Goal: Information Seeking & Learning: Compare options

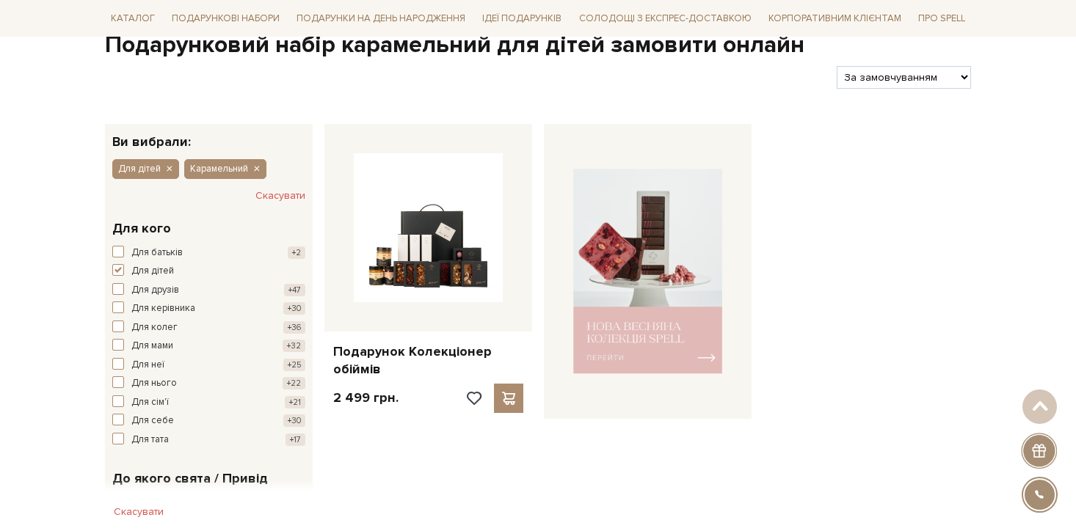
click at [875, 215] on div "Подарунок Колекціонер обіймів 2 499 грн." at bounding box center [647, 265] width 658 height 307
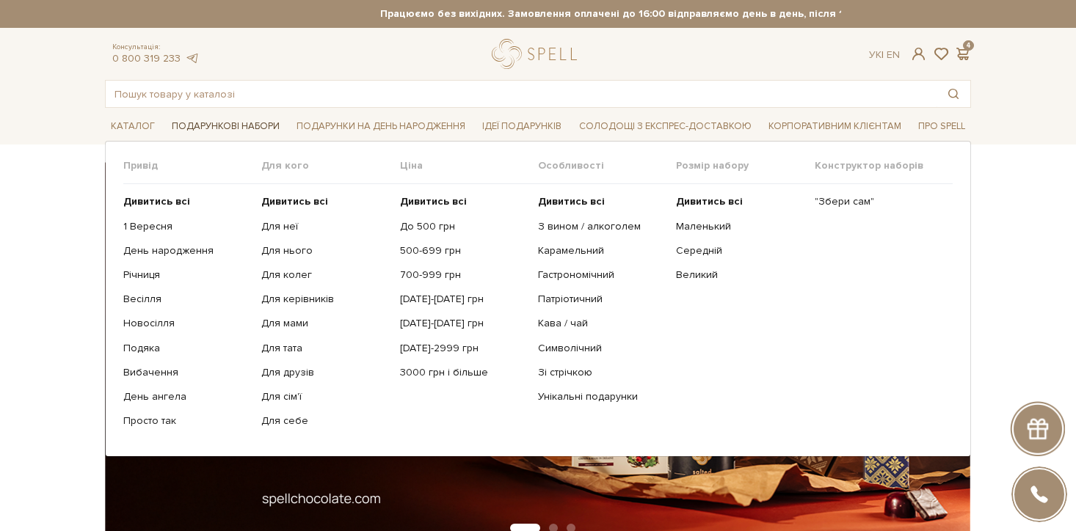
click at [239, 124] on span "Подарункові набори" at bounding box center [226, 126] width 120 height 23
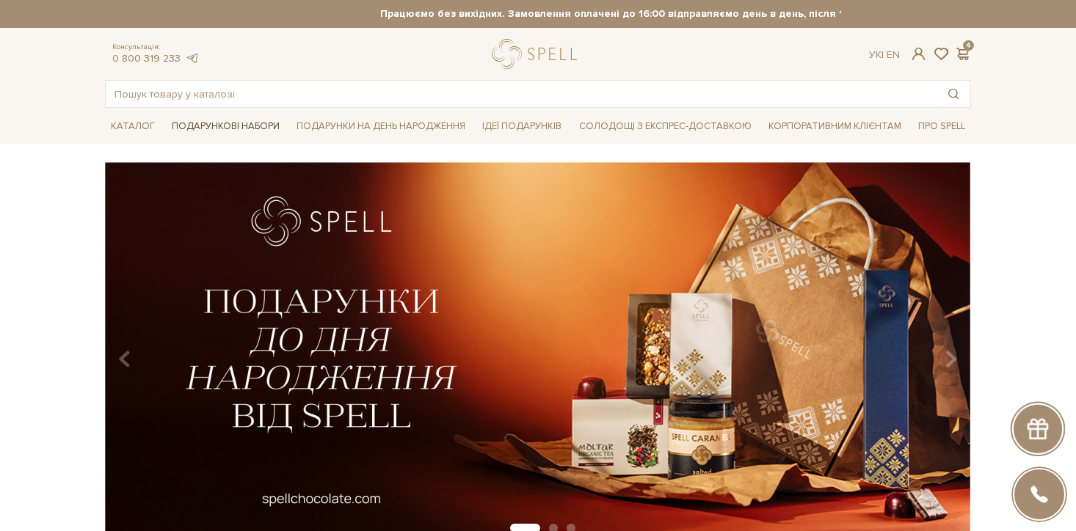
click at [224, 123] on span "Подарункові набори" at bounding box center [226, 126] width 120 height 23
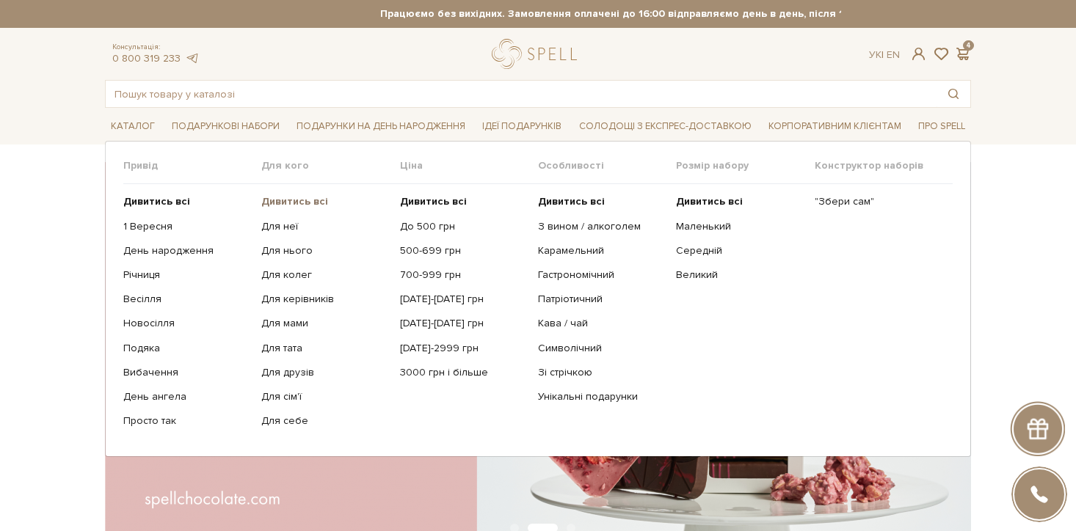
click at [293, 200] on b "Дивитись всі" at bounding box center [294, 201] width 67 height 12
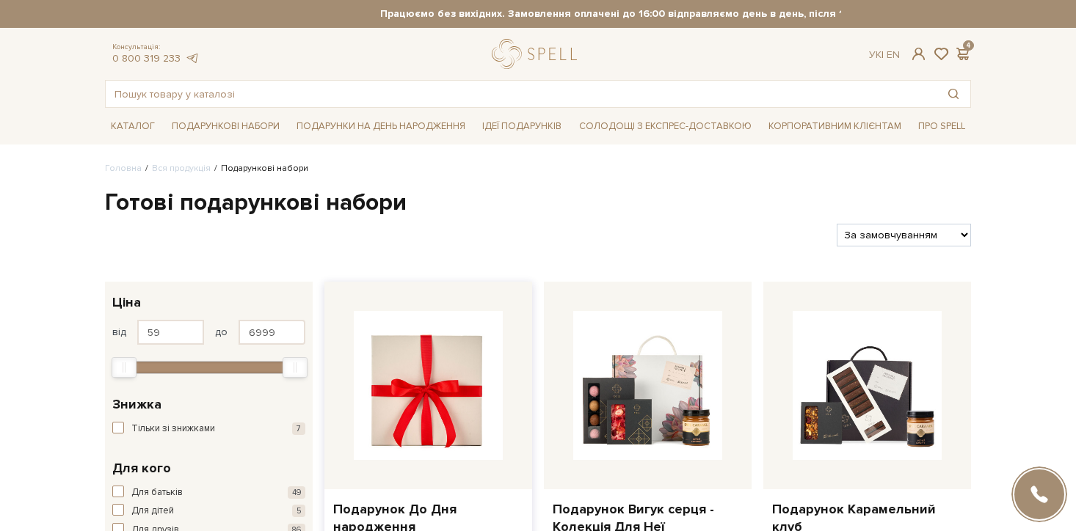
scroll to position [244, 0]
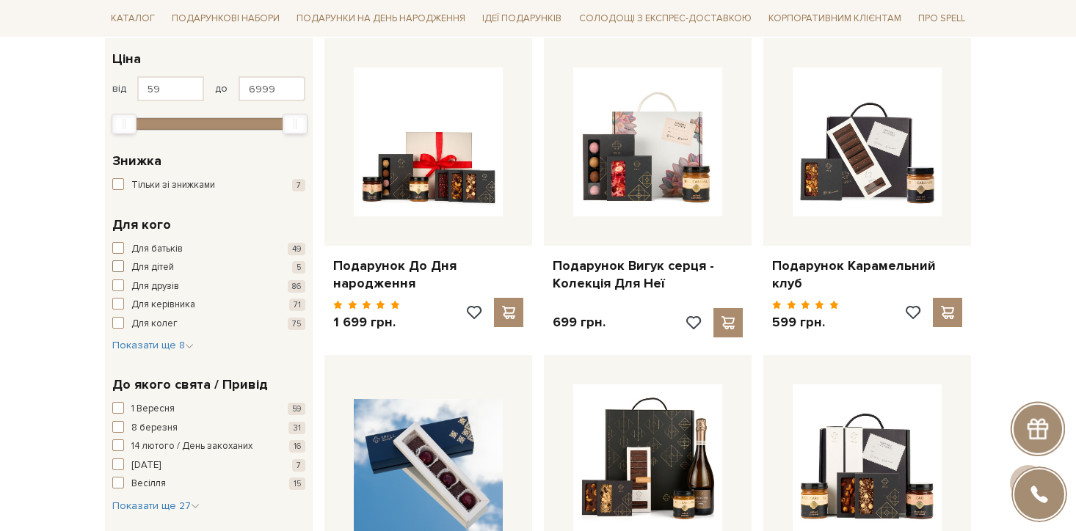
click at [165, 269] on span "Для дітей" at bounding box center [152, 268] width 43 height 15
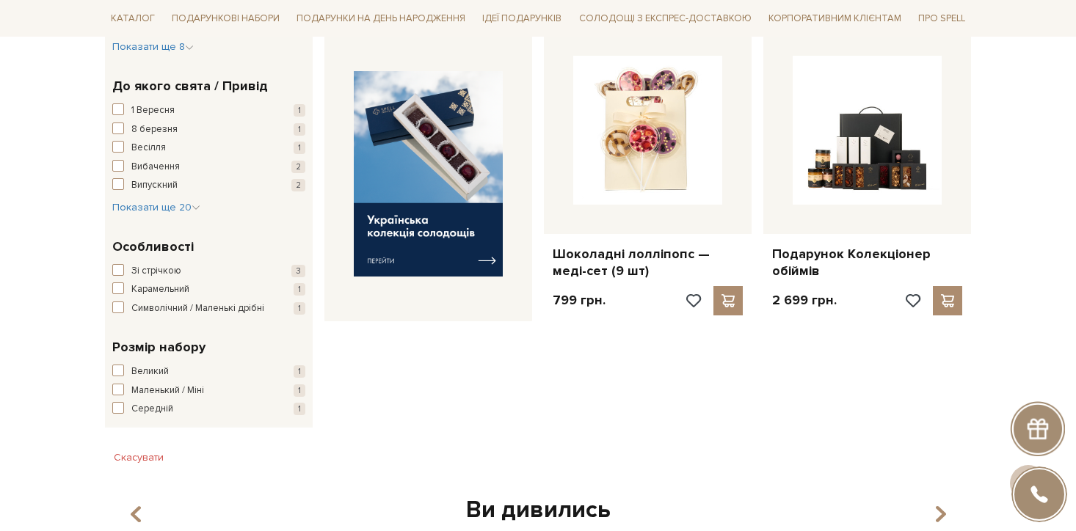
scroll to position [579, 0]
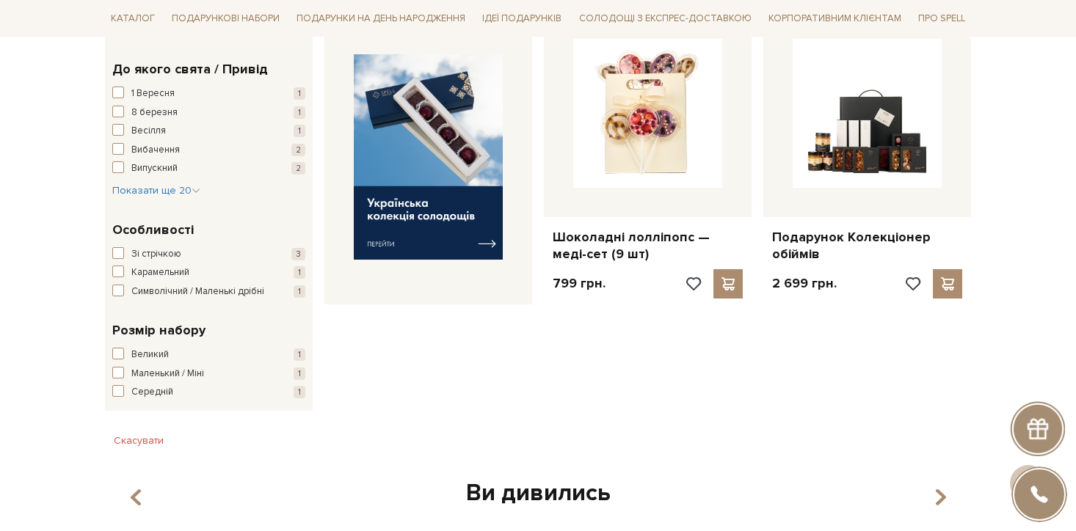
click at [139, 242] on div "Особливості Зі стрічкою 3 Карамельний 1 Символічний / Маленькі дрібні 1" at bounding box center [208, 259] width 193 height 79
click at [140, 253] on span "Зі стрічкою" at bounding box center [156, 254] width 50 height 15
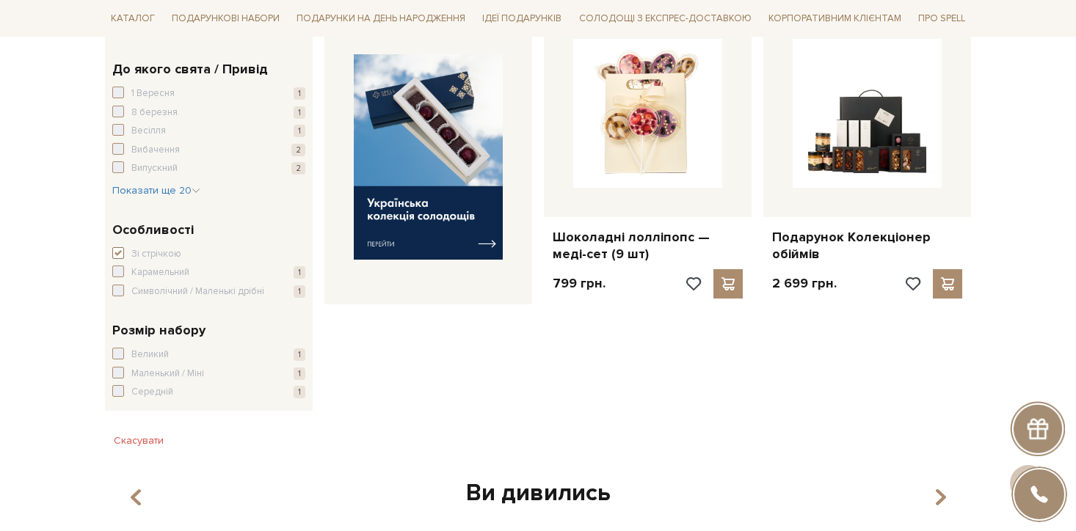
scroll to position [470, 0]
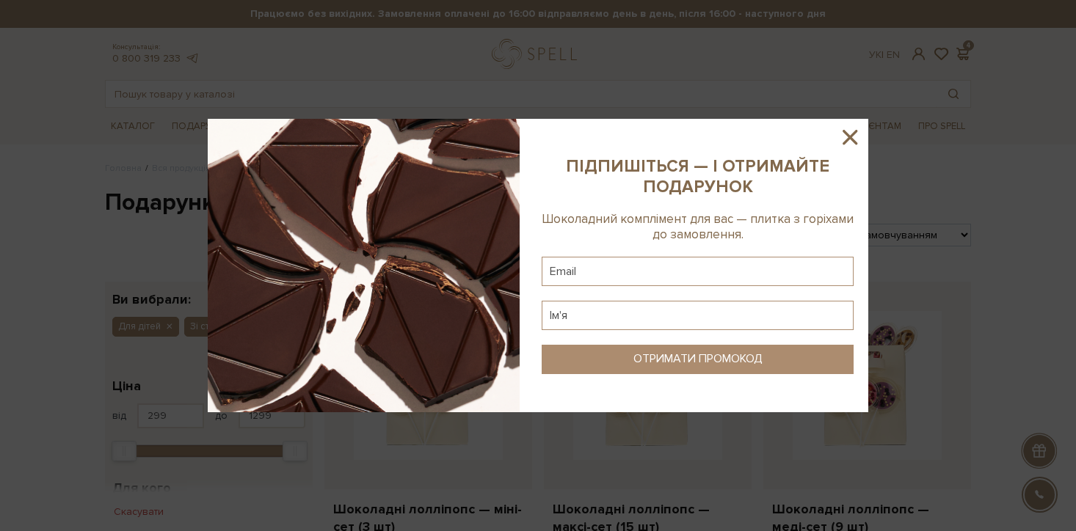
click at [840, 146] on icon at bounding box center [849, 137] width 25 height 25
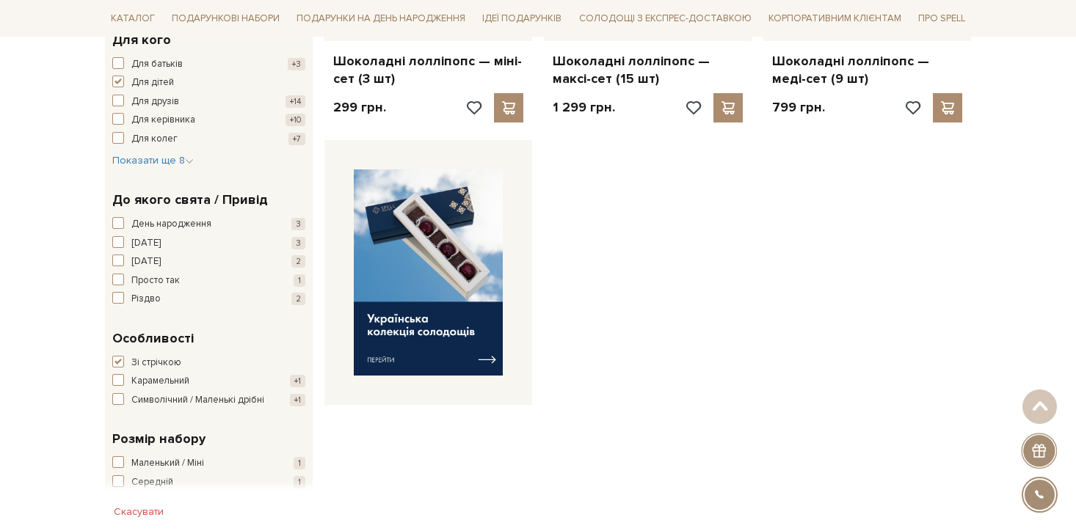
scroll to position [330, 0]
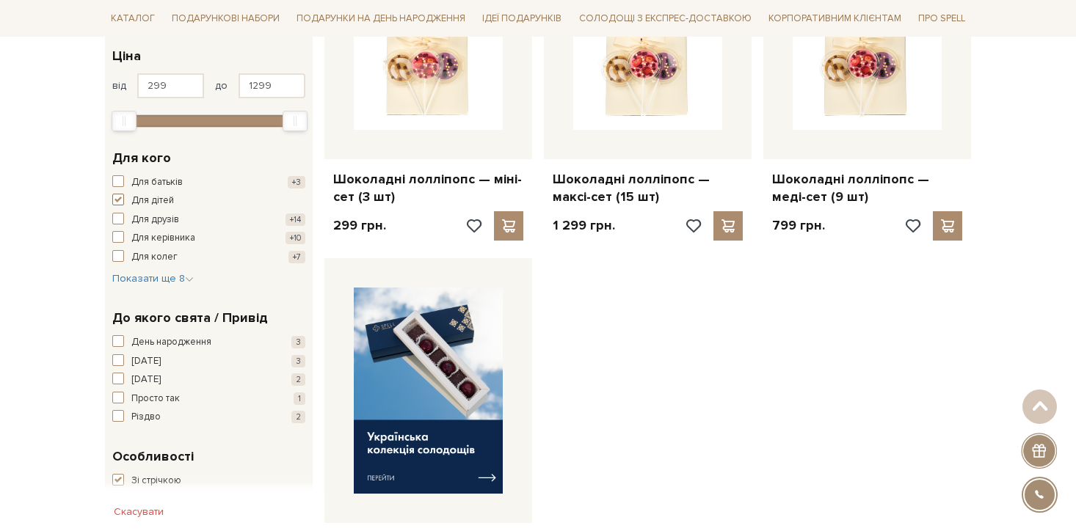
click at [120, 205] on span "button" at bounding box center [118, 200] width 12 height 12
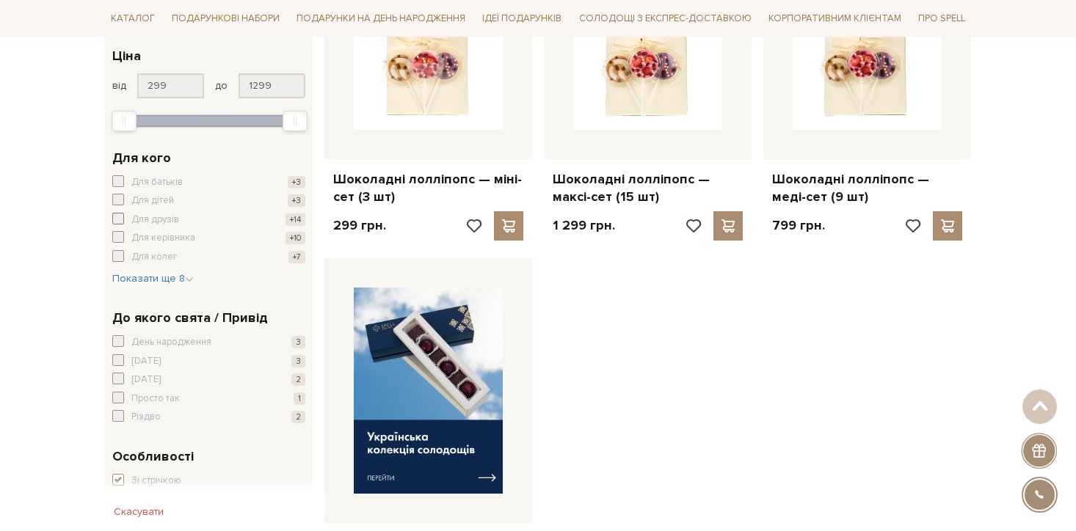
click at [118, 216] on span "button" at bounding box center [118, 219] width 12 height 12
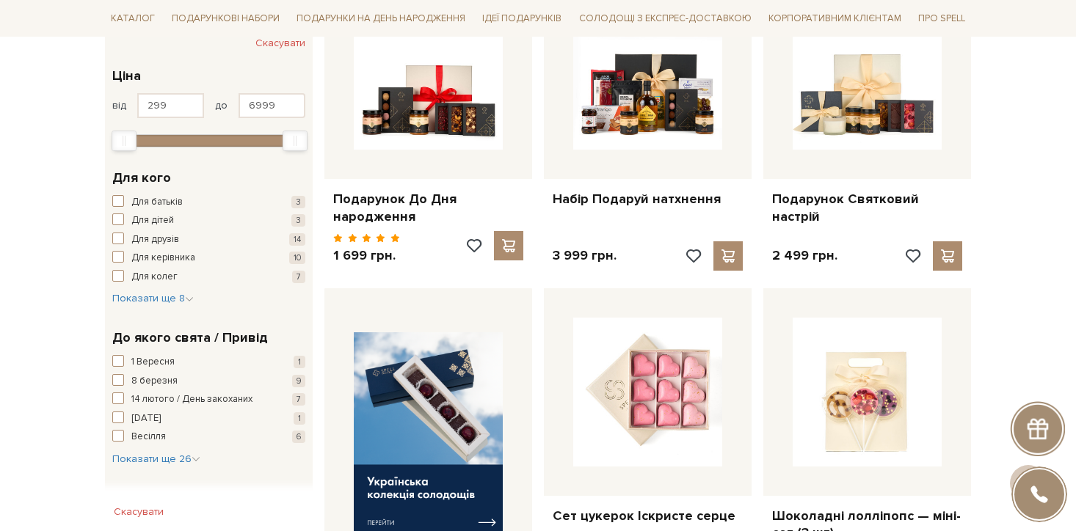
scroll to position [317, 0]
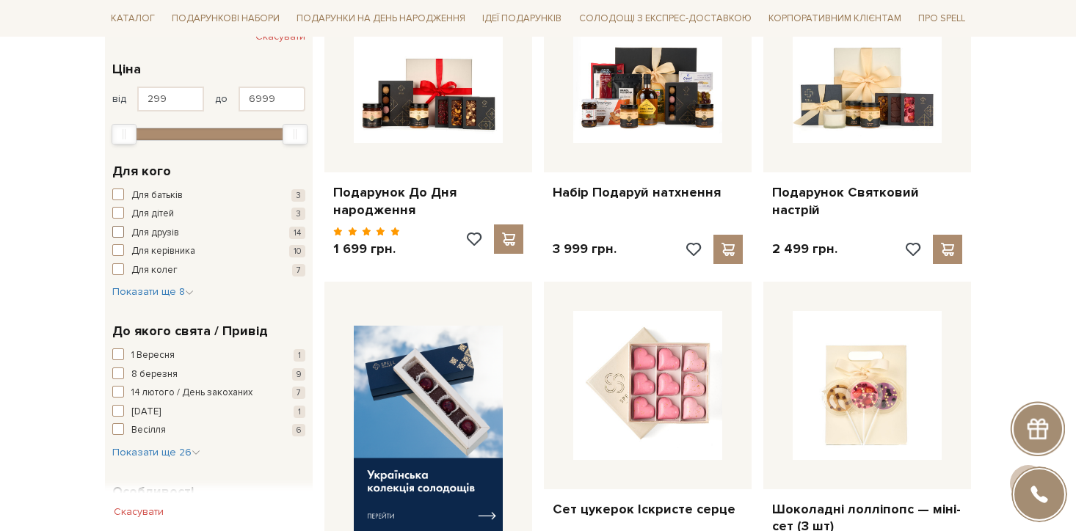
click at [123, 230] on span "button" at bounding box center [118, 232] width 12 height 12
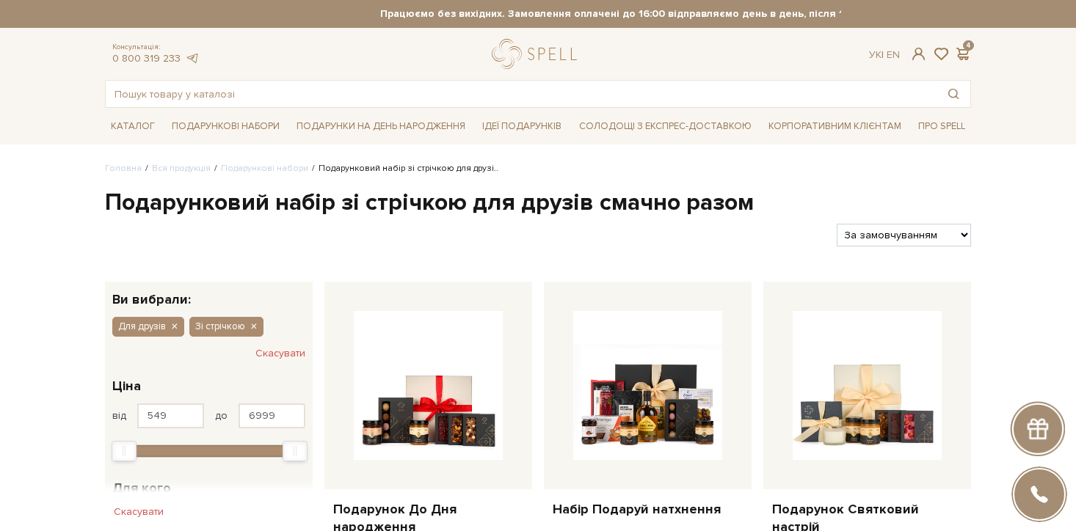
click at [380, 203] on h1 "Подарунковий набір зі стрічкою для друзів смачно разом" at bounding box center [538, 203] width 866 height 31
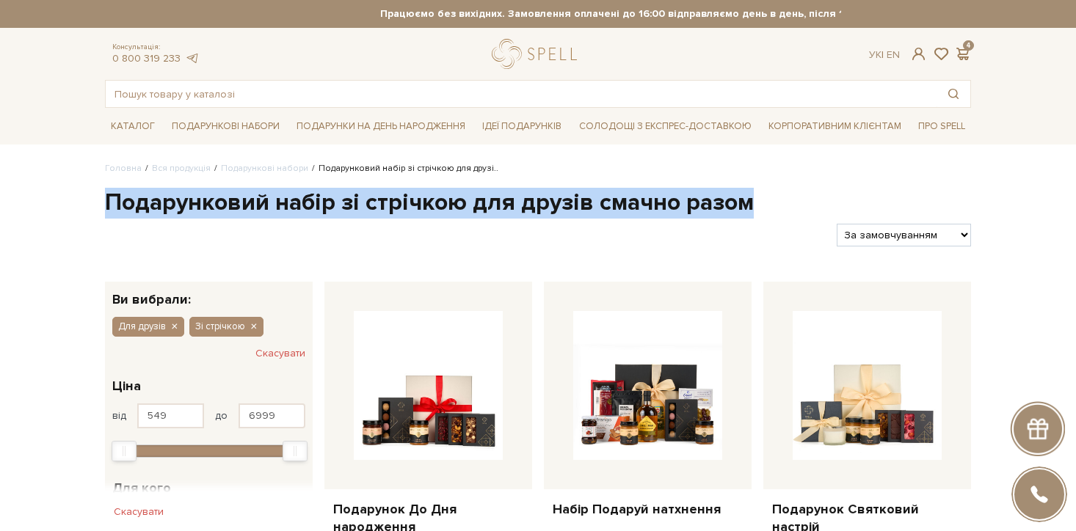
click at [380, 203] on h1 "Подарунковий набір зі стрічкою для друзів смачно разом" at bounding box center [538, 203] width 866 height 31
copy div "Подарунковий набір зі стрічкою для друзів смачно разом"
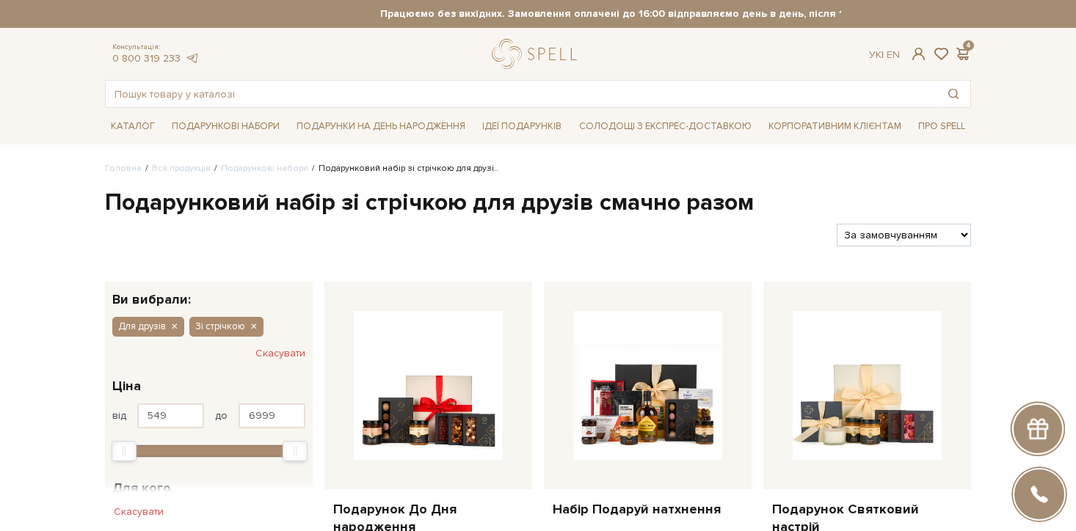
click at [572, 210] on h1 "Подарунковий набір зі стрічкою для друзів смачно разом" at bounding box center [538, 203] width 866 height 31
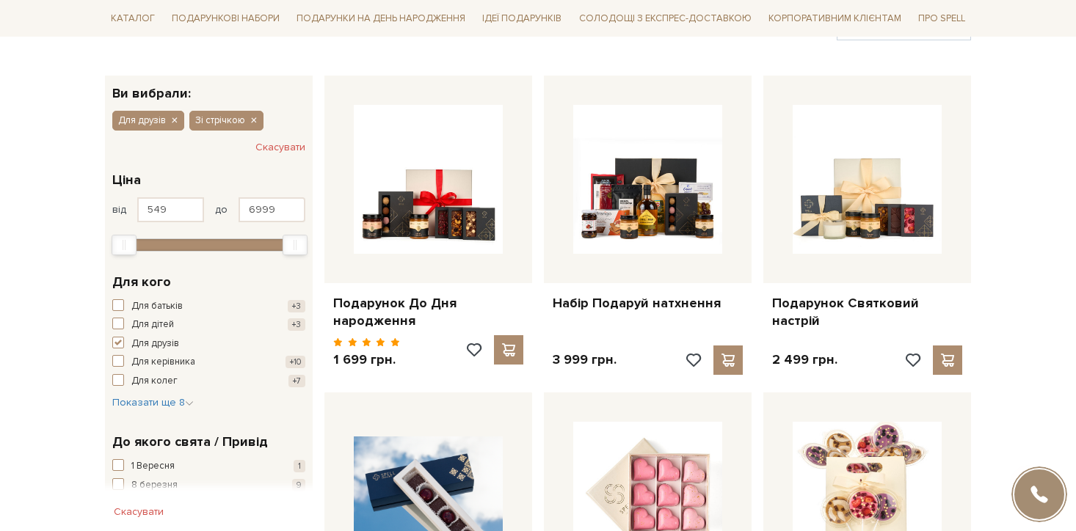
scroll to position [324, 0]
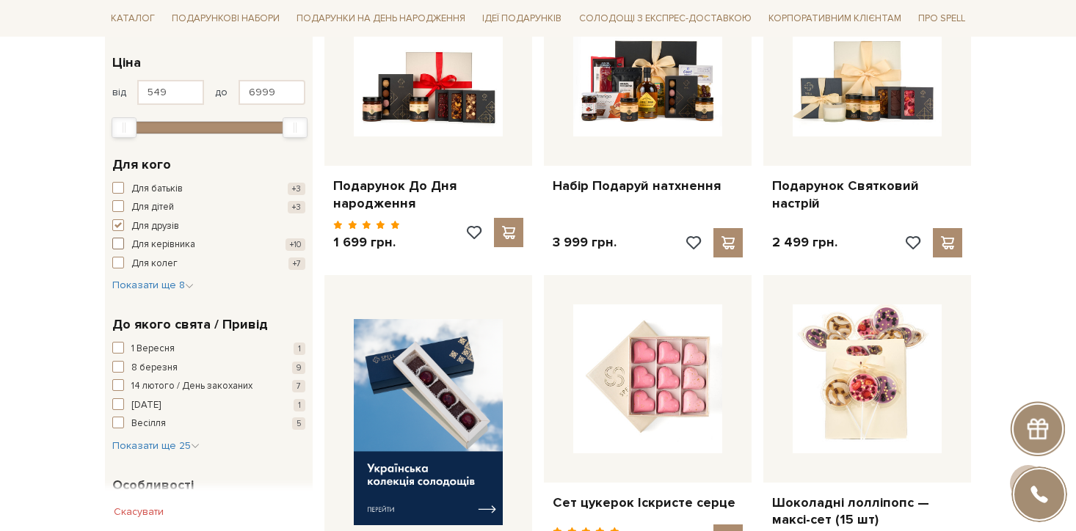
click at [123, 241] on span "button" at bounding box center [118, 244] width 12 height 12
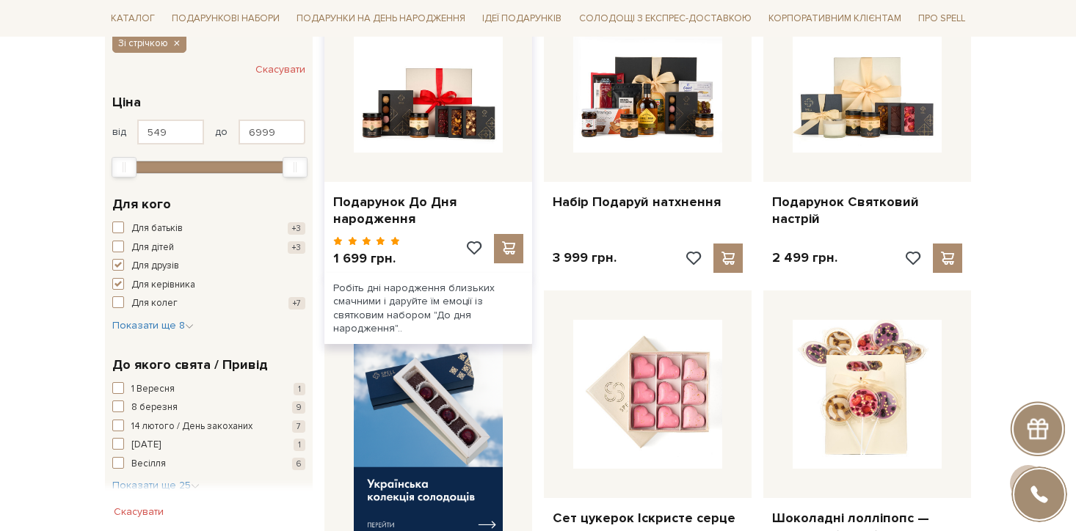
scroll to position [339, 0]
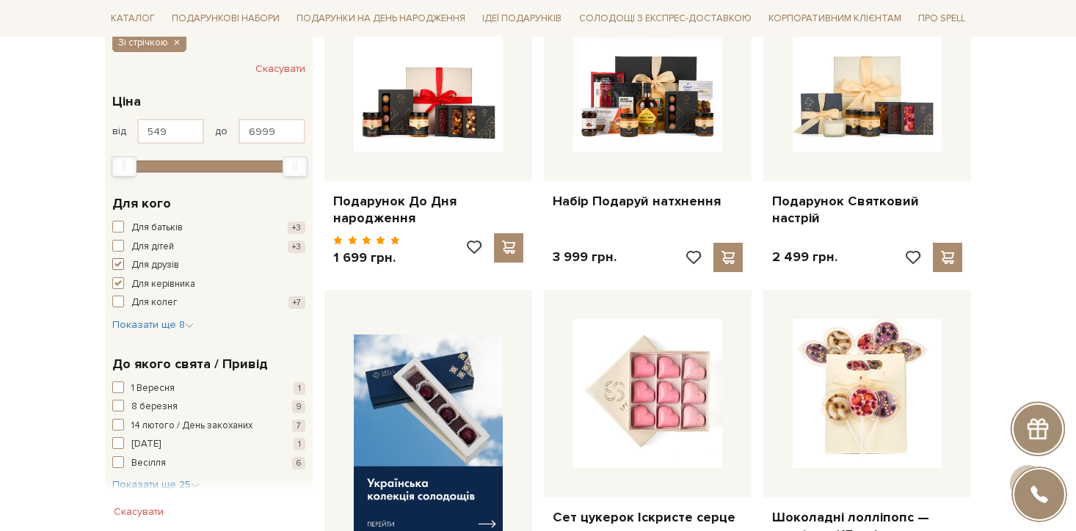
click at [117, 261] on span "button" at bounding box center [118, 264] width 12 height 12
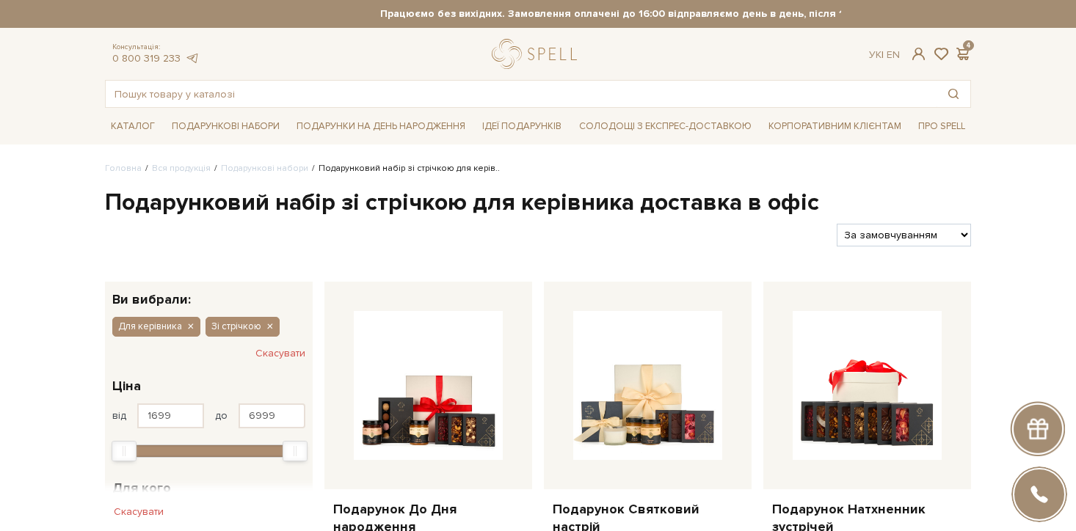
click at [892, 46] on div "Консультація: 0 800 319 233 Ук | En | 4" at bounding box center [538, 54] width 884 height 30
click at [892, 54] on link "En" at bounding box center [892, 54] width 13 height 12
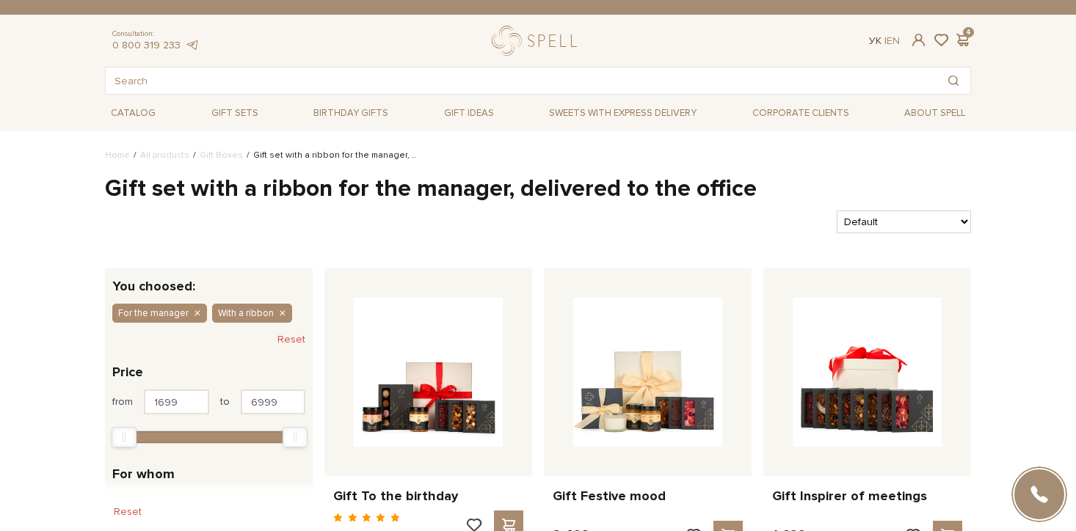
click at [869, 37] on link "Ук" at bounding box center [875, 40] width 12 height 12
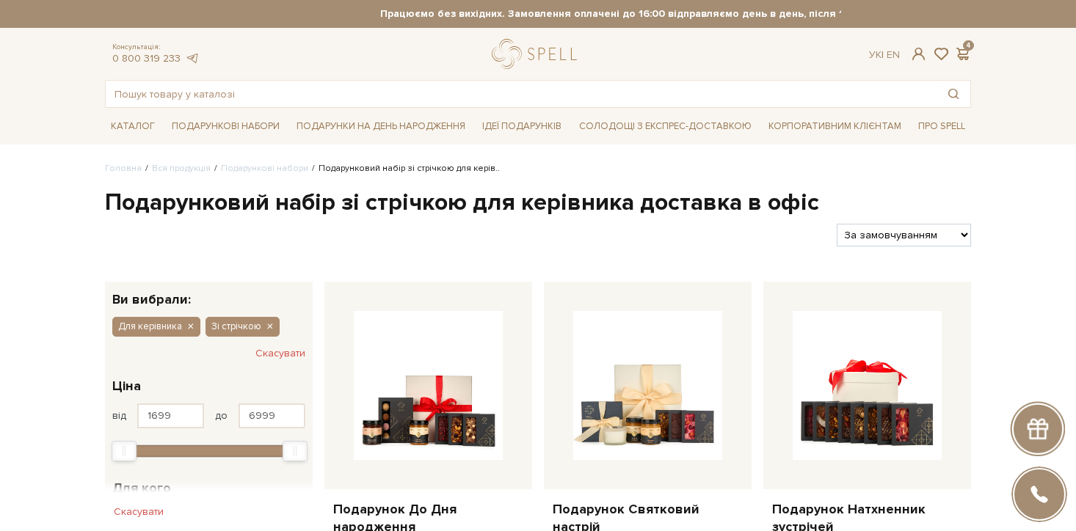
click at [273, 209] on h1 "Подарунковий набір зі стрічкою для керівника доставка в офіс" at bounding box center [538, 203] width 866 height 31
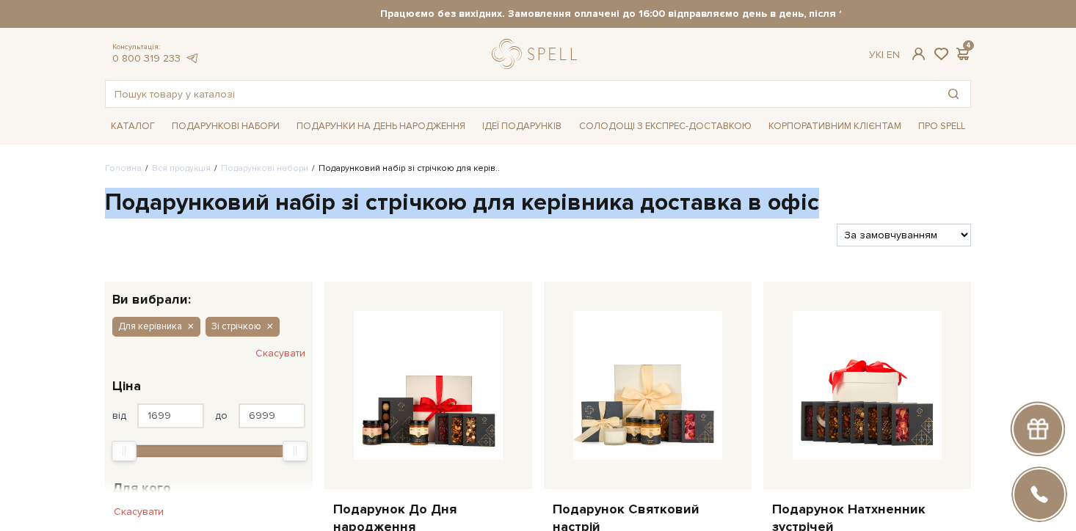
click at [273, 209] on h1 "Подарунковий набір зі стрічкою для керівника доставка в офіс" at bounding box center [538, 203] width 866 height 31
copy div "Подарунковий набір зі стрічкою для керівника доставка в офіс"
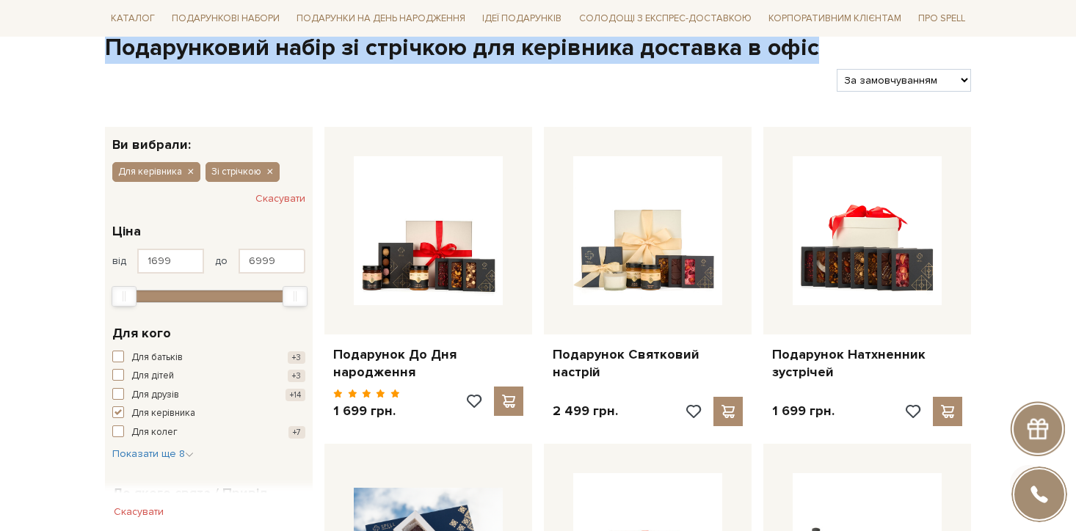
scroll to position [300, 0]
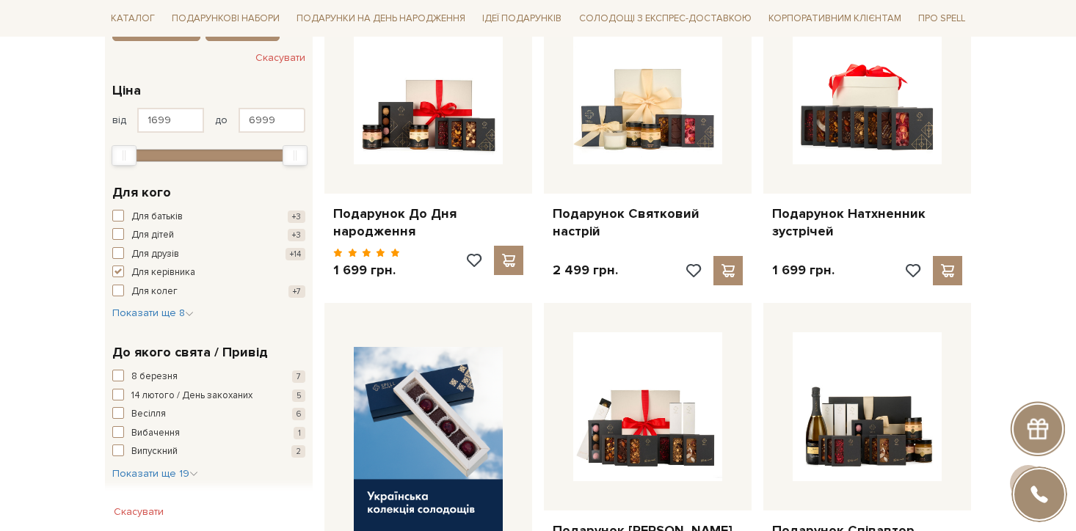
scroll to position [95, 0]
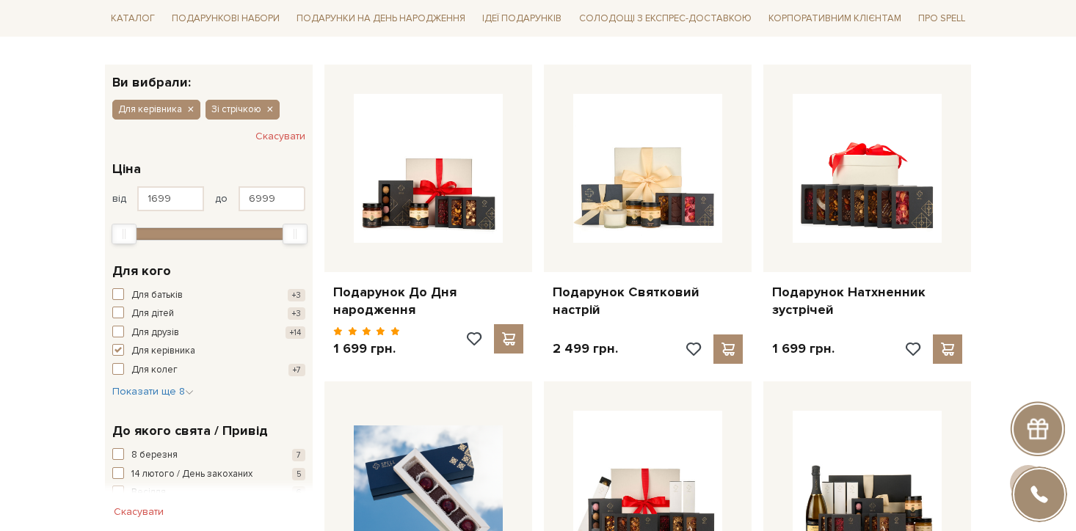
scroll to position [225, 0]
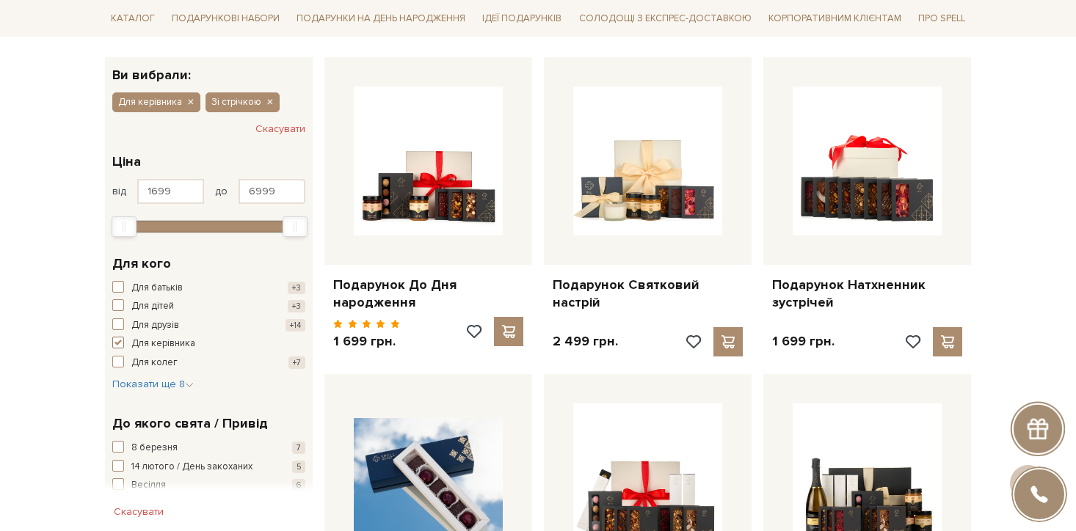
click at [118, 343] on span "button" at bounding box center [118, 343] width 12 height 12
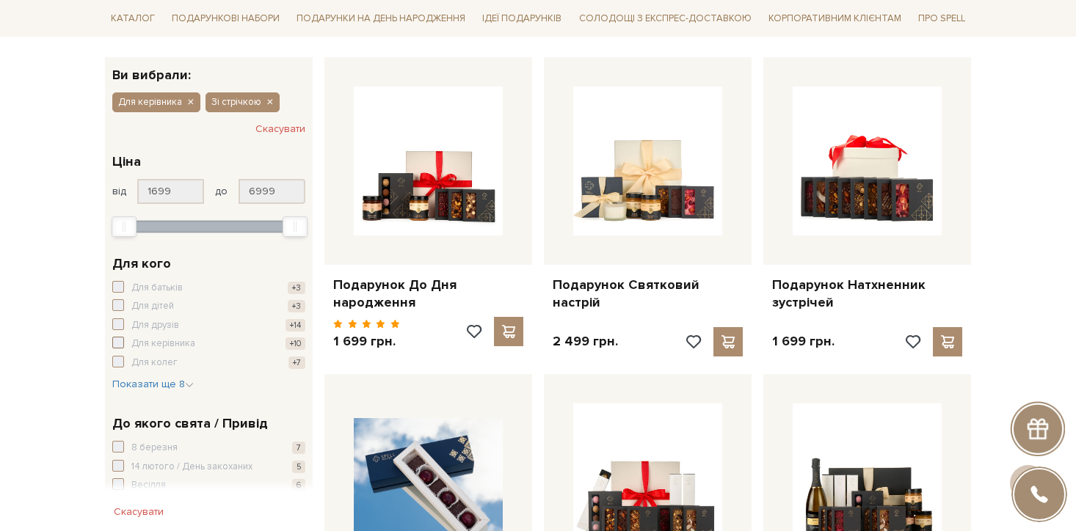
scroll to position [252, 0]
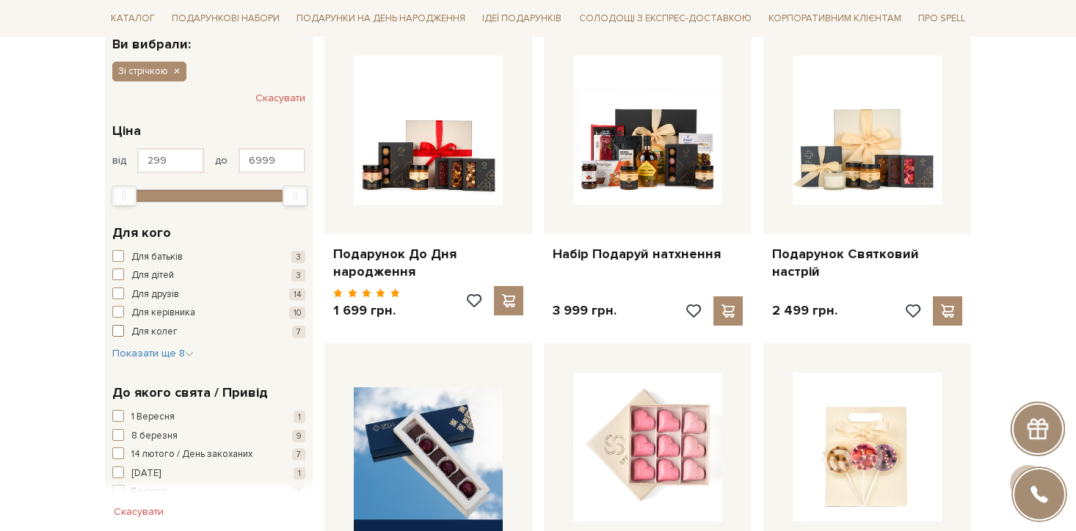
click at [117, 331] on span "button" at bounding box center [118, 331] width 12 height 12
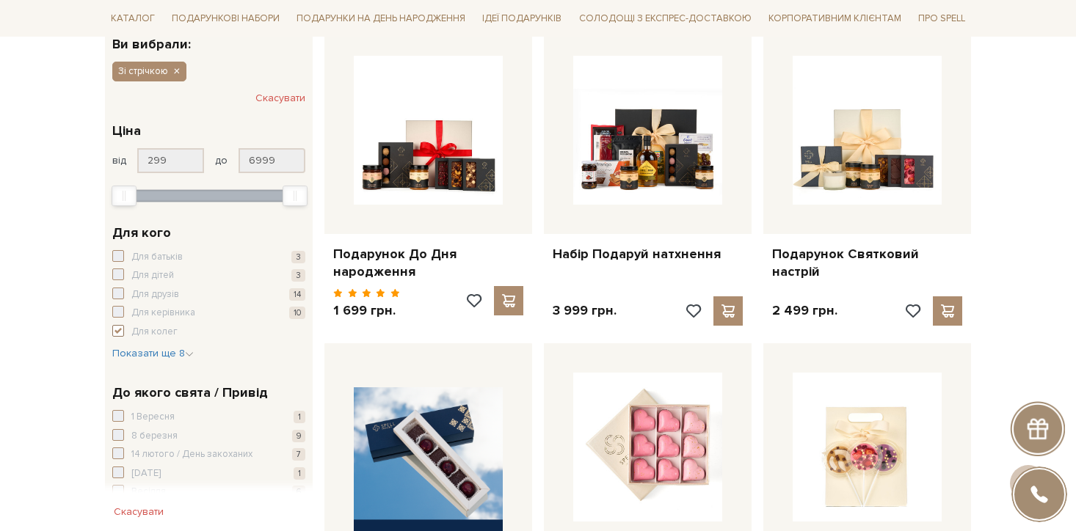
scroll to position [484, 0]
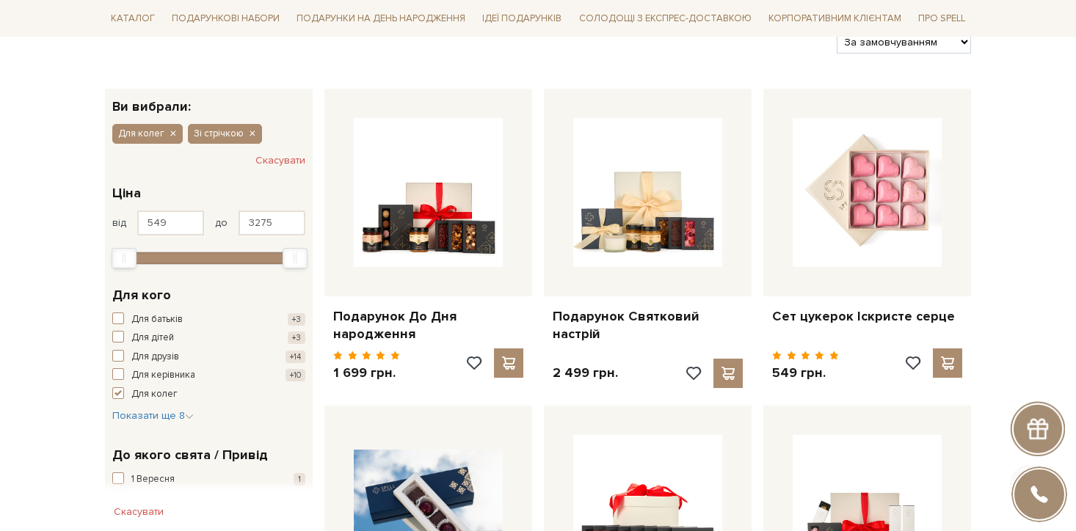
scroll to position [295, 0]
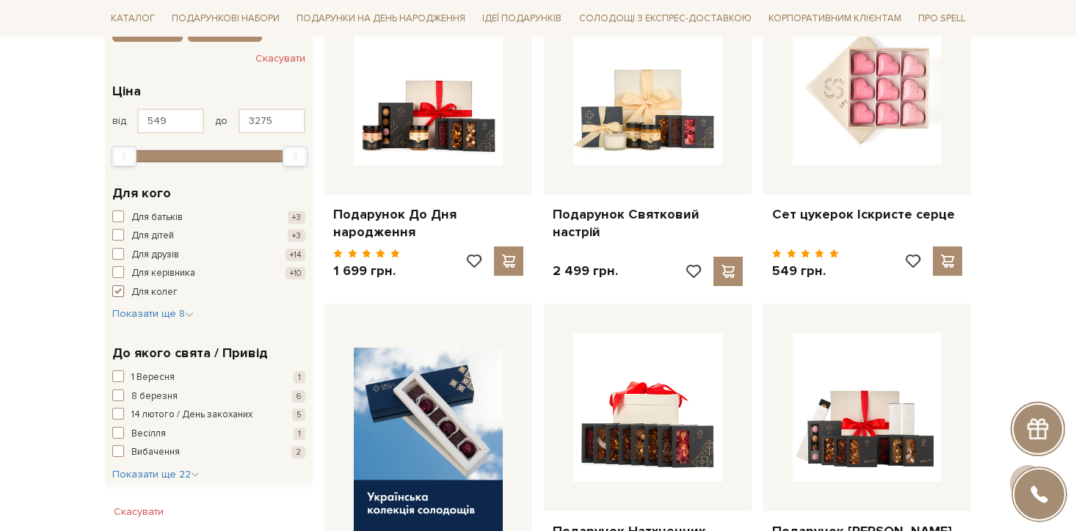
click at [120, 291] on span "button" at bounding box center [118, 291] width 12 height 12
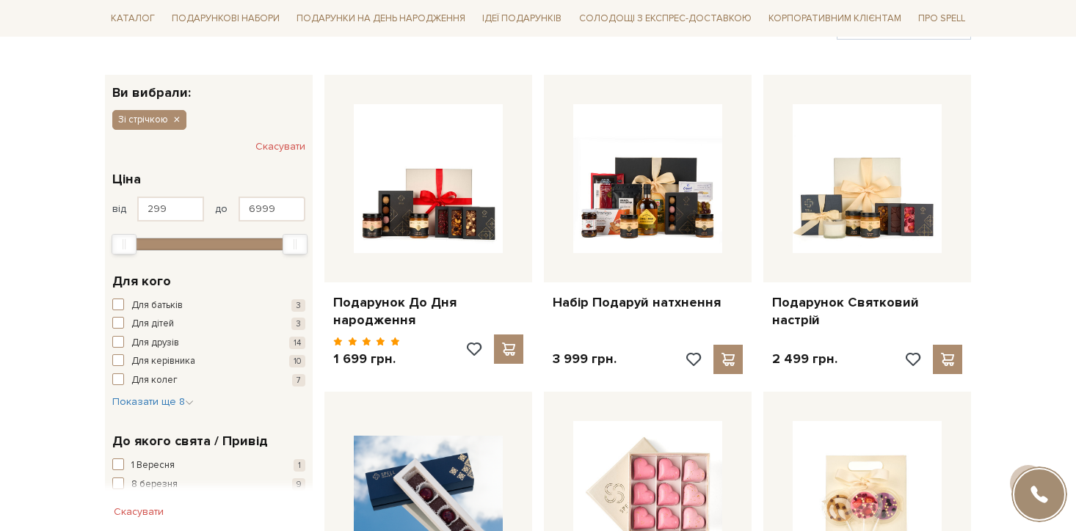
scroll to position [290, 0]
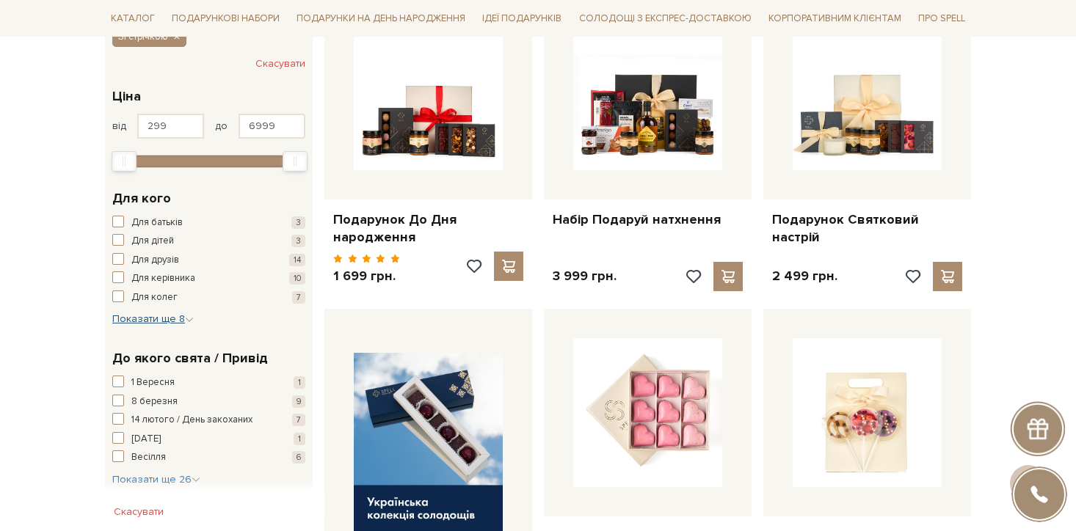
click at [189, 320] on icon "button" at bounding box center [189, 320] width 9 height 9
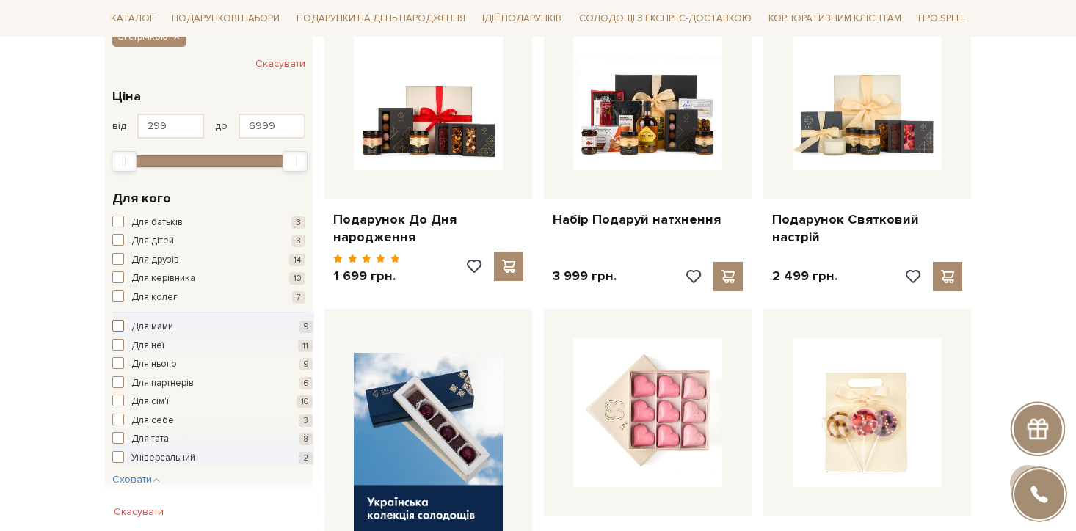
click at [151, 329] on span "Для мами" at bounding box center [152, 327] width 42 height 15
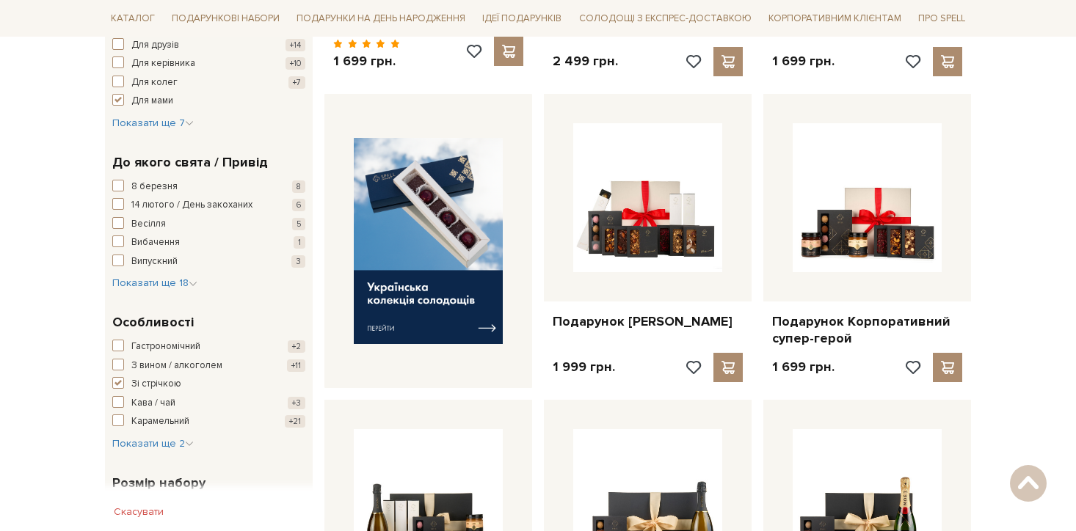
scroll to position [367, 0]
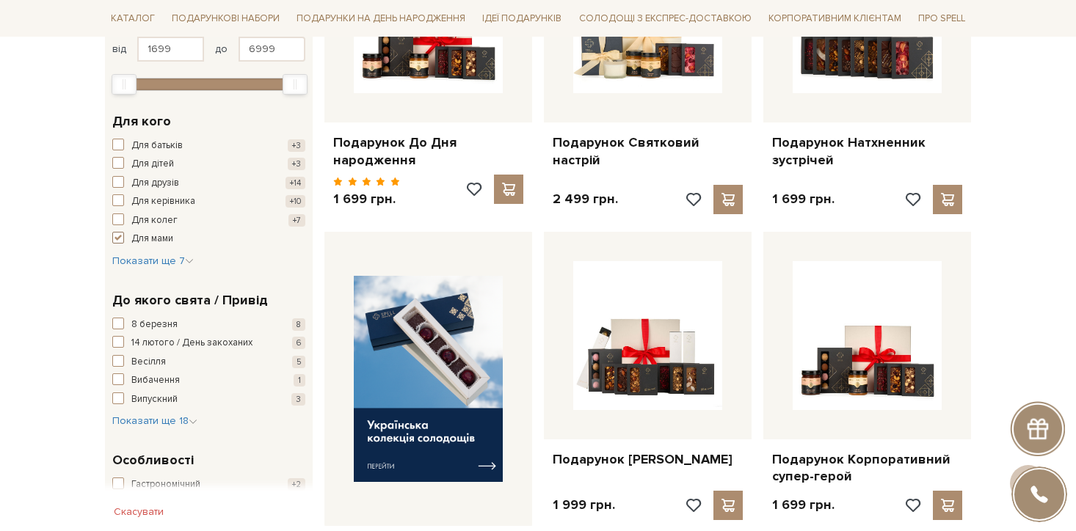
click at [129, 238] on button "Для мами +9" at bounding box center [208, 239] width 193 height 15
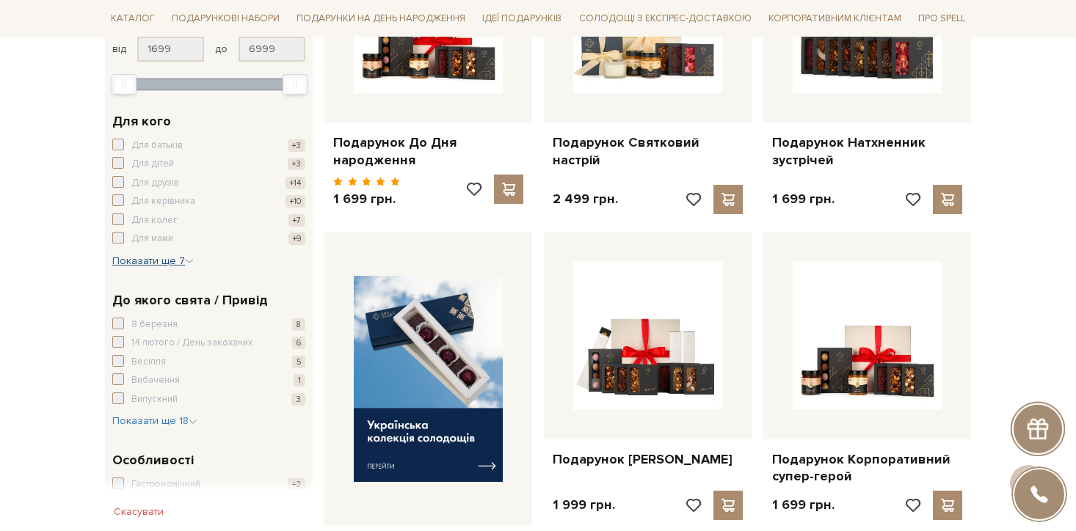
click at [178, 262] on span "Показати ще 7" at bounding box center [152, 261] width 81 height 12
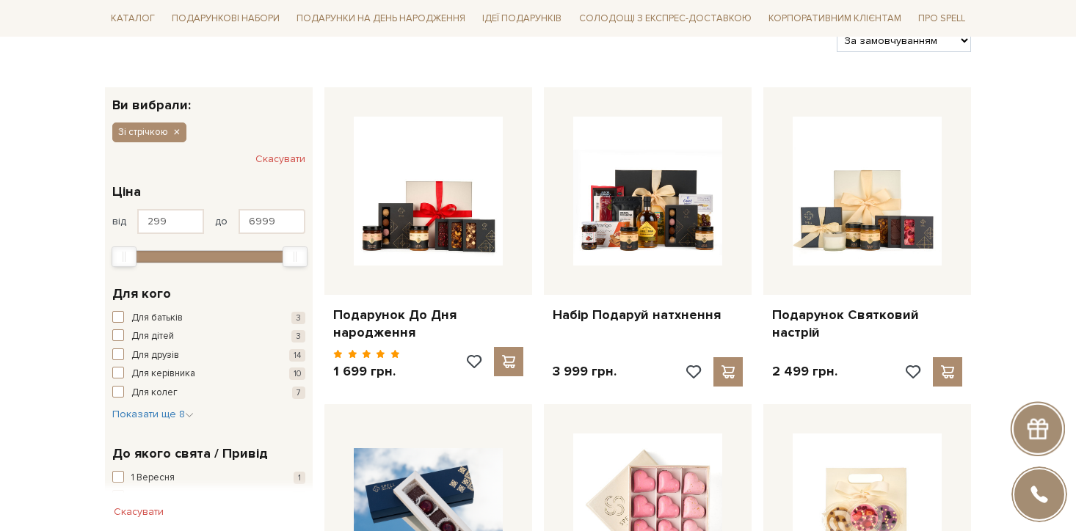
scroll to position [343, 0]
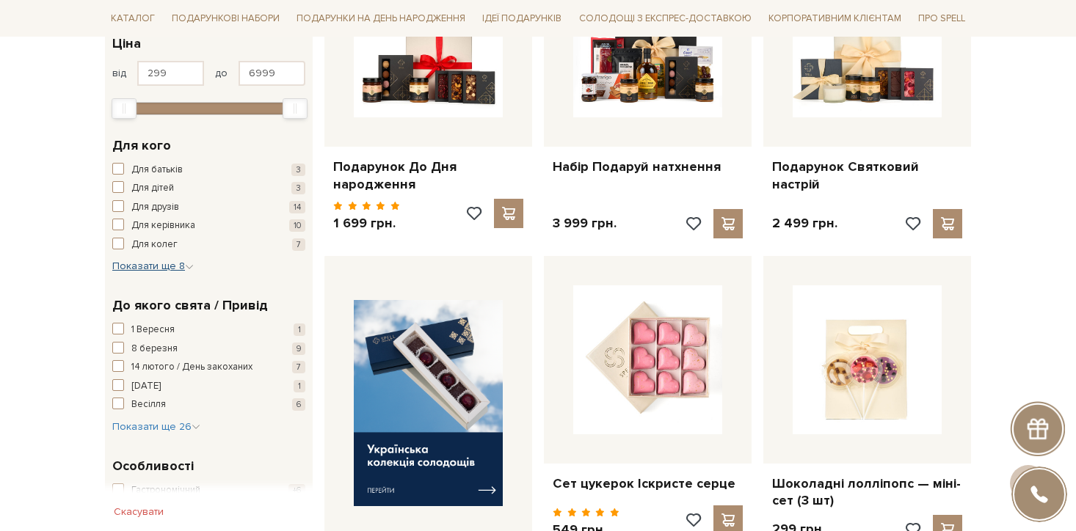
click at [193, 261] on span "Показати ще 8" at bounding box center [152, 266] width 81 height 12
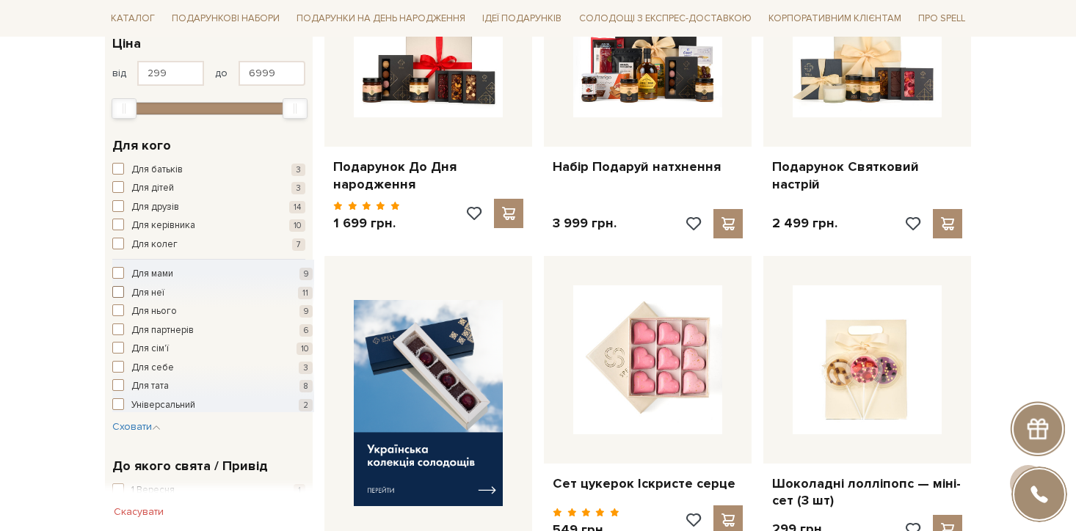
click at [146, 293] on span "Для неї" at bounding box center [147, 293] width 33 height 15
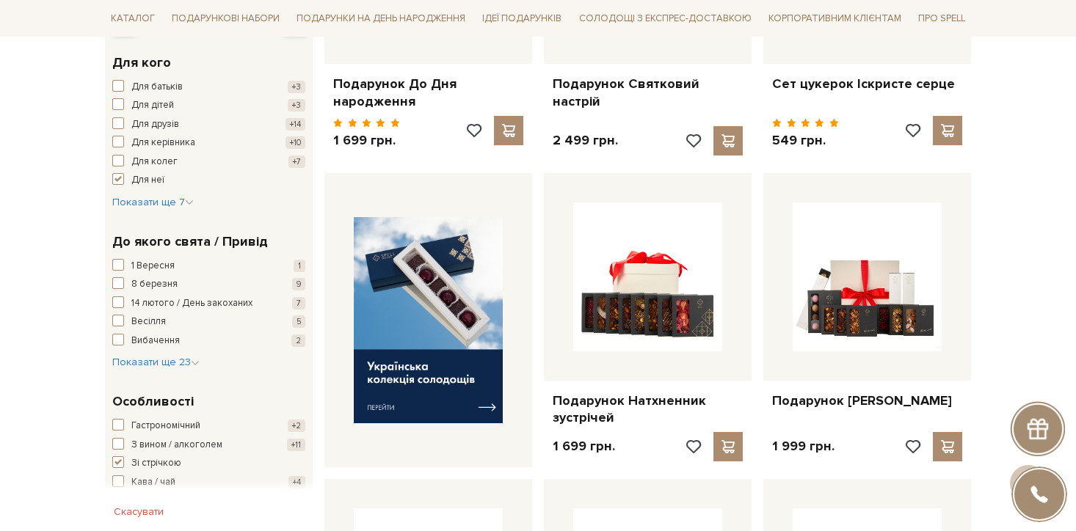
scroll to position [437, 0]
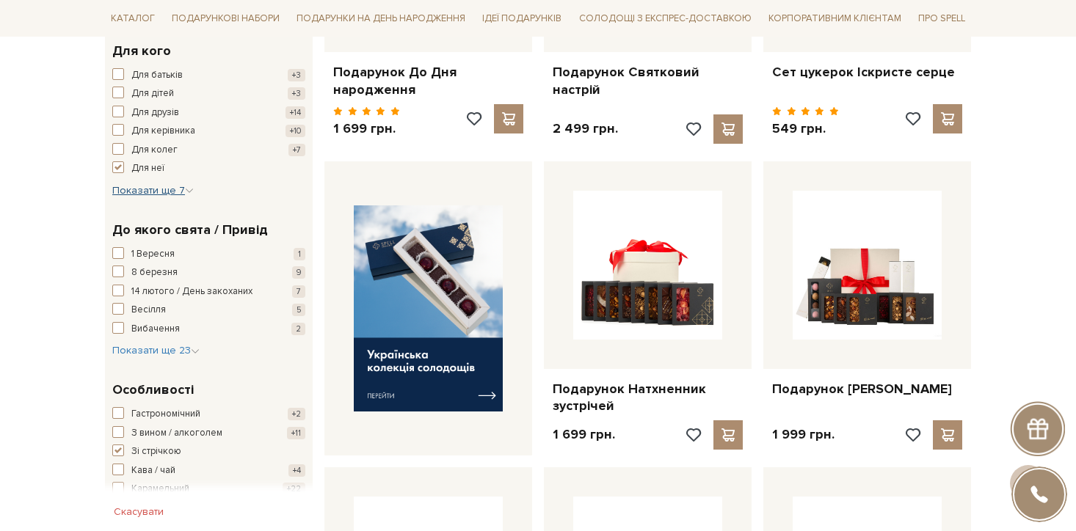
click at [191, 189] on icon "button" at bounding box center [189, 190] width 9 height 9
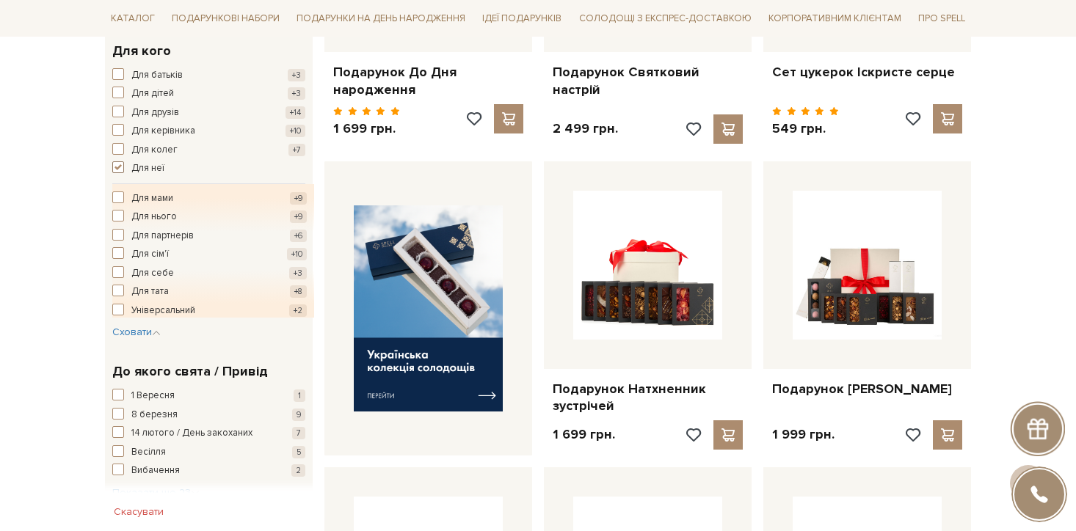
click at [117, 167] on span "button" at bounding box center [118, 167] width 12 height 12
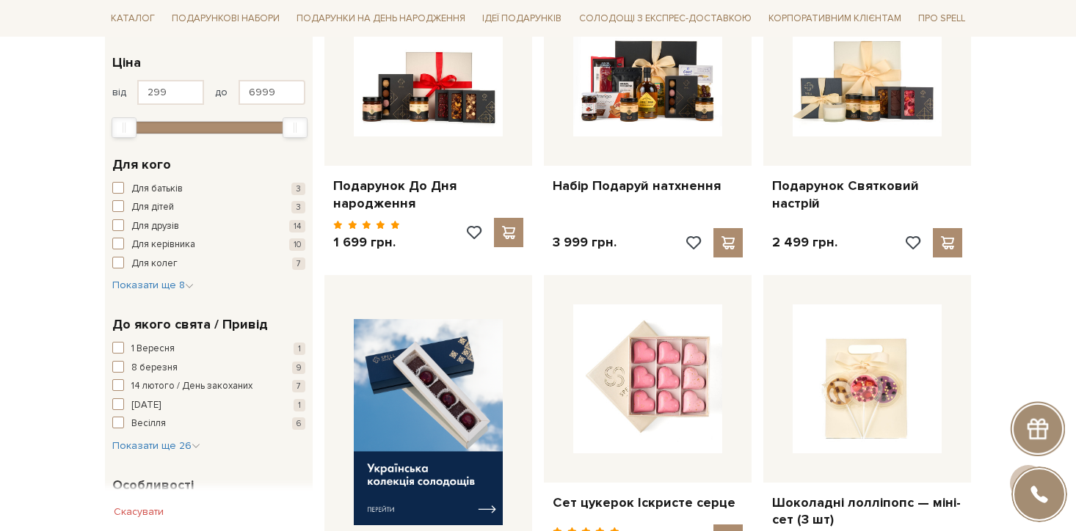
scroll to position [334, 0]
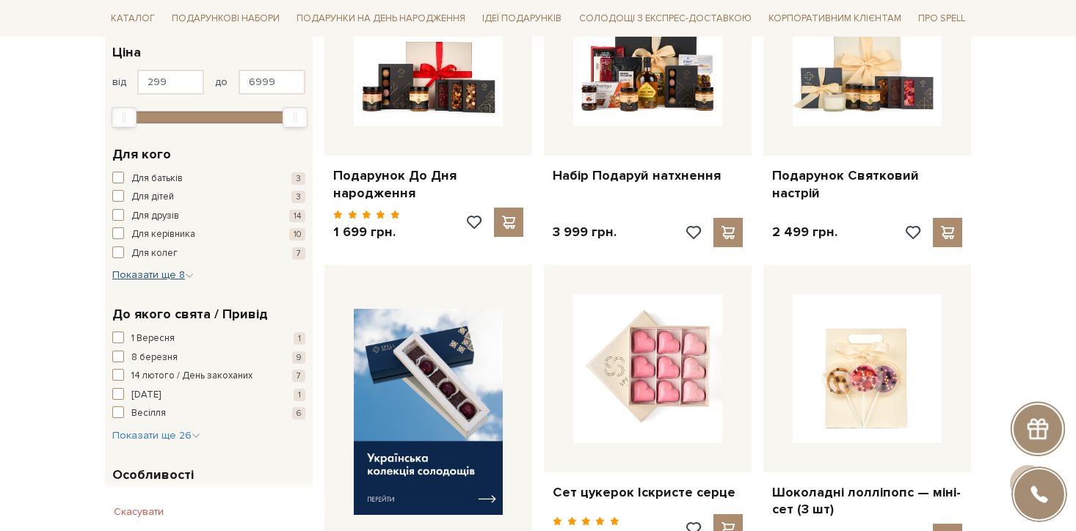
click at [188, 277] on icon "button" at bounding box center [189, 276] width 9 height 9
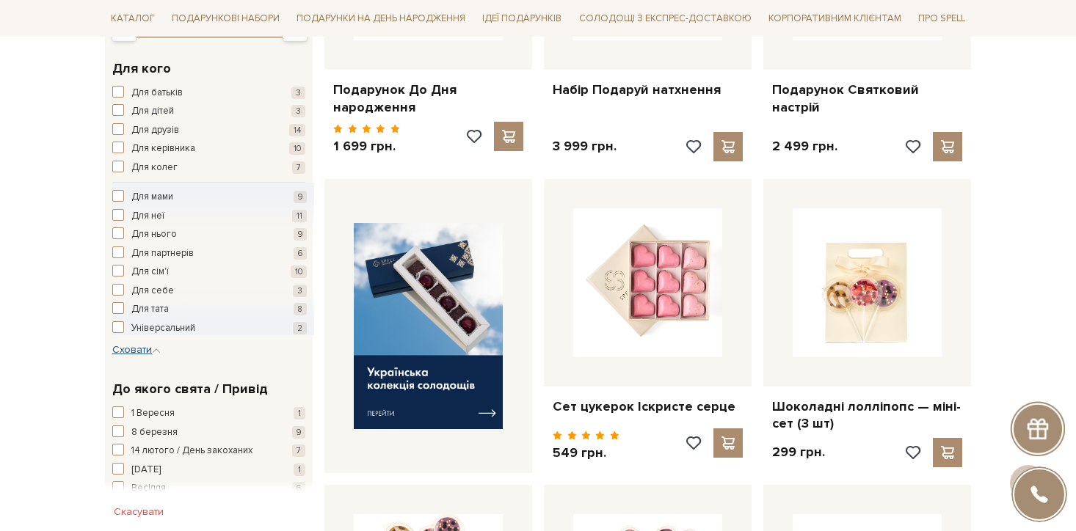
scroll to position [417, 0]
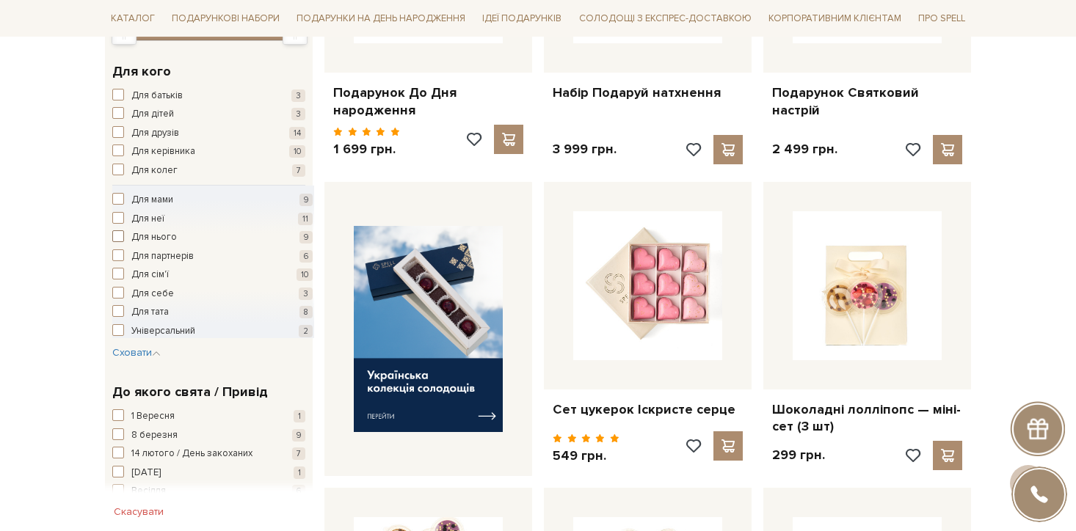
click at [120, 238] on span "button" at bounding box center [118, 236] width 12 height 12
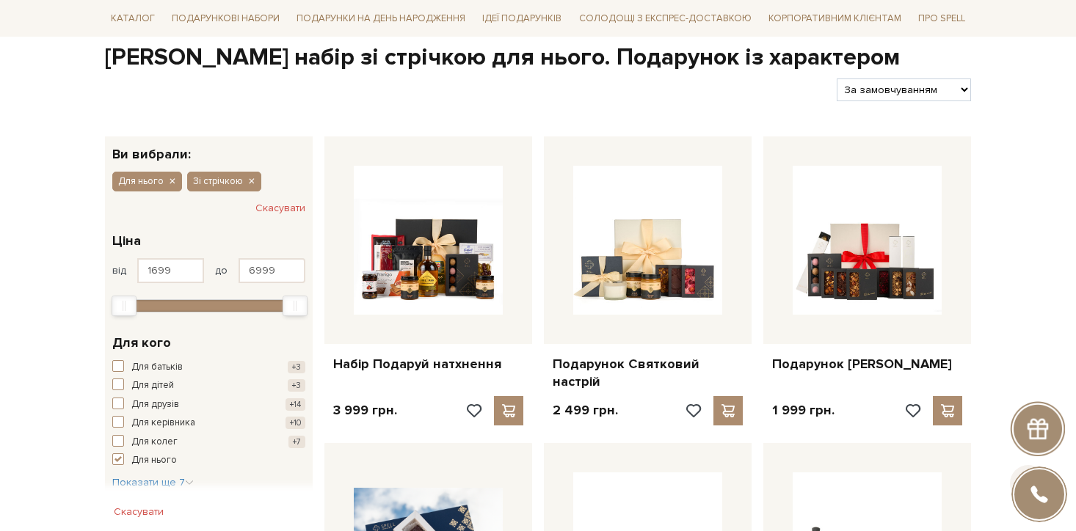
scroll to position [398, 0]
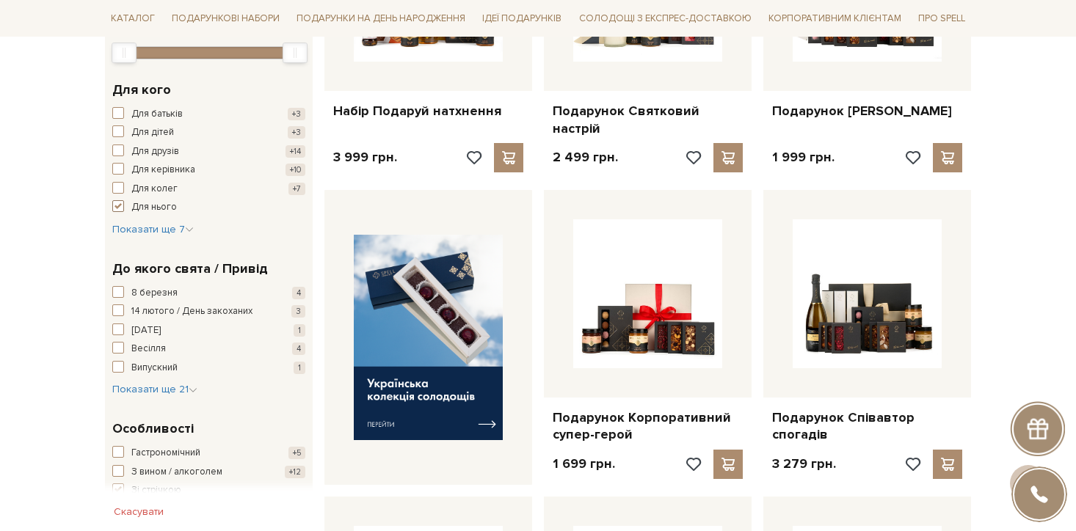
click at [119, 205] on span "button" at bounding box center [118, 206] width 12 height 12
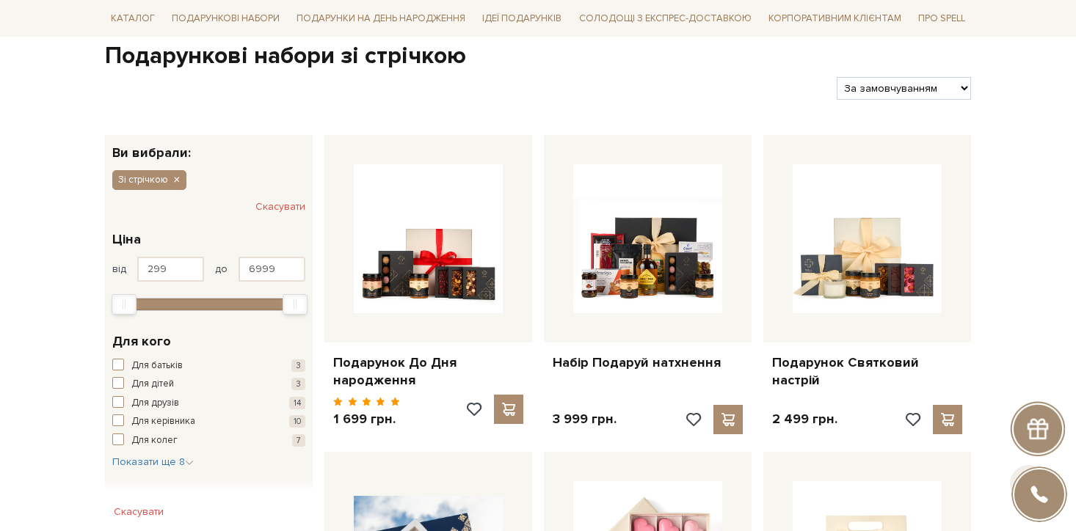
scroll to position [290, 0]
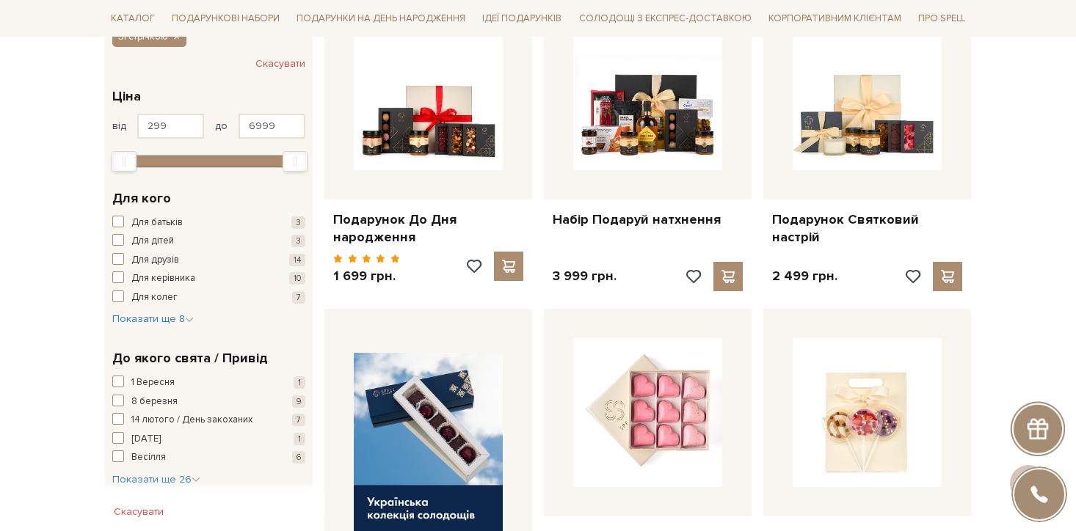
click at [194, 316] on div "Для батьків 3 Для дітей 3 Для друзів 14 Для керівника 10 Для колег 7 Для мами 9…" at bounding box center [208, 272] width 193 height 112
click at [189, 317] on icon "button" at bounding box center [189, 320] width 9 height 9
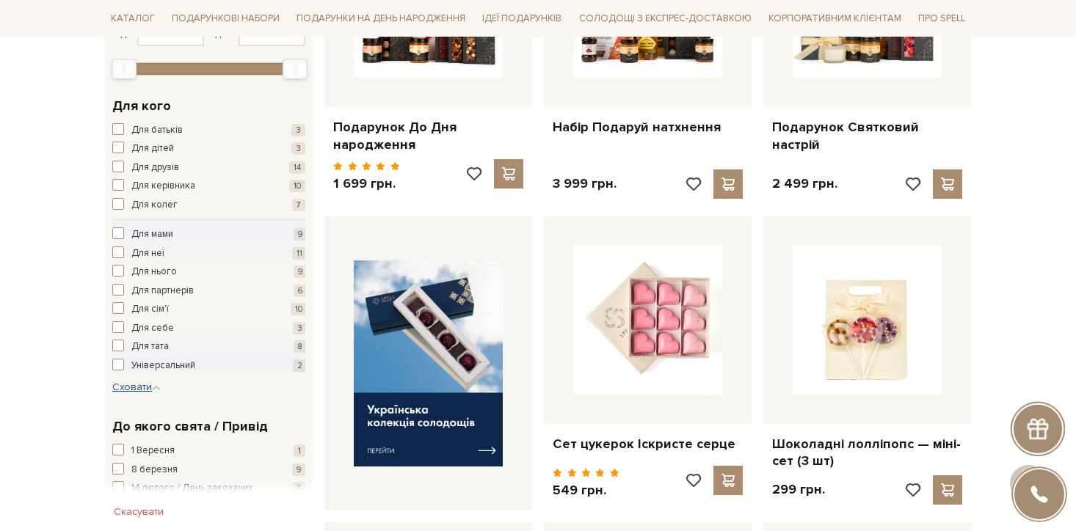
scroll to position [405, 0]
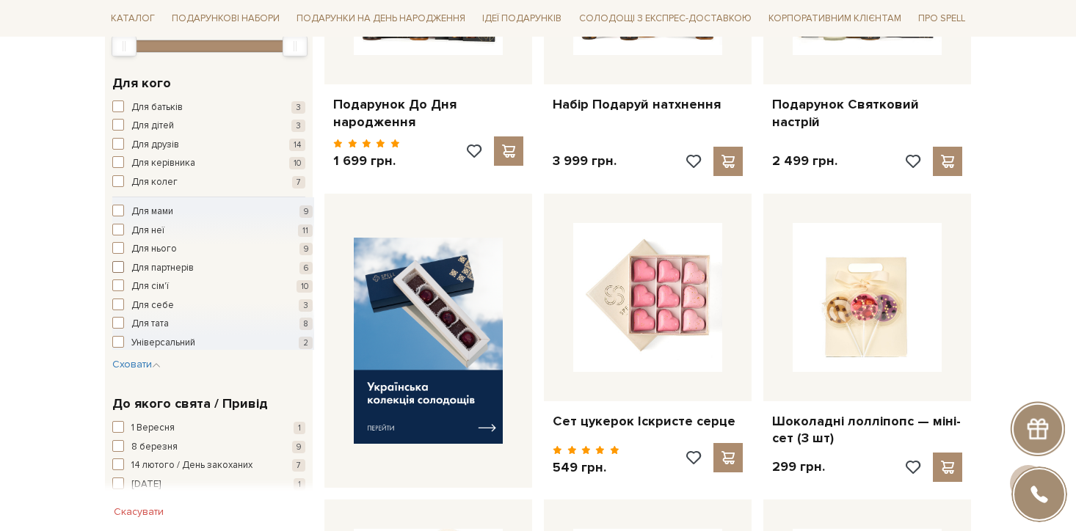
click at [122, 266] on span "button" at bounding box center [118, 267] width 12 height 12
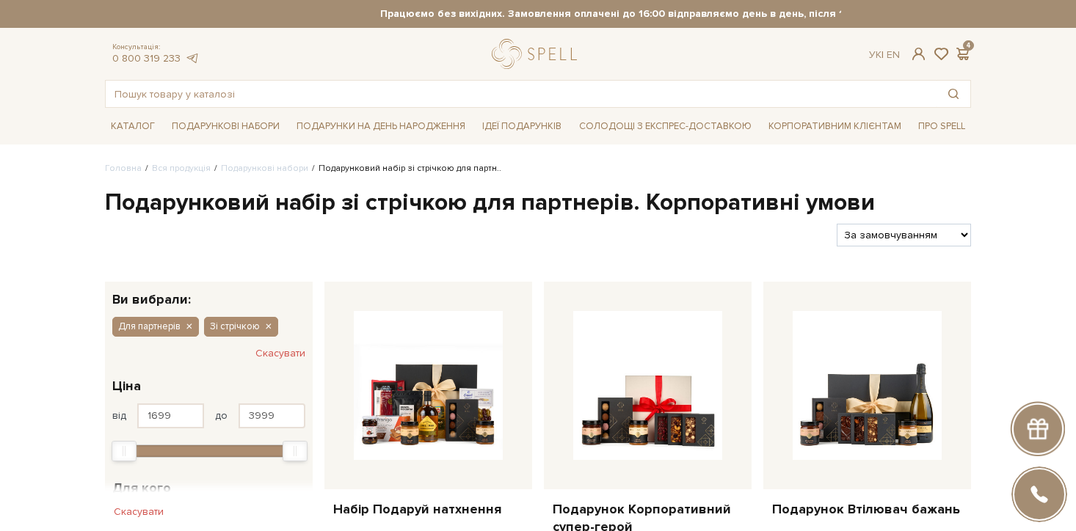
scroll to position [227, 0]
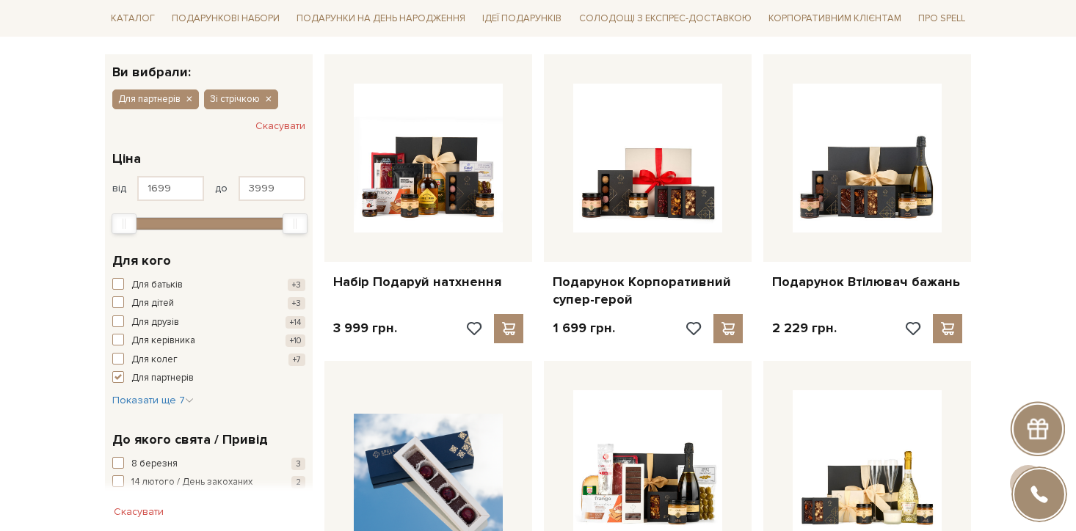
click at [198, 399] on div "Для батьків +3 Для дітей +3 Для друзів +14 Для керівника +10 Для колег +7 Для п…" at bounding box center [208, 343] width 193 height 130
click at [187, 399] on icon "button" at bounding box center [189, 400] width 9 height 9
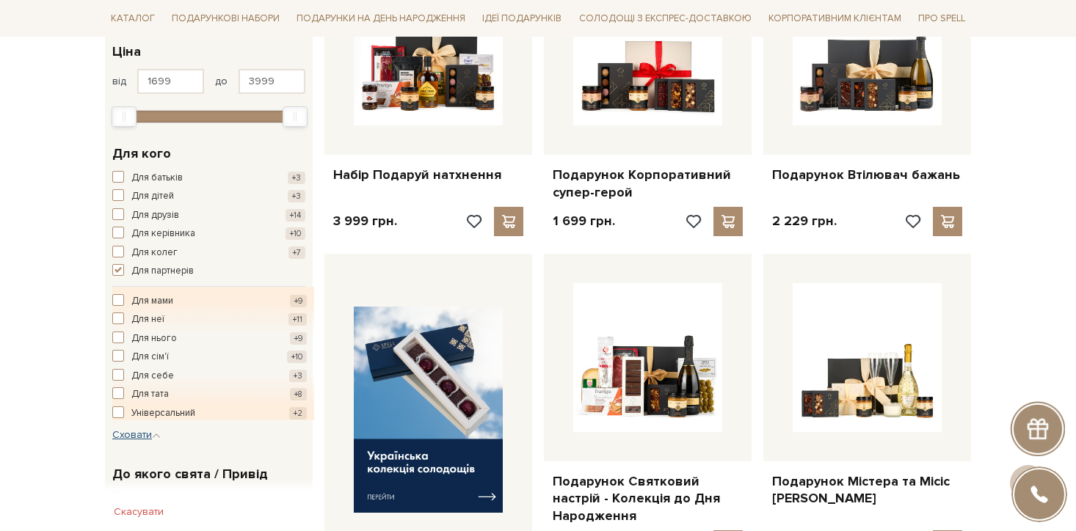
scroll to position [365, 0]
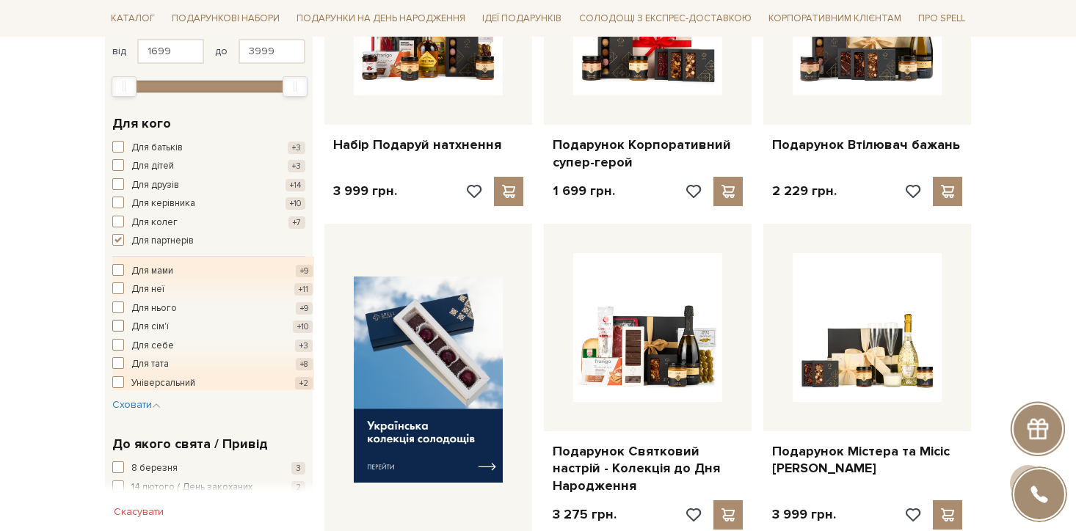
click at [122, 324] on span "button" at bounding box center [118, 326] width 12 height 12
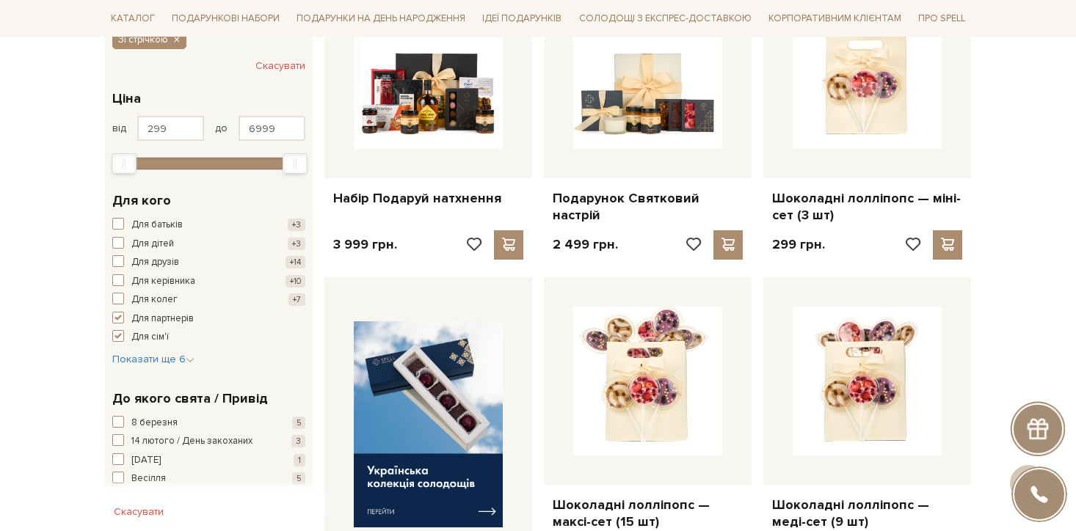
scroll to position [357, 0]
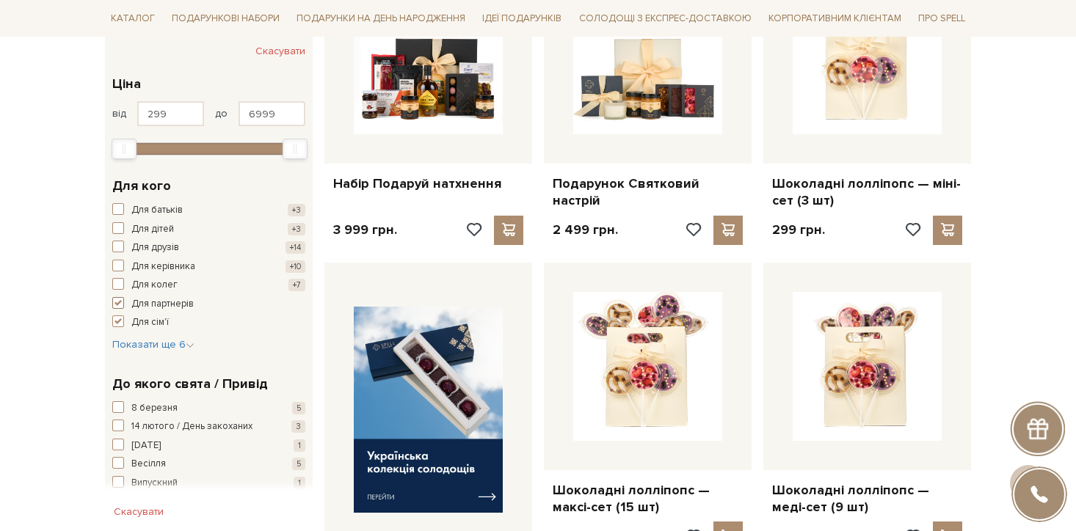
click at [121, 305] on span "button" at bounding box center [118, 303] width 12 height 12
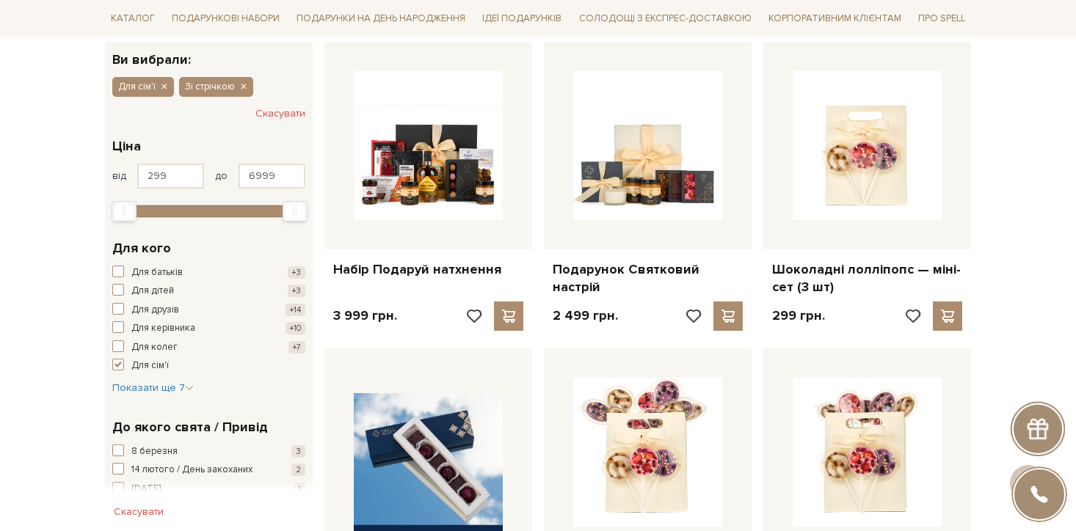
scroll to position [151, 0]
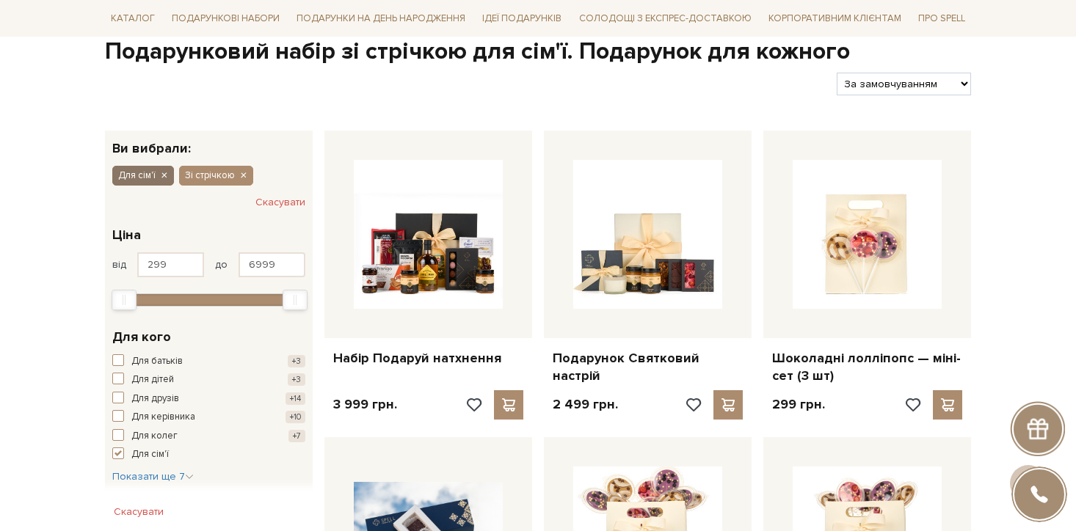
click at [161, 169] on button "Для сім'ї" at bounding box center [143, 175] width 62 height 19
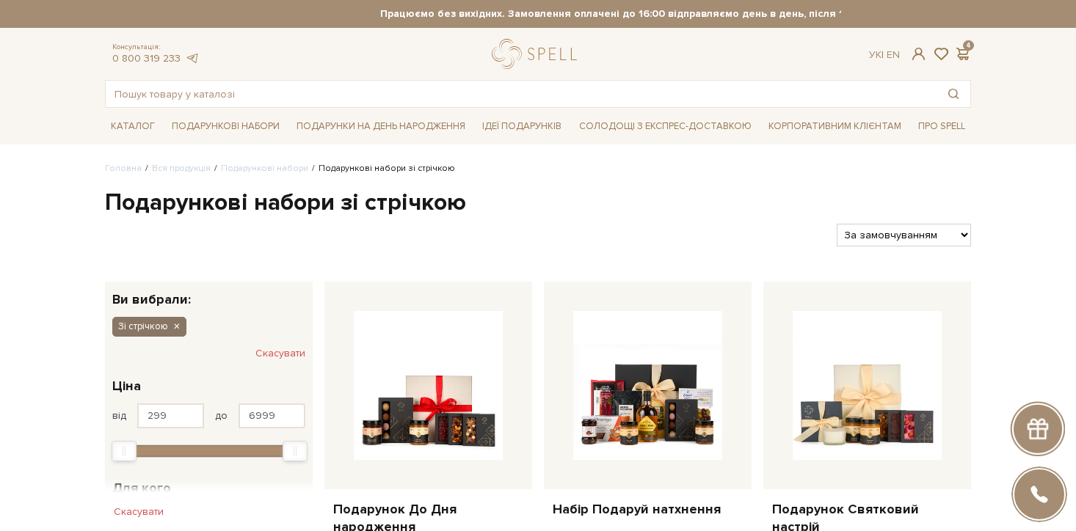
click at [180, 327] on icon "button" at bounding box center [176, 327] width 9 height 13
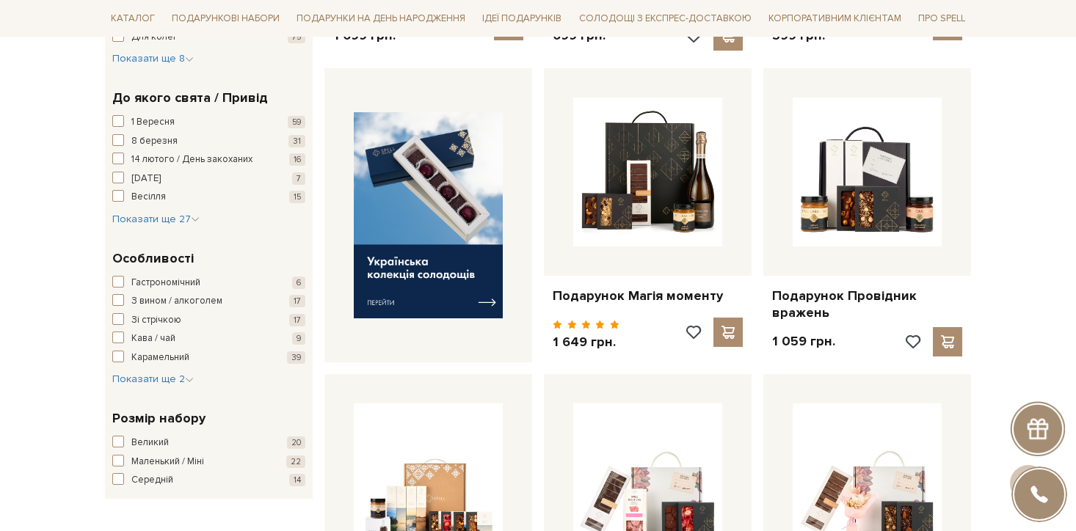
scroll to position [533, 0]
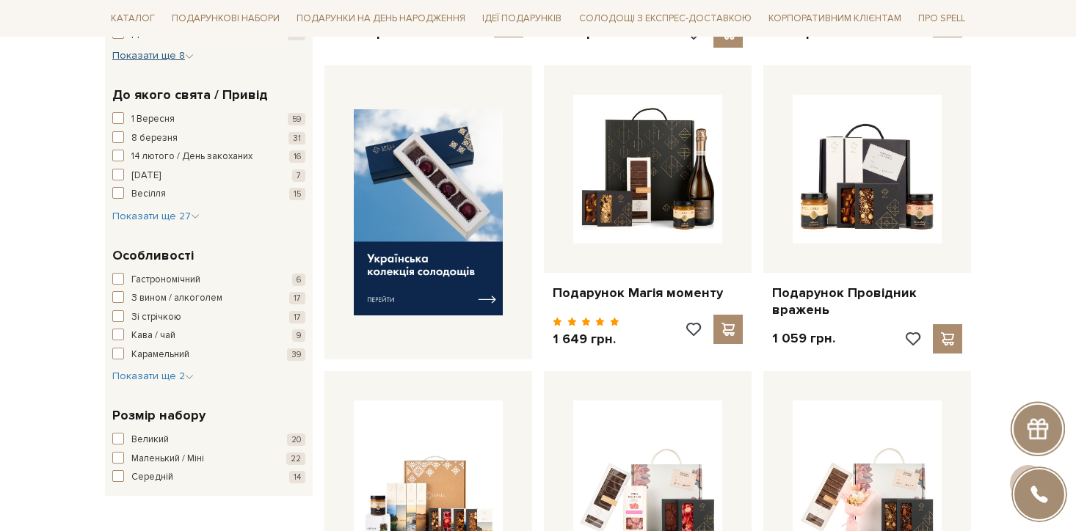
click at [187, 56] on icon "button" at bounding box center [189, 56] width 9 height 9
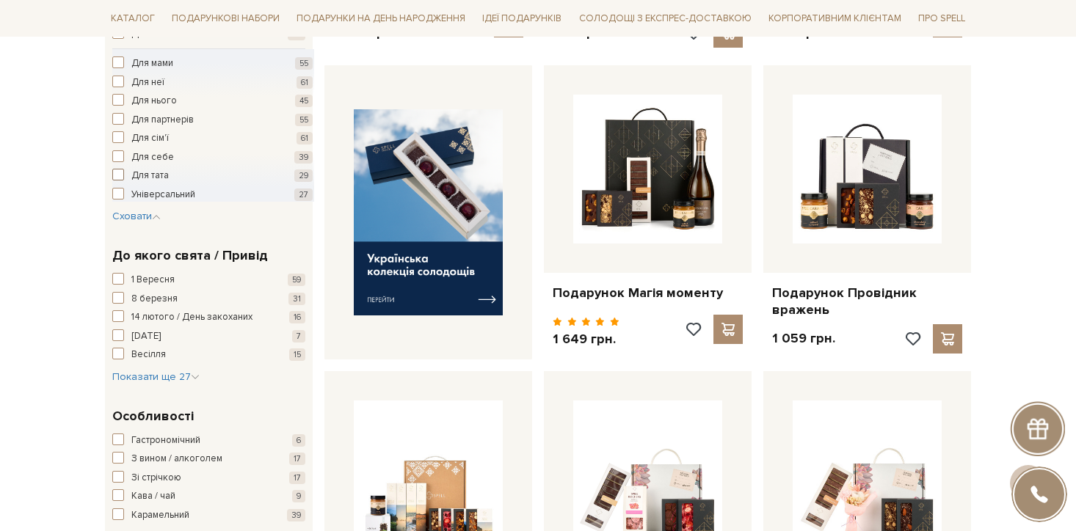
click at [155, 175] on span "Для тата" at bounding box center [149, 176] width 37 height 15
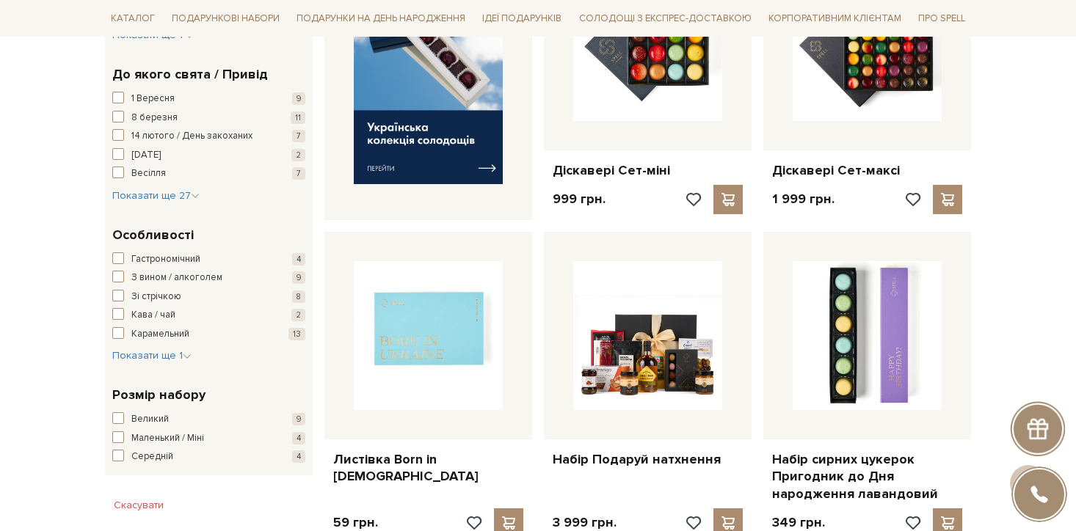
scroll to position [692, 0]
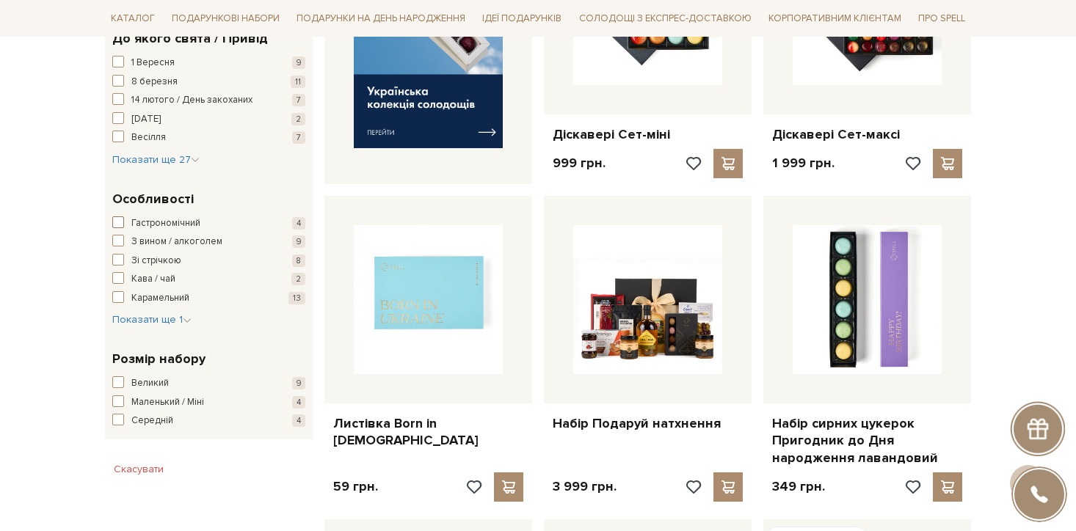
click at [153, 229] on span "Гастрономічний" at bounding box center [165, 223] width 69 height 15
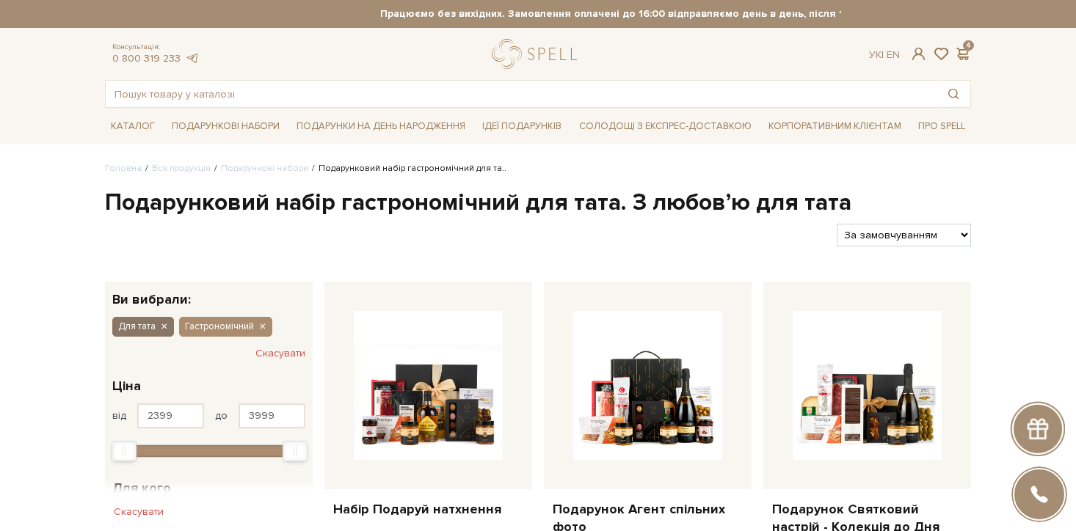
click at [164, 324] on icon "button" at bounding box center [163, 327] width 9 height 13
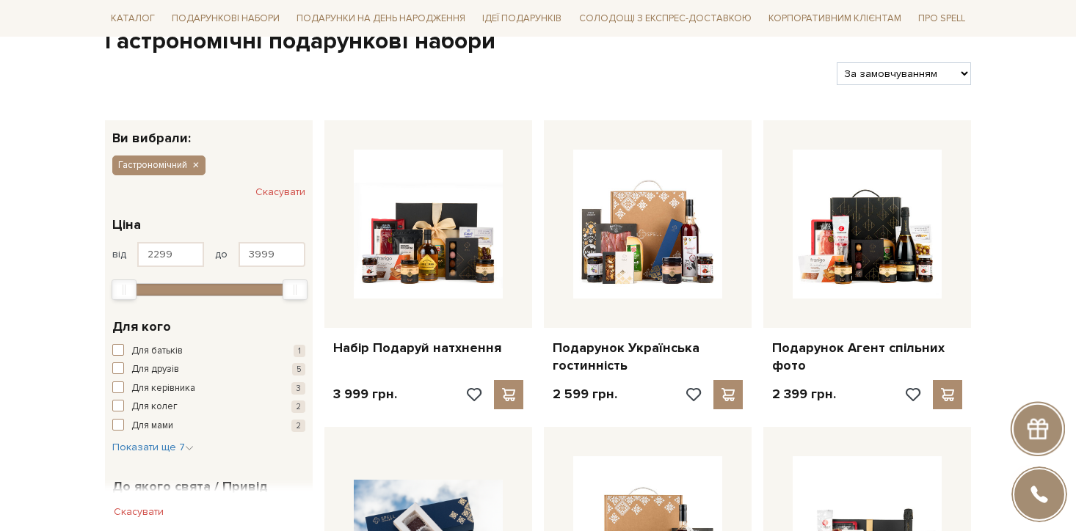
scroll to position [277, 0]
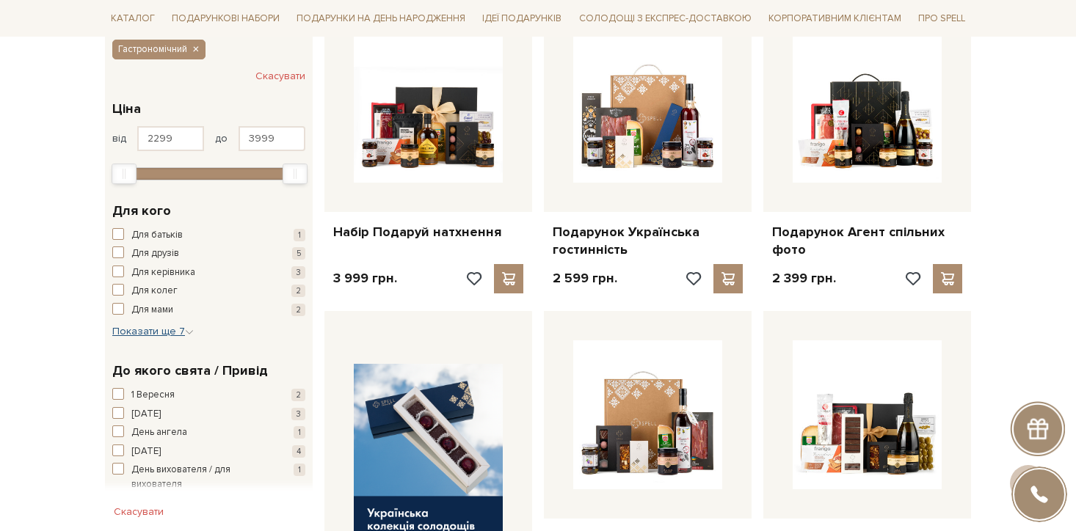
click at [188, 328] on icon "button" at bounding box center [189, 332] width 9 height 9
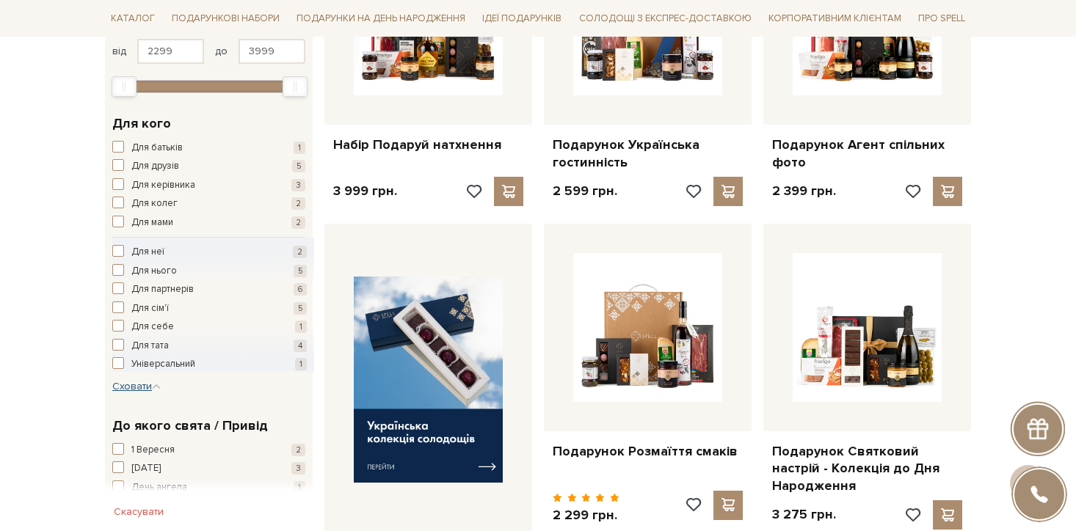
scroll to position [383, 0]
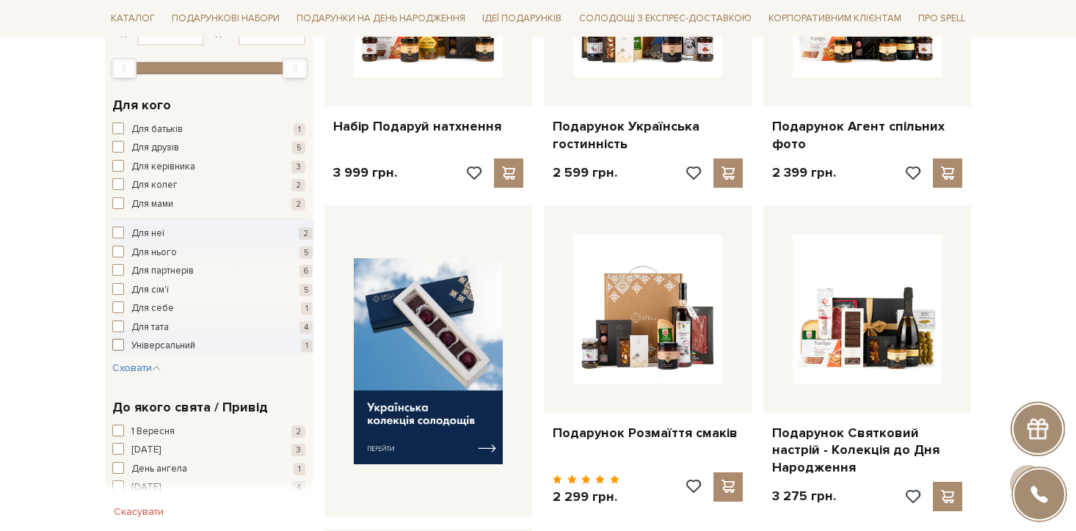
click at [171, 343] on span "Універсальний" at bounding box center [163, 346] width 64 height 15
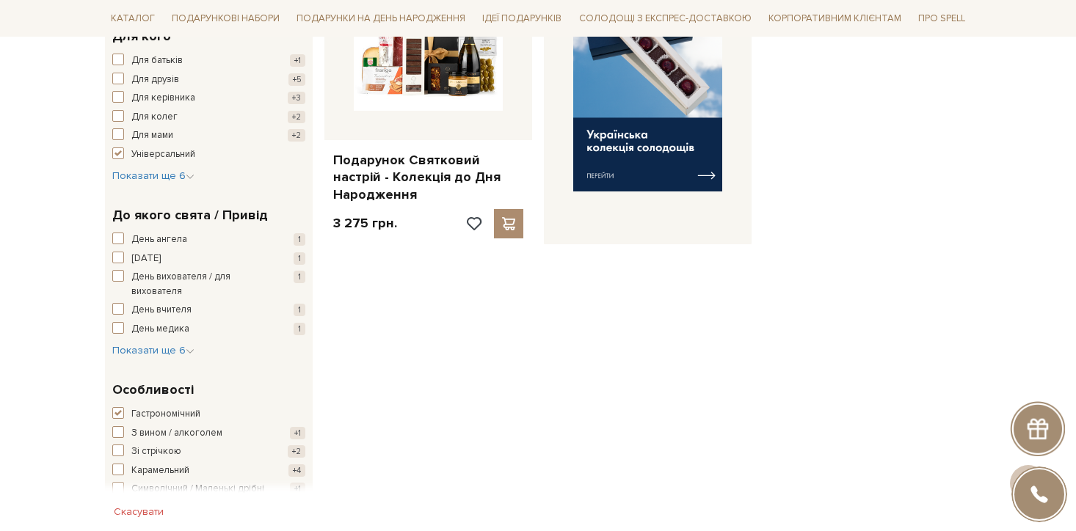
scroll to position [534, 0]
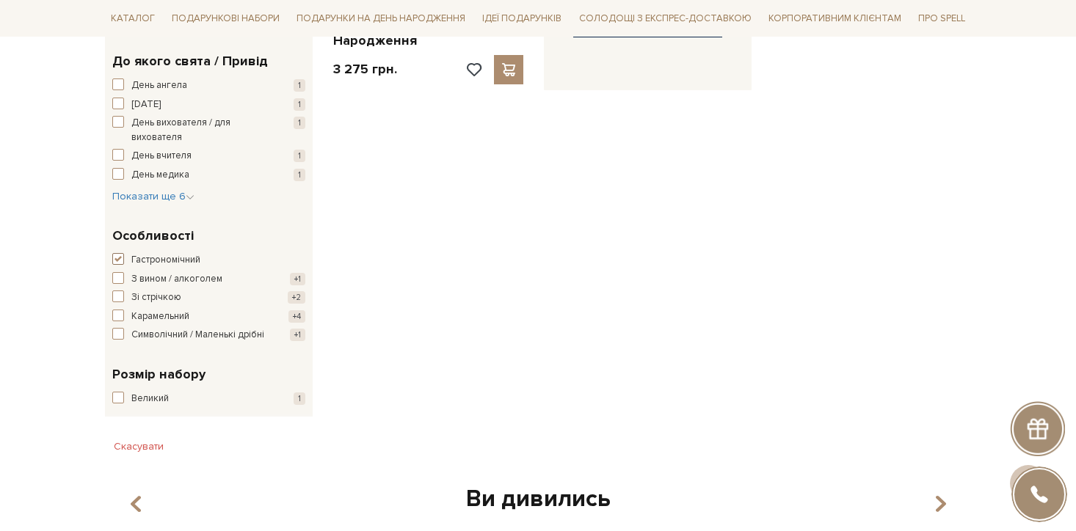
click at [117, 253] on span "button" at bounding box center [118, 259] width 12 height 12
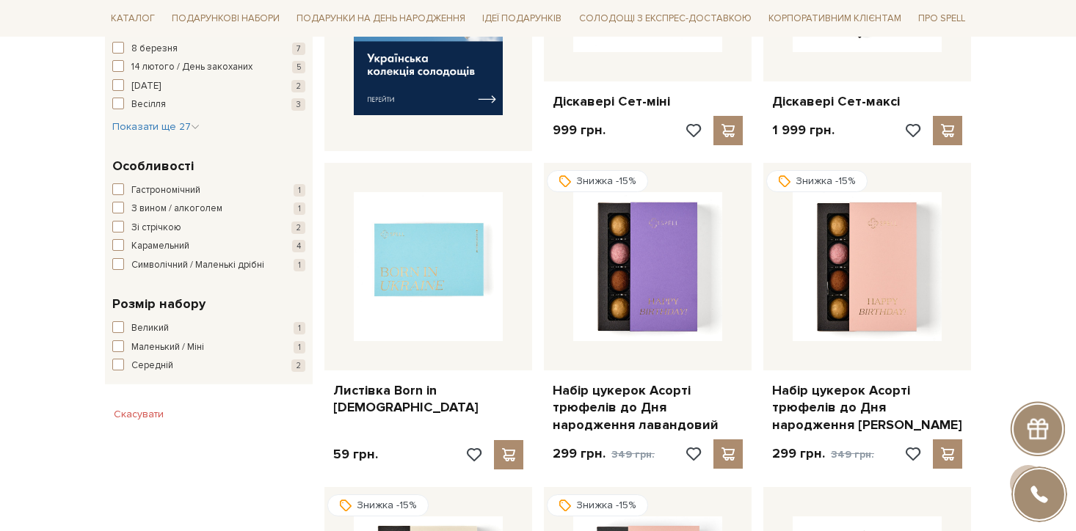
scroll to position [704, 0]
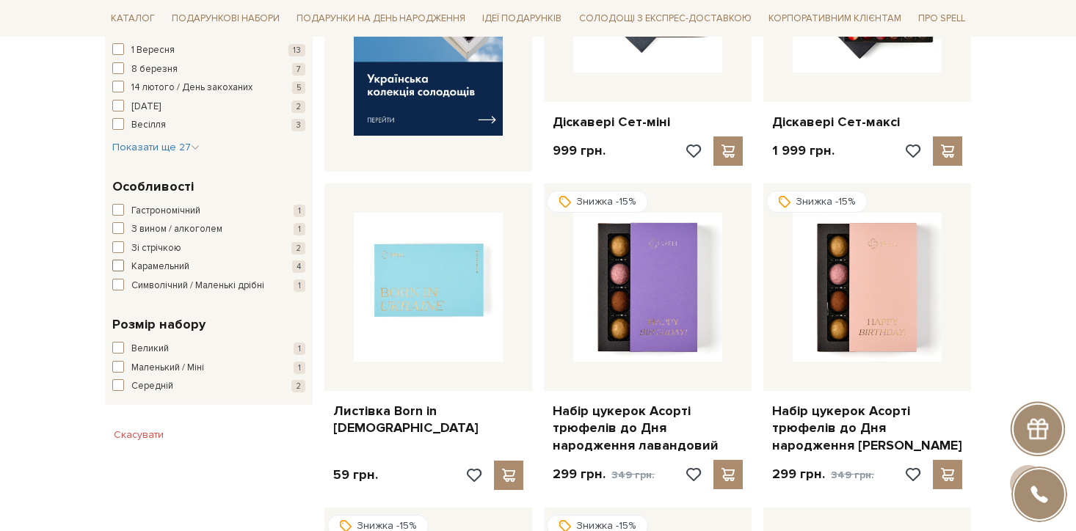
click at [117, 265] on span "button" at bounding box center [118, 266] width 12 height 12
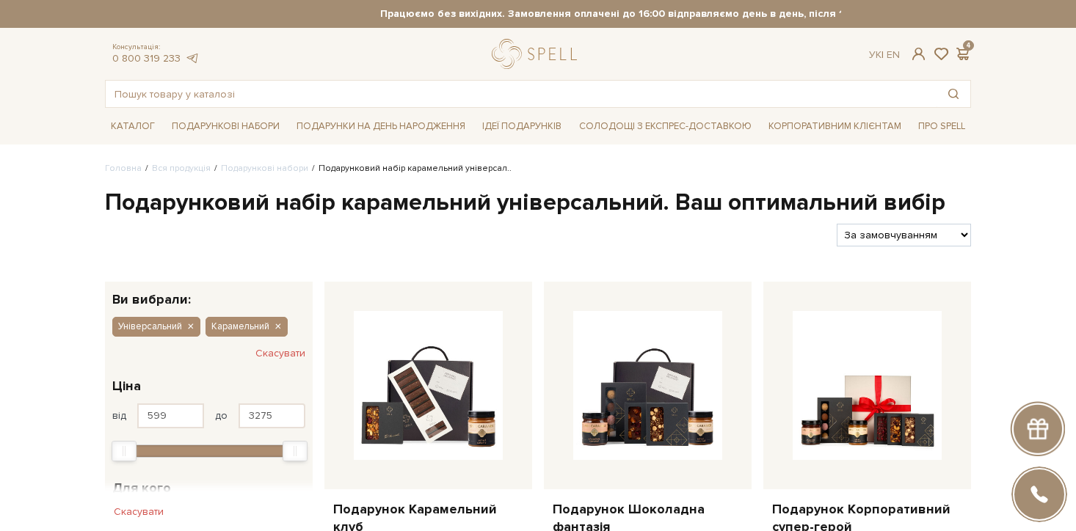
scroll to position [106, 0]
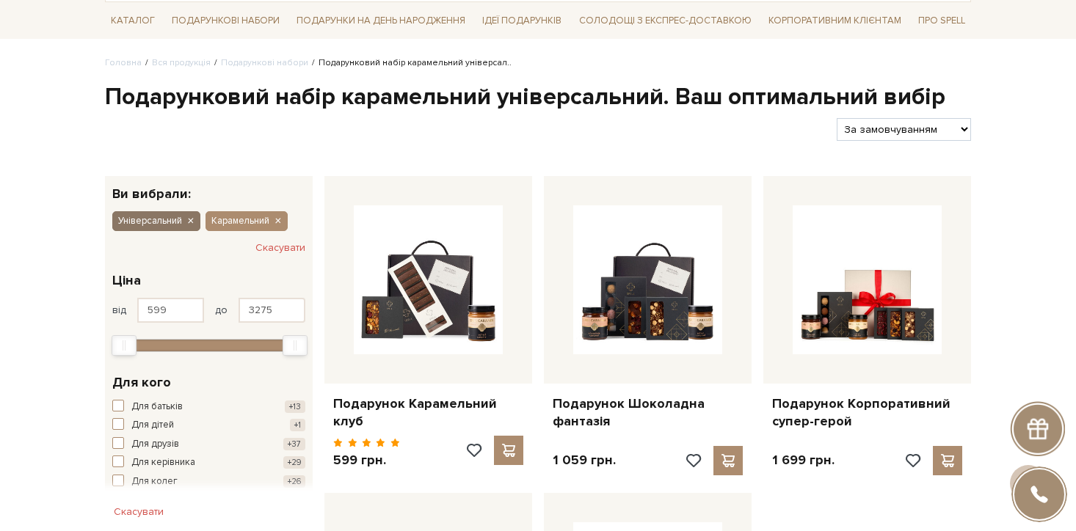
click at [188, 222] on icon "button" at bounding box center [190, 221] width 9 height 13
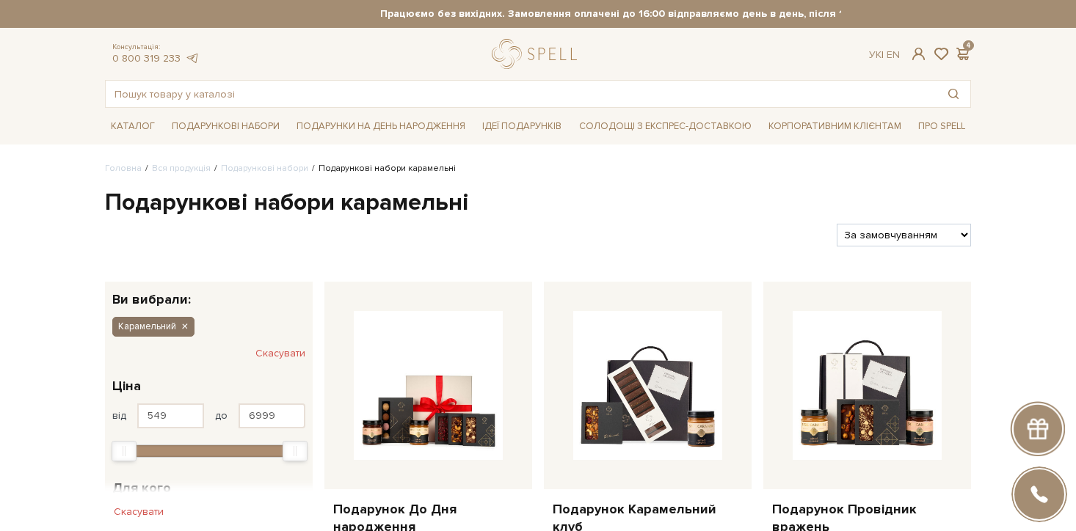
click at [186, 327] on icon "button" at bounding box center [184, 327] width 9 height 13
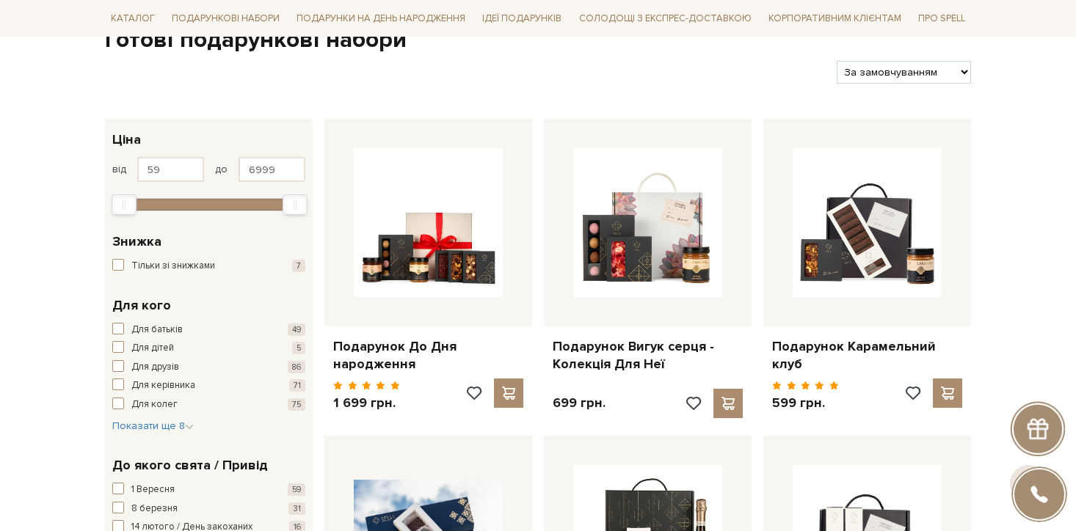
scroll to position [184, 0]
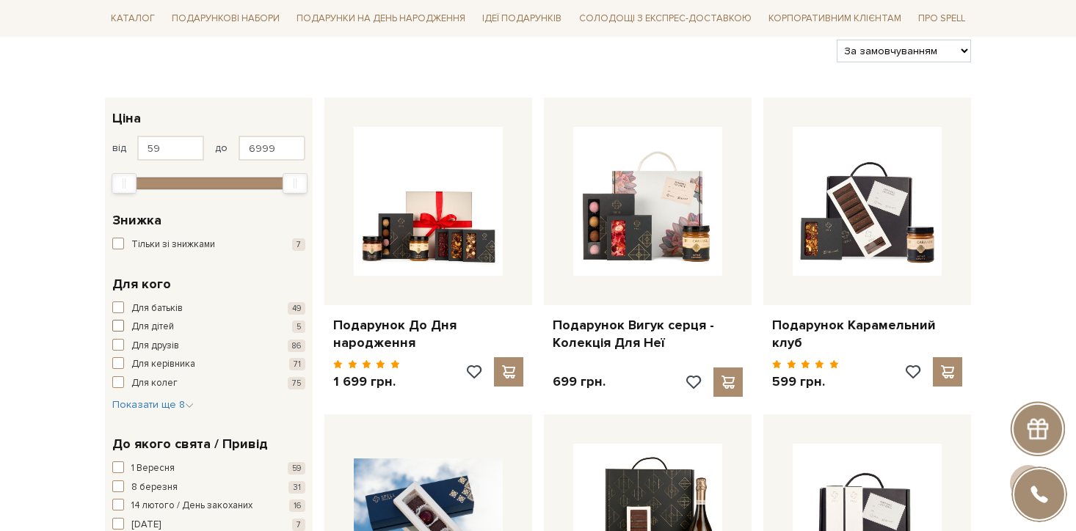
click at [156, 330] on span "Для дітей" at bounding box center [152, 327] width 43 height 15
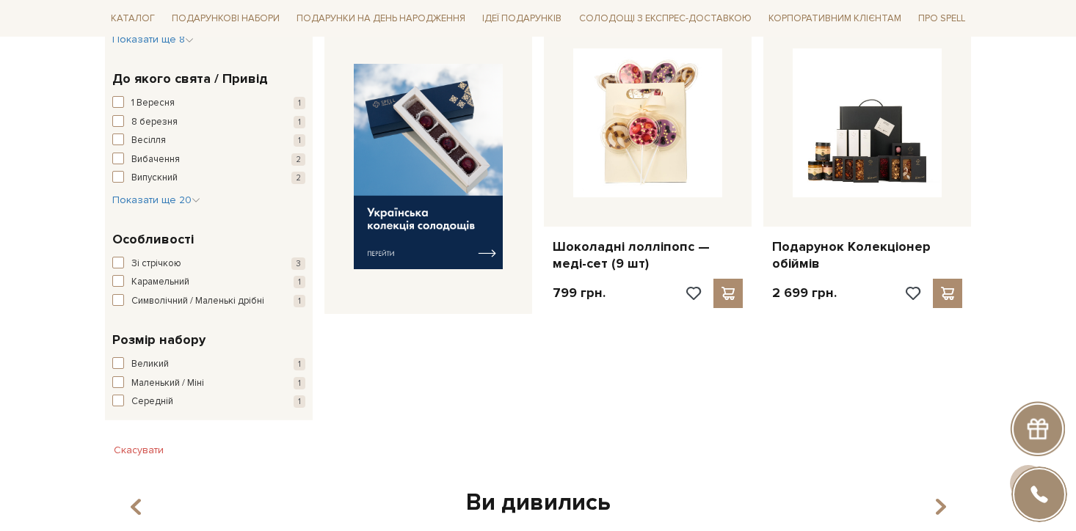
scroll to position [570, 0]
click at [148, 371] on span "Великий" at bounding box center [149, 364] width 37 height 15
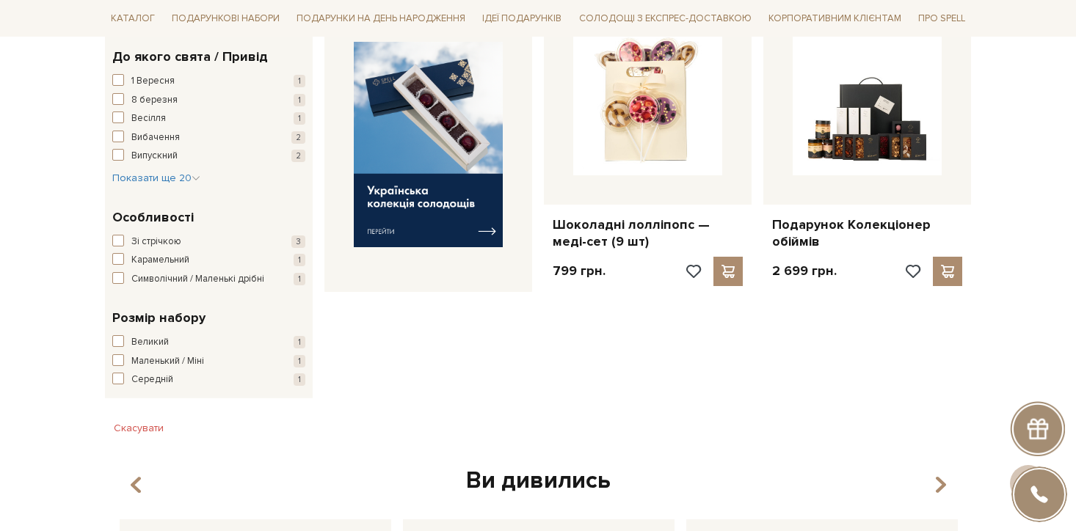
scroll to position [618, 0]
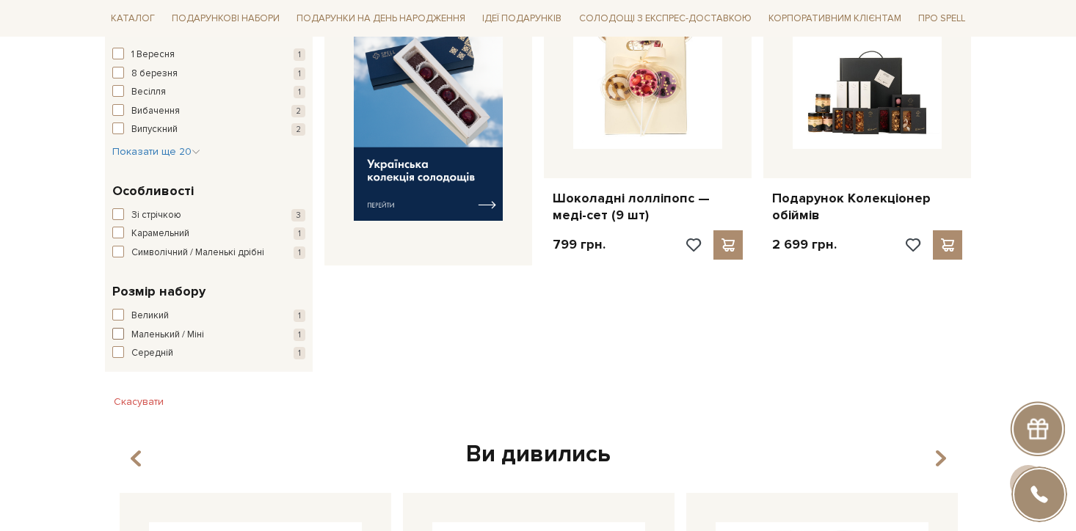
click at [142, 343] on span "Маленький / Міні" at bounding box center [167, 335] width 73 height 15
click at [122, 358] on span "button" at bounding box center [118, 352] width 12 height 12
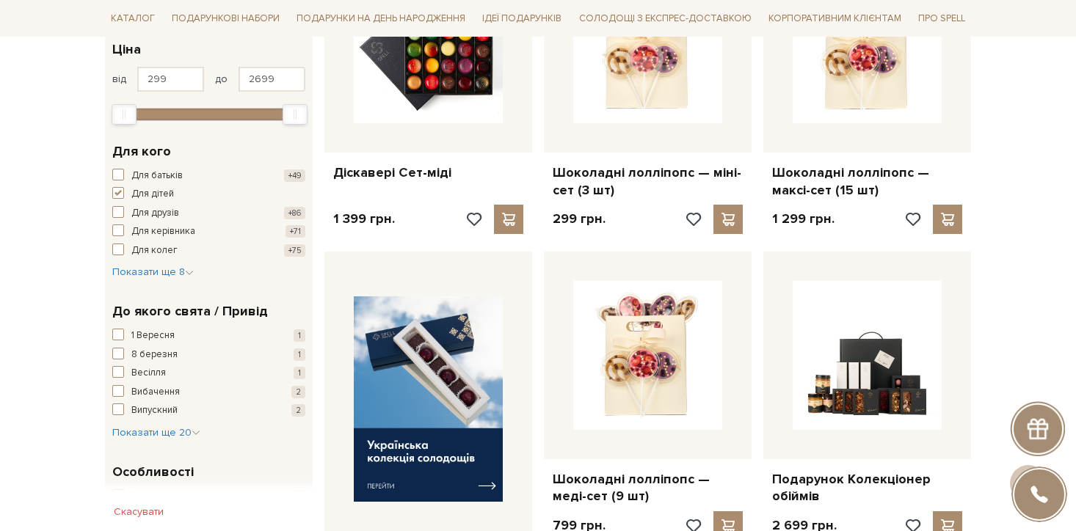
scroll to position [236, 0]
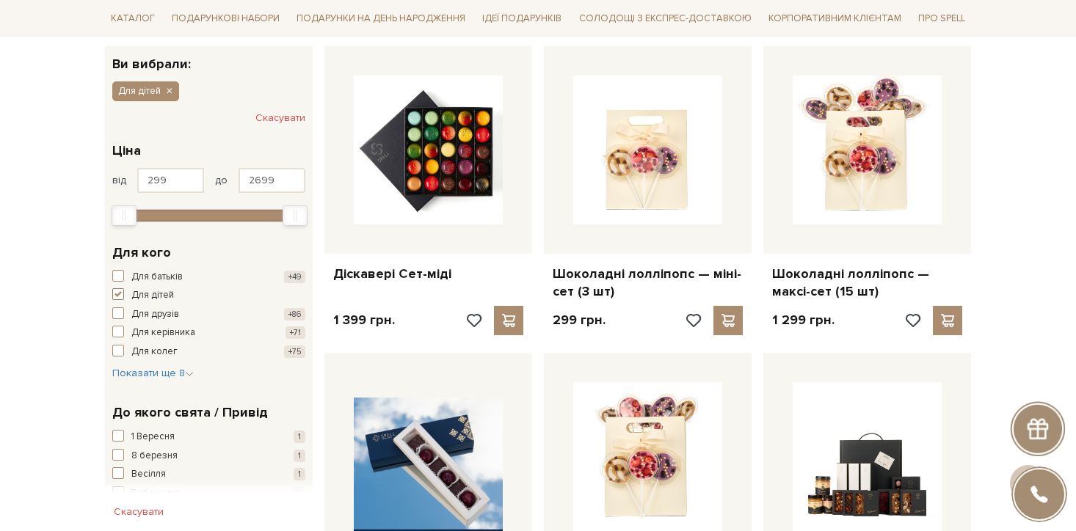
click at [119, 296] on span "button" at bounding box center [118, 294] width 12 height 12
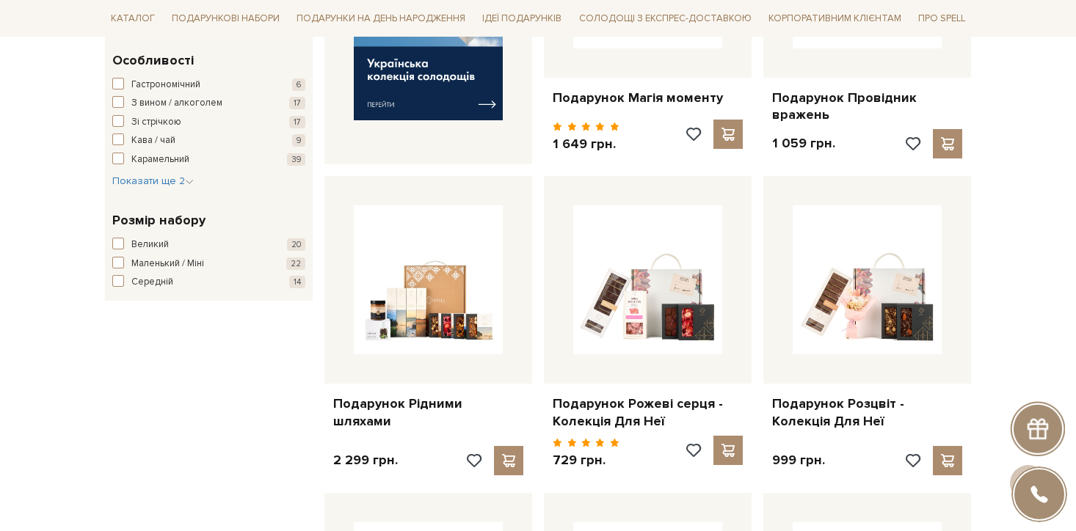
scroll to position [752, 0]
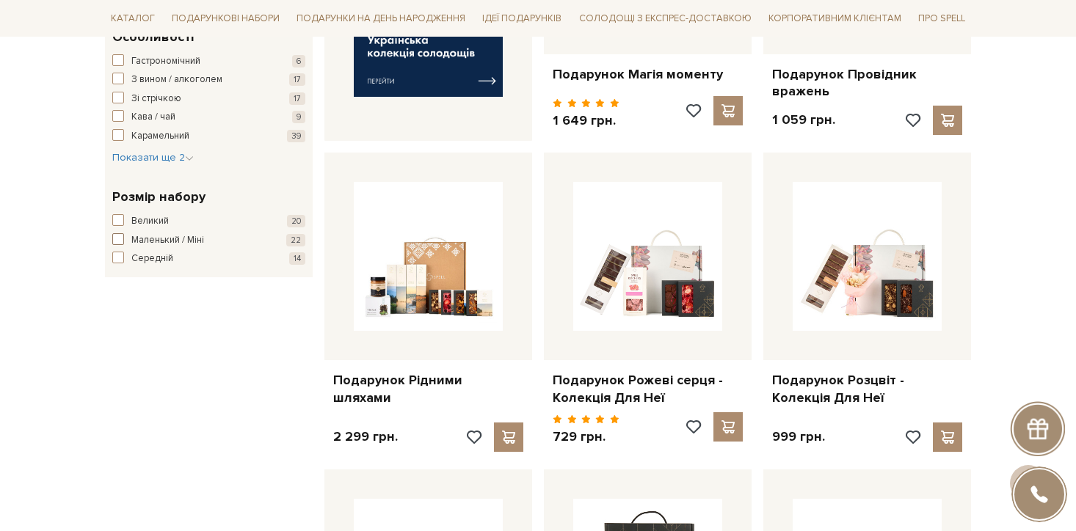
click at [147, 237] on span "Маленький / Міні" at bounding box center [167, 240] width 73 height 15
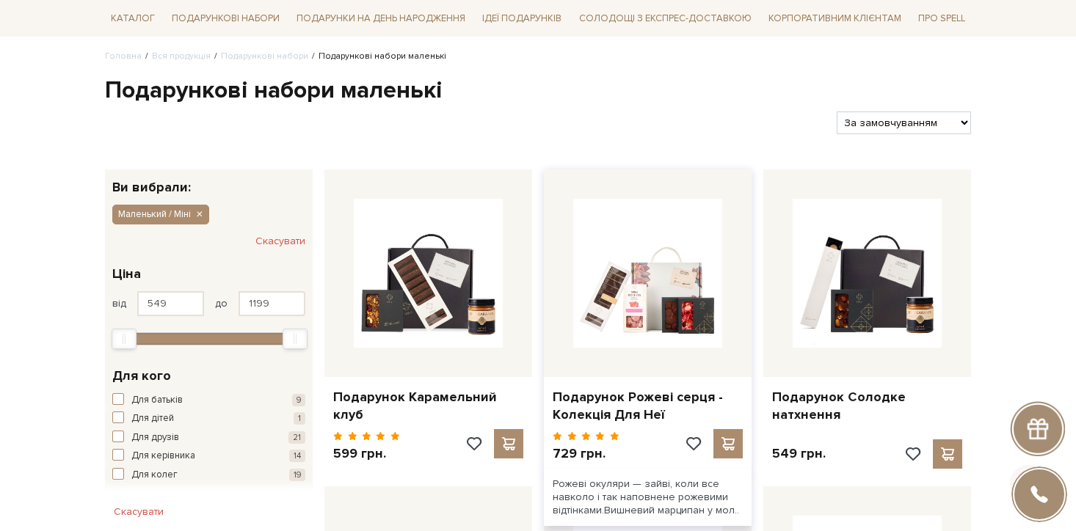
scroll to position [226, 0]
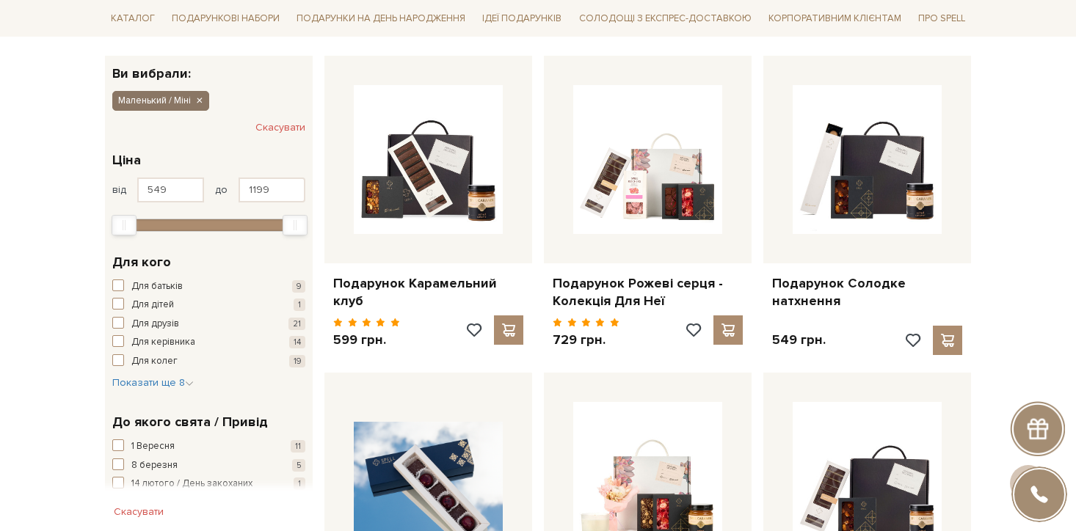
click at [200, 96] on icon "button" at bounding box center [198, 101] width 9 height 13
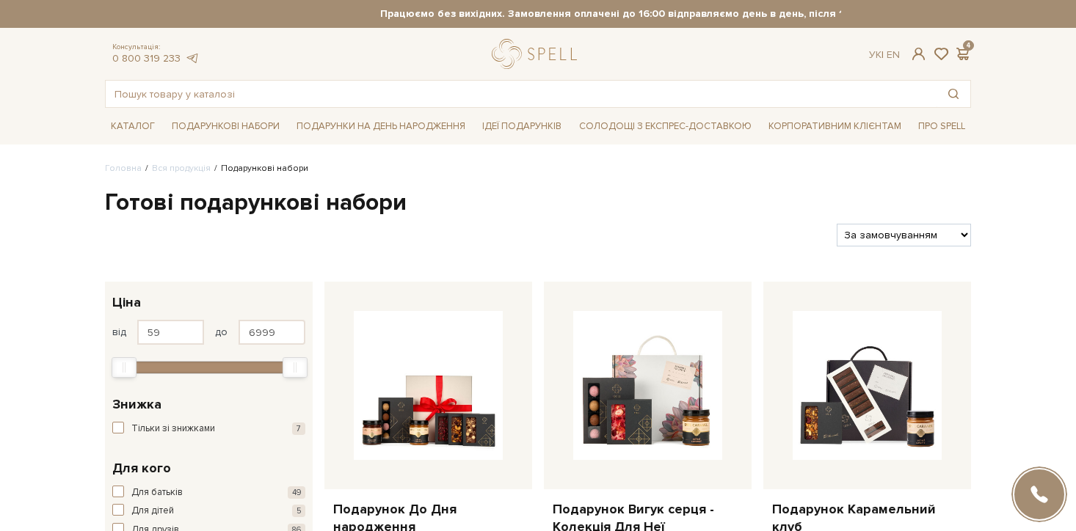
scroll to position [291, 0]
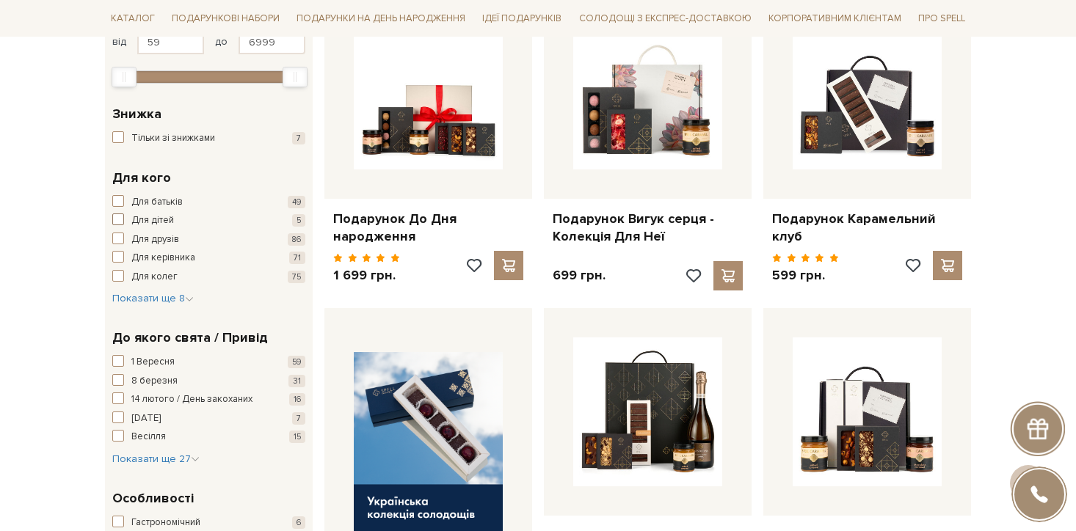
click at [167, 217] on span "Для дітей" at bounding box center [152, 221] width 43 height 15
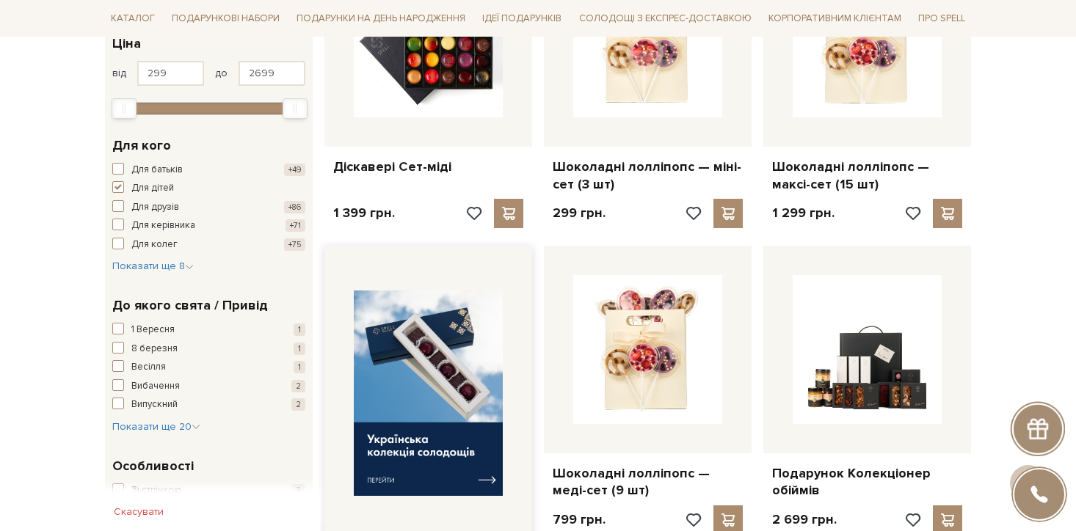
scroll to position [339, 0]
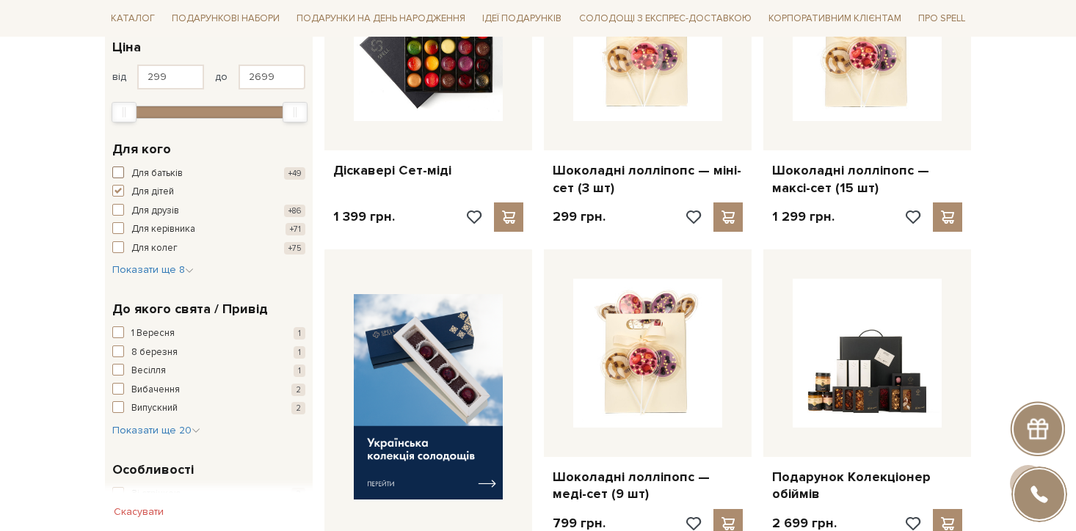
click at [120, 167] on span "button" at bounding box center [118, 173] width 12 height 12
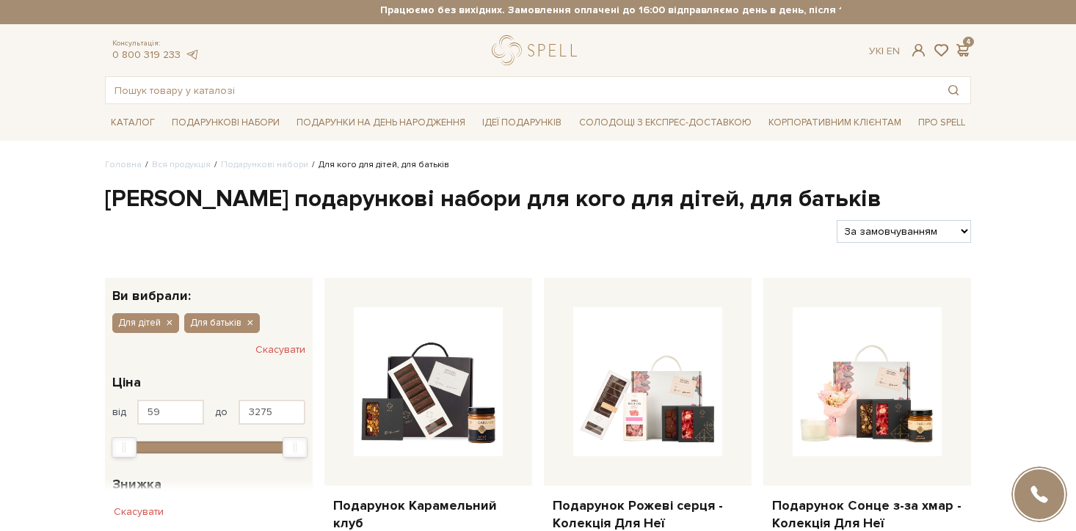
scroll to position [274, 0]
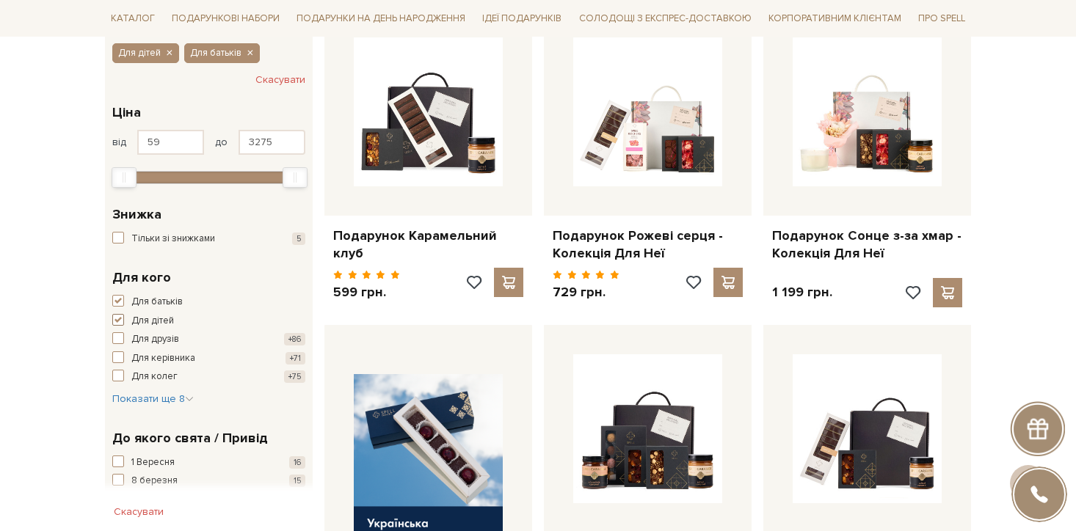
click at [117, 318] on span "button" at bounding box center [118, 320] width 12 height 12
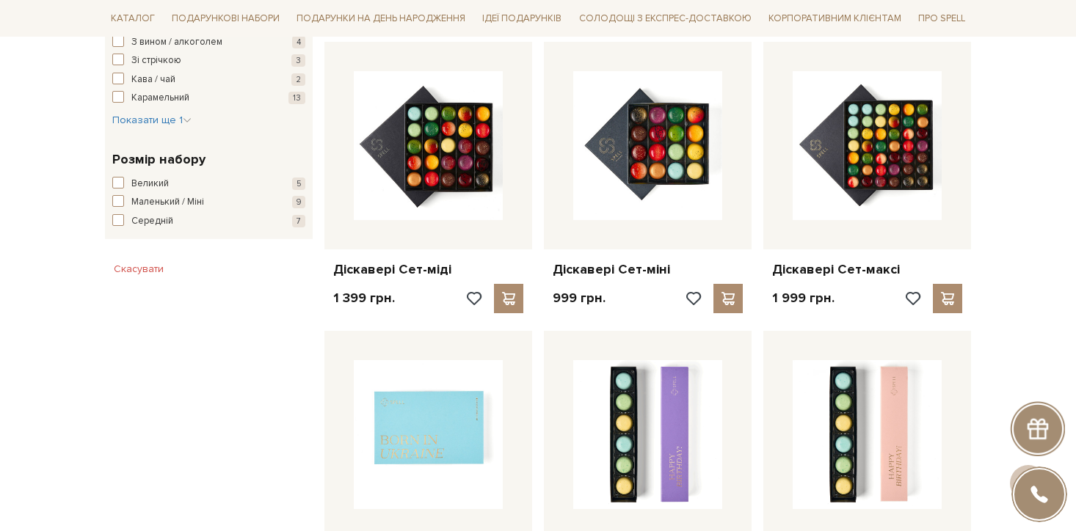
scroll to position [867, 0]
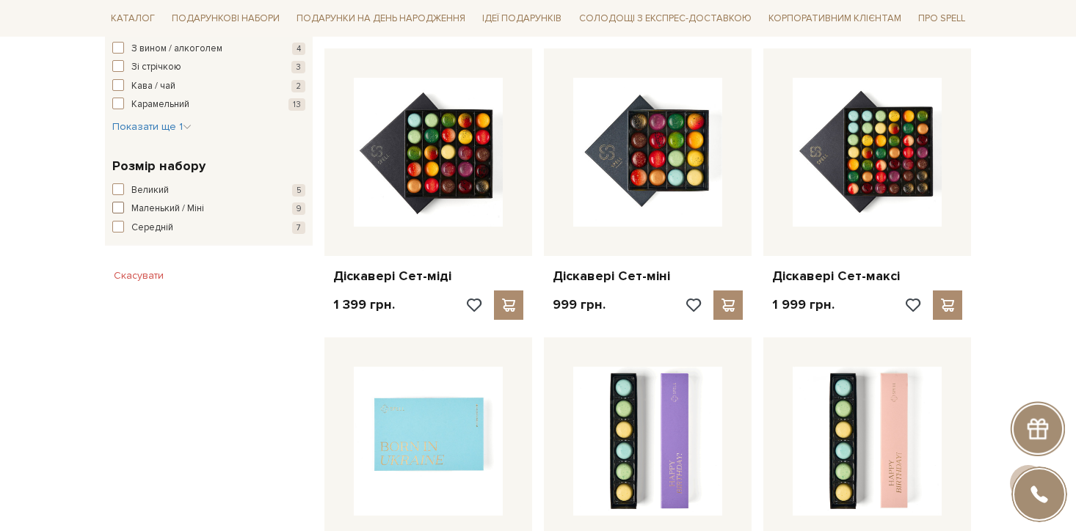
click at [118, 209] on span "button" at bounding box center [118, 208] width 12 height 12
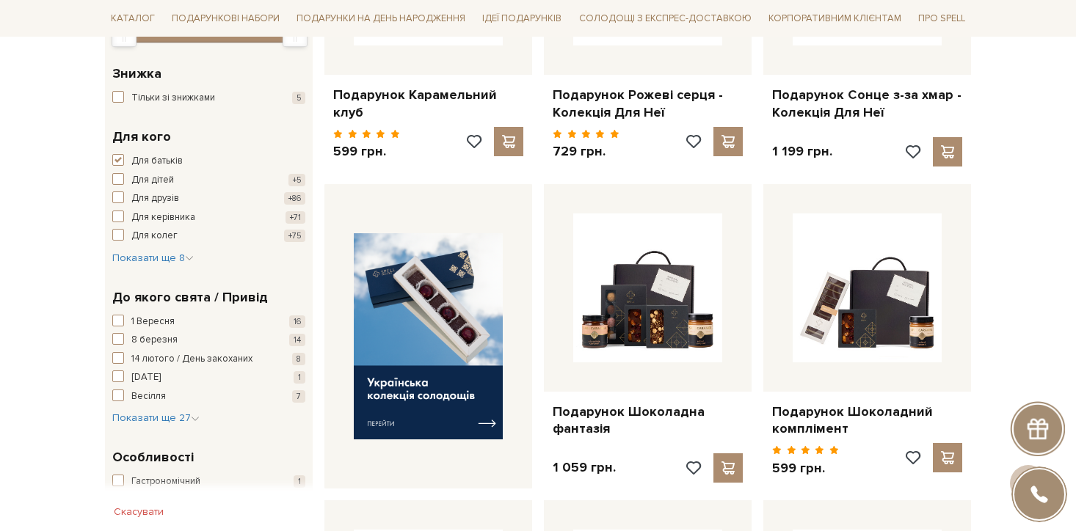
scroll to position [265, 0]
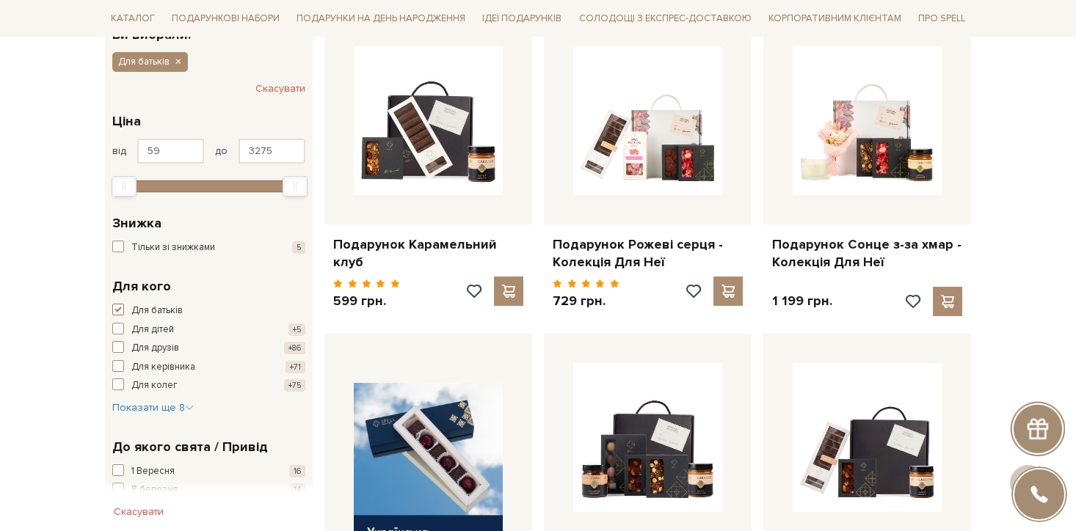
click at [121, 308] on span "button" at bounding box center [118, 310] width 12 height 12
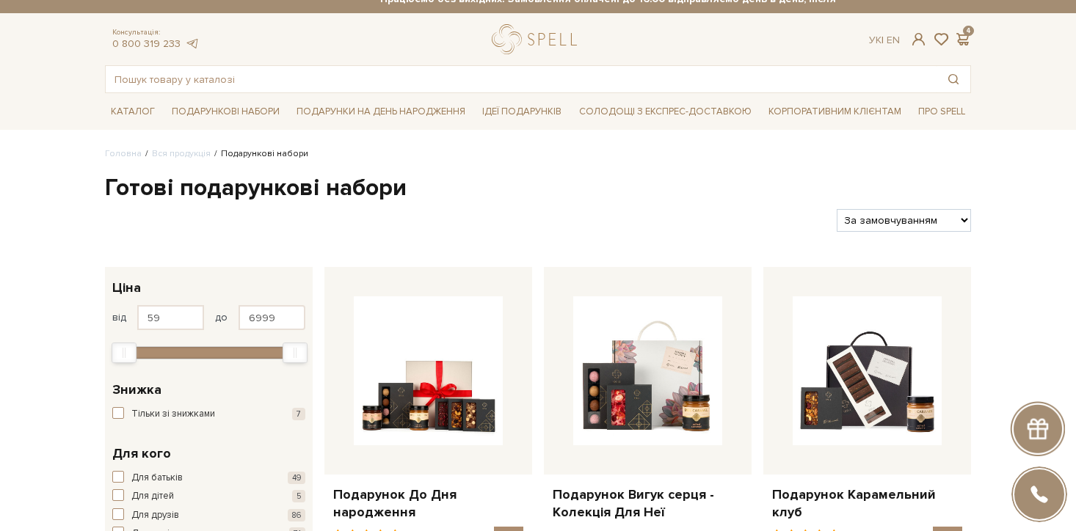
scroll to position [225, 0]
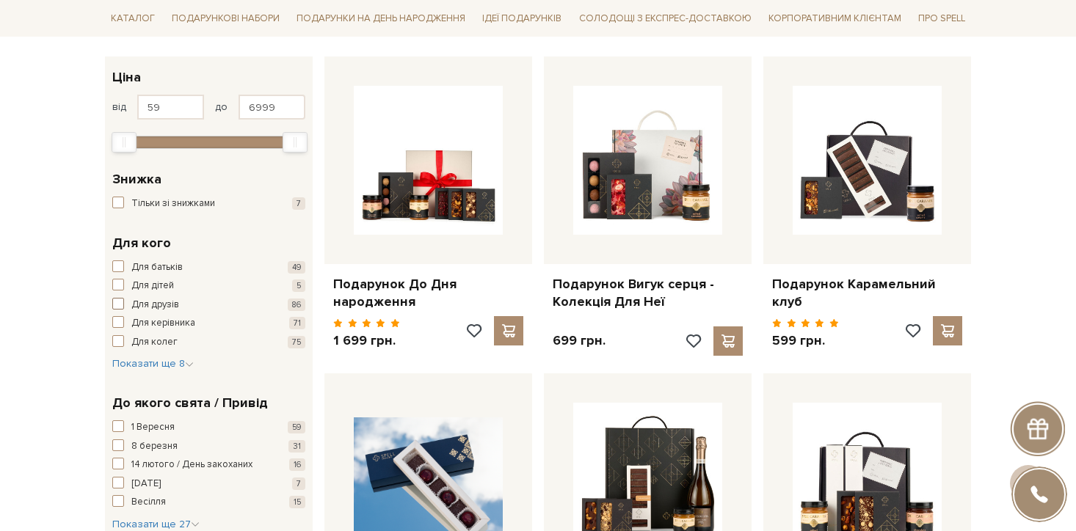
click at [119, 306] on span "button" at bounding box center [118, 304] width 12 height 12
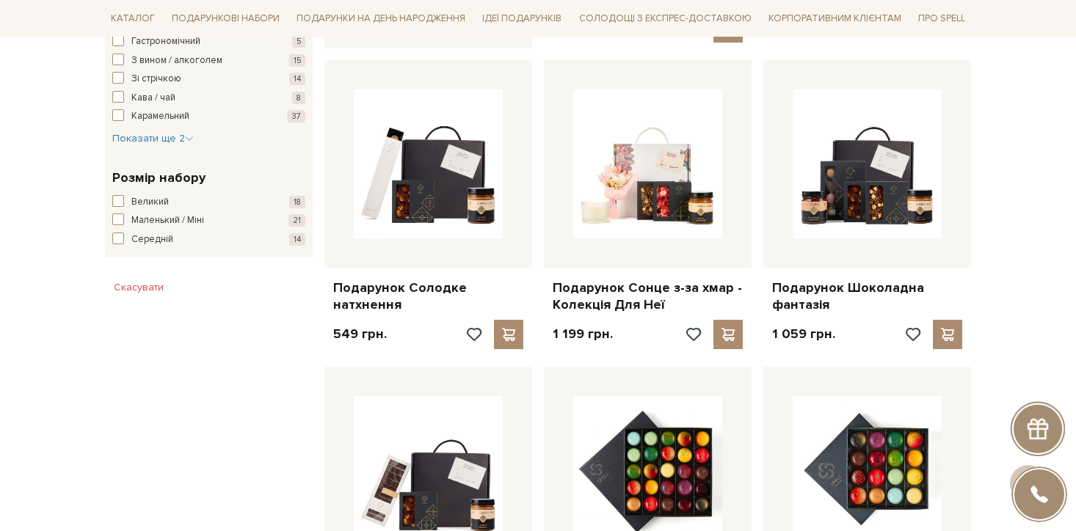
scroll to position [854, 0]
click at [114, 194] on div "Розмір набору Великий 18 Маленький / Міні 21 Середній 14" at bounding box center [208, 208] width 193 height 79
click at [117, 199] on span "button" at bounding box center [118, 202] width 12 height 12
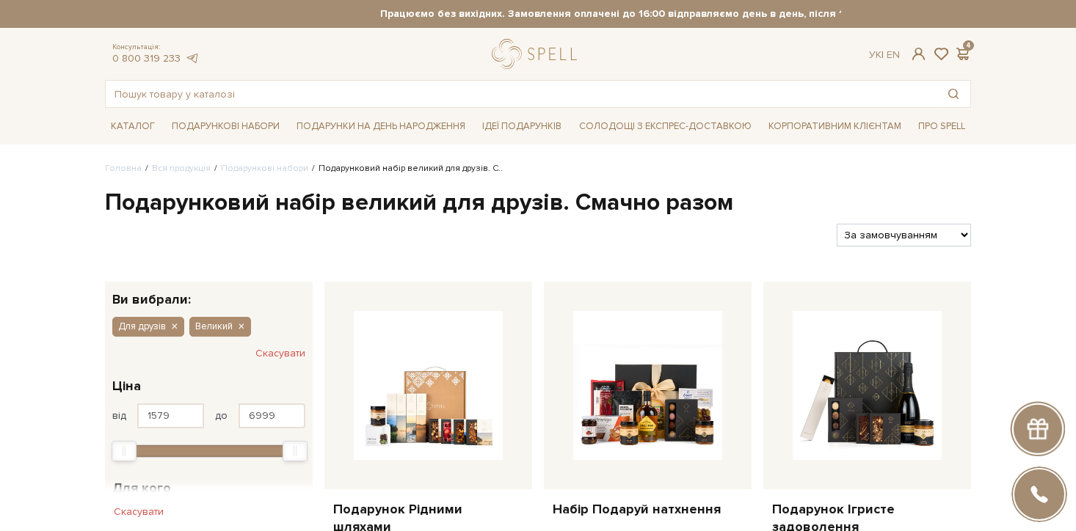
click at [670, 228] on div at bounding box center [465, 235] width 732 height 23
click at [170, 323] on icon "button" at bounding box center [174, 327] width 9 height 13
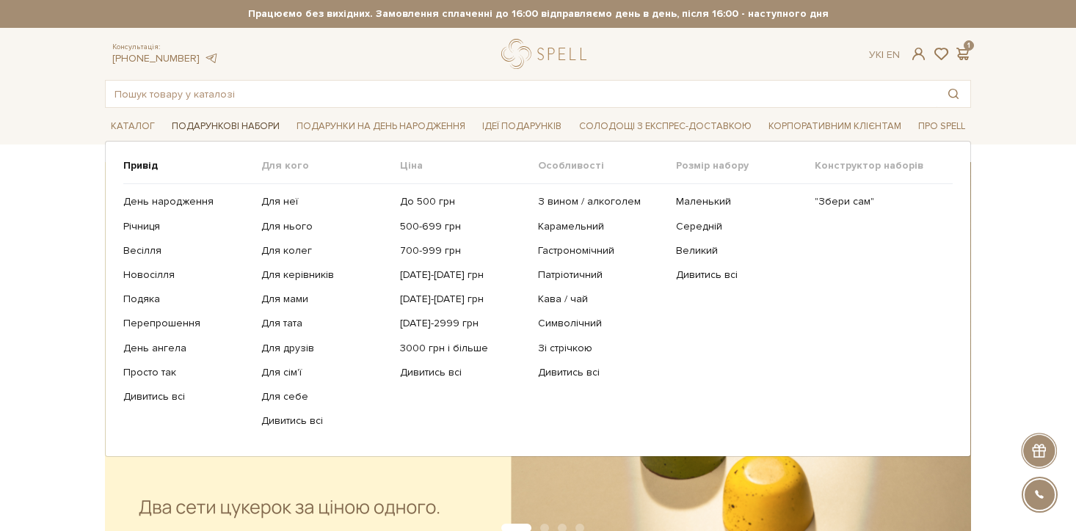
click at [205, 123] on span "Подарункові набори" at bounding box center [226, 126] width 120 height 23
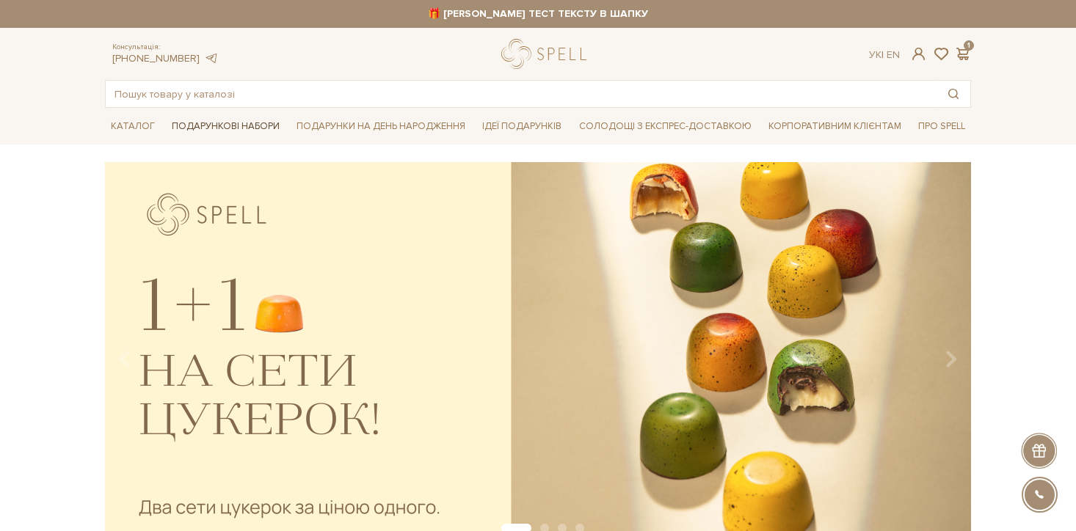
click at [237, 125] on span "Подарункові набори" at bounding box center [226, 126] width 120 height 23
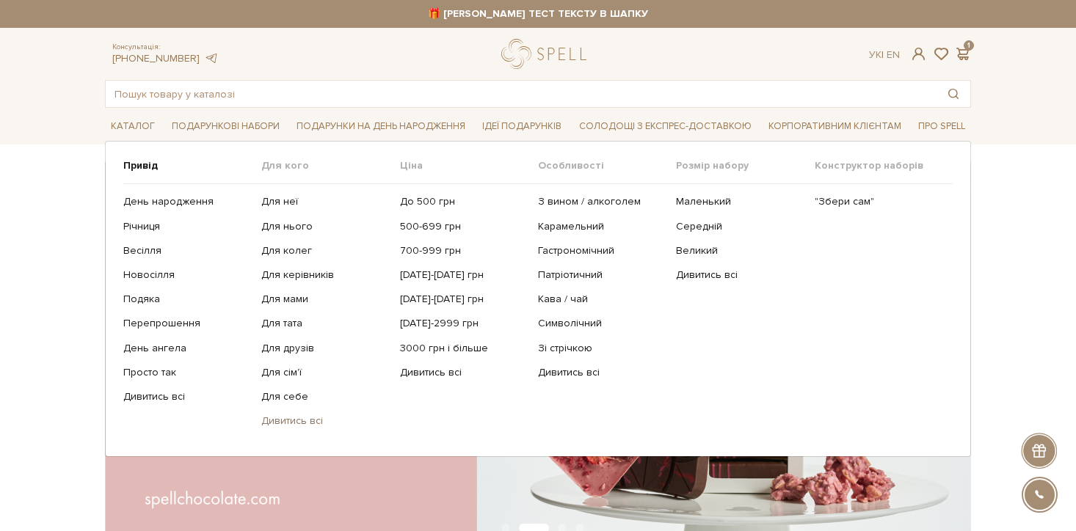
click at [289, 423] on link "Дивитись всі" at bounding box center [324, 421] width 127 height 13
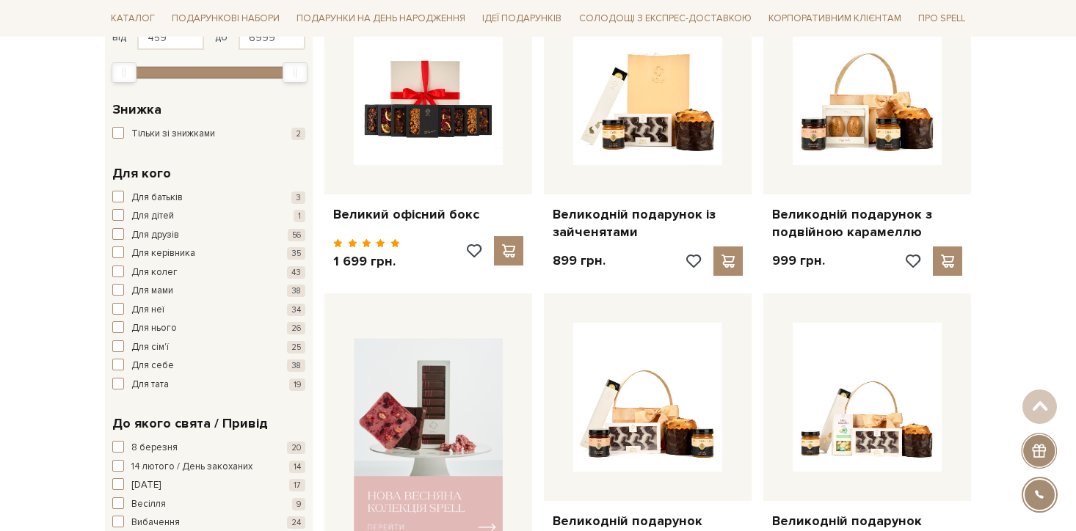
scroll to position [291, 0]
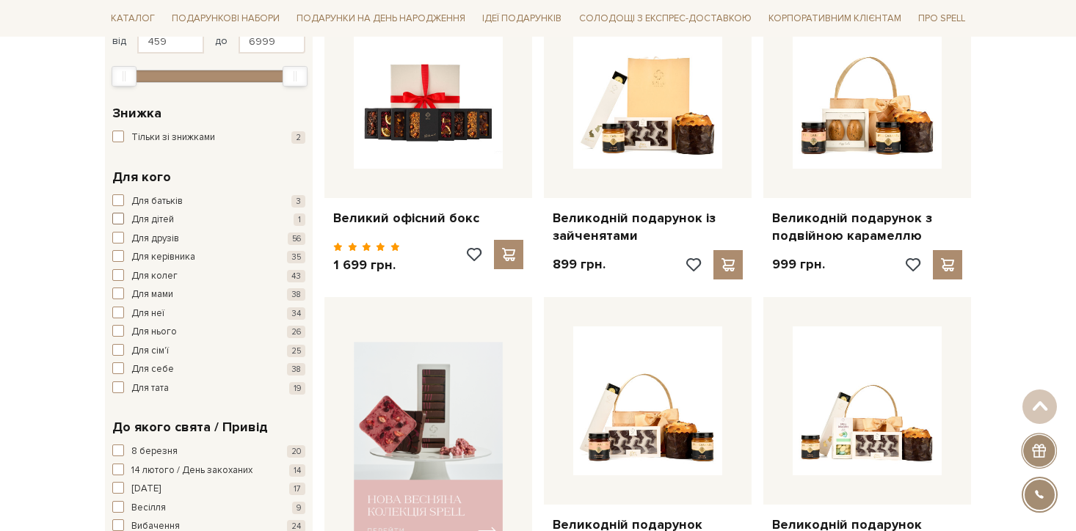
click at [141, 220] on span "Для дітей" at bounding box center [152, 220] width 43 height 15
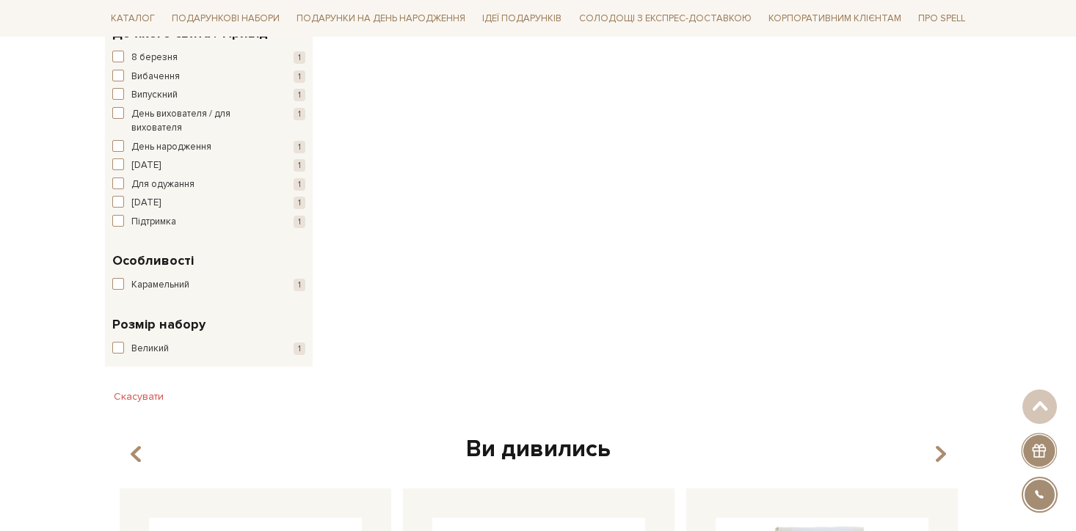
scroll to position [608, 0]
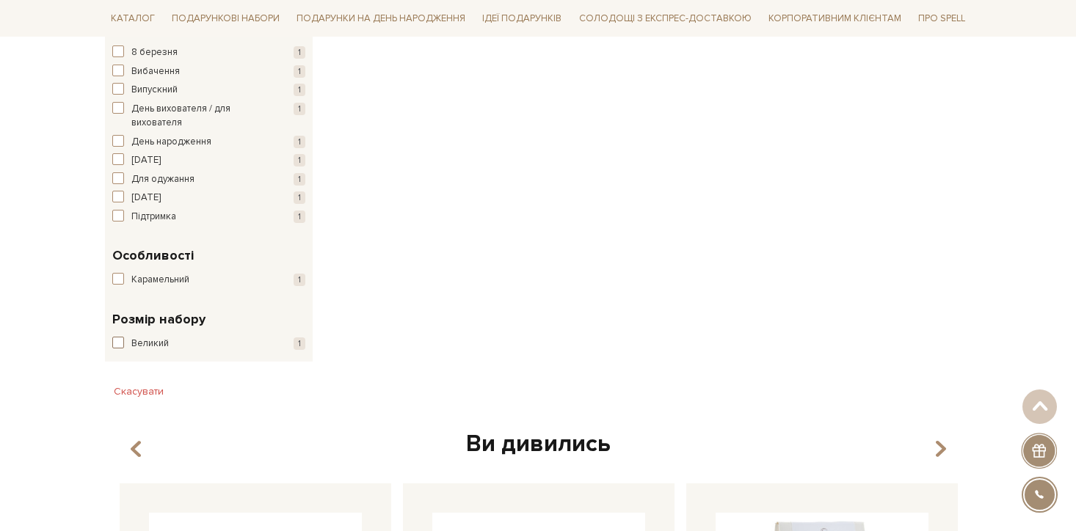
click at [159, 343] on span "Великий" at bounding box center [149, 344] width 37 height 15
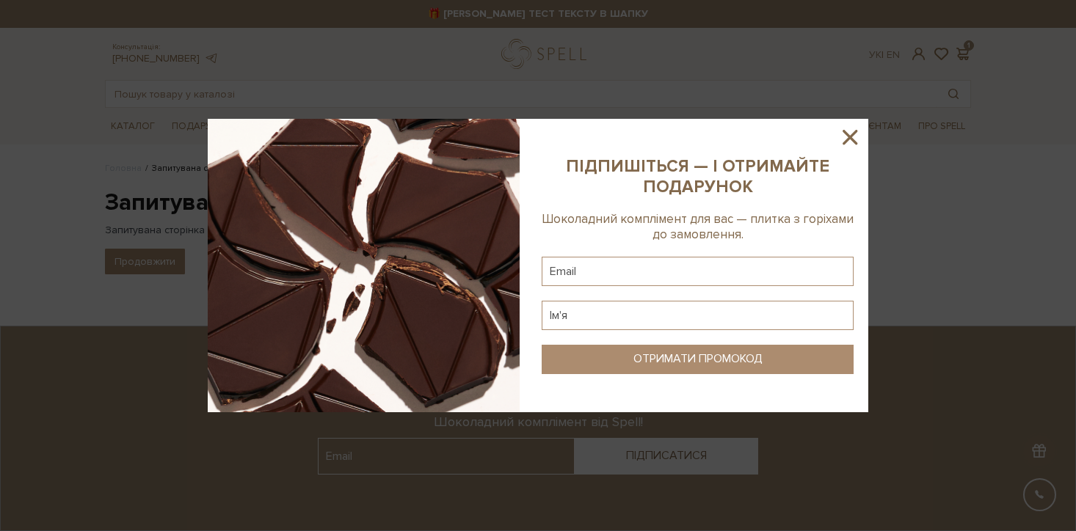
click at [853, 133] on icon at bounding box center [849, 137] width 15 height 15
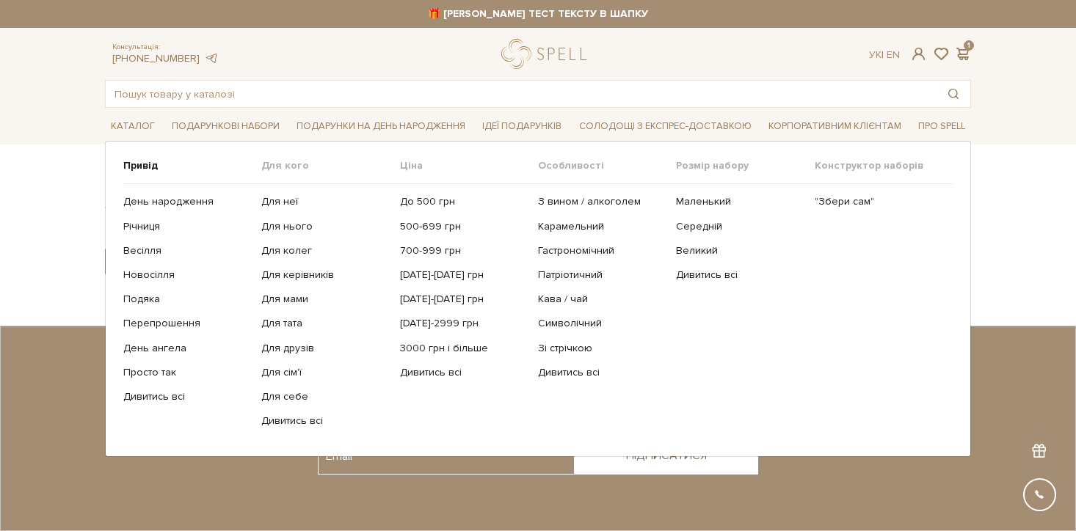
click at [282, 429] on ul "Для неї Для нього Для колег Для керівників Для мами Для тата" at bounding box center [330, 311] width 138 height 255
click at [276, 418] on link "Дивитись всі" at bounding box center [324, 421] width 127 height 13
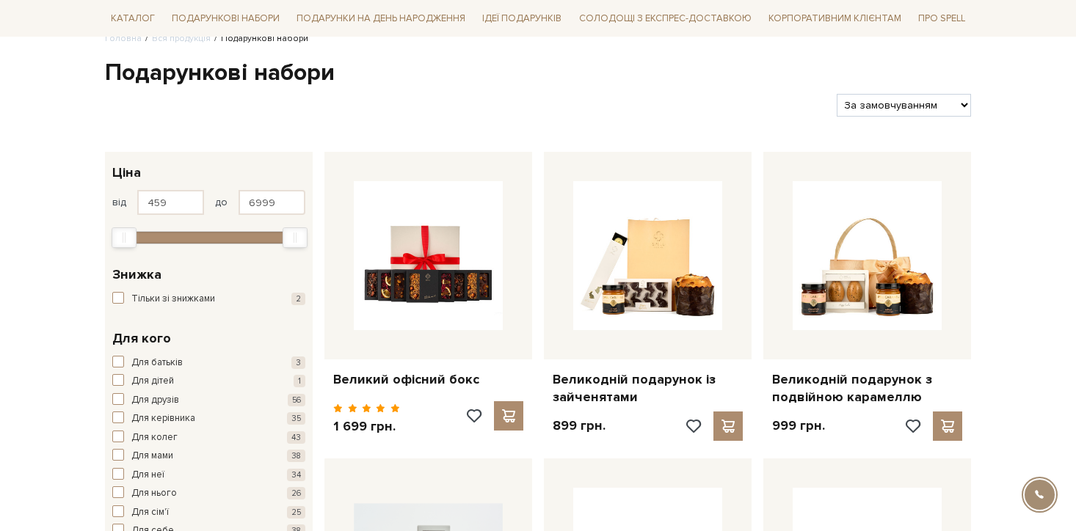
scroll to position [192, 0]
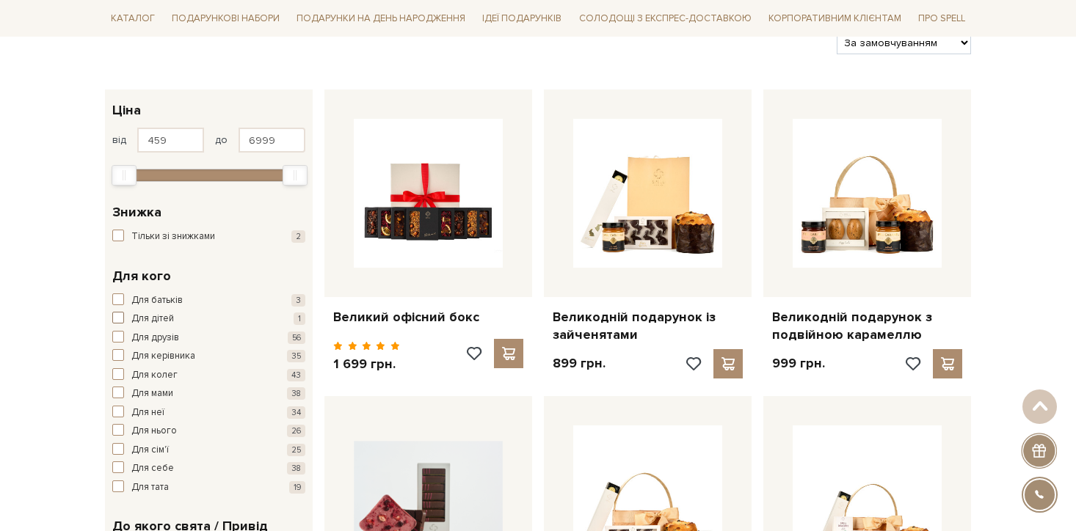
click at [147, 314] on span "Для дітей" at bounding box center [152, 319] width 43 height 15
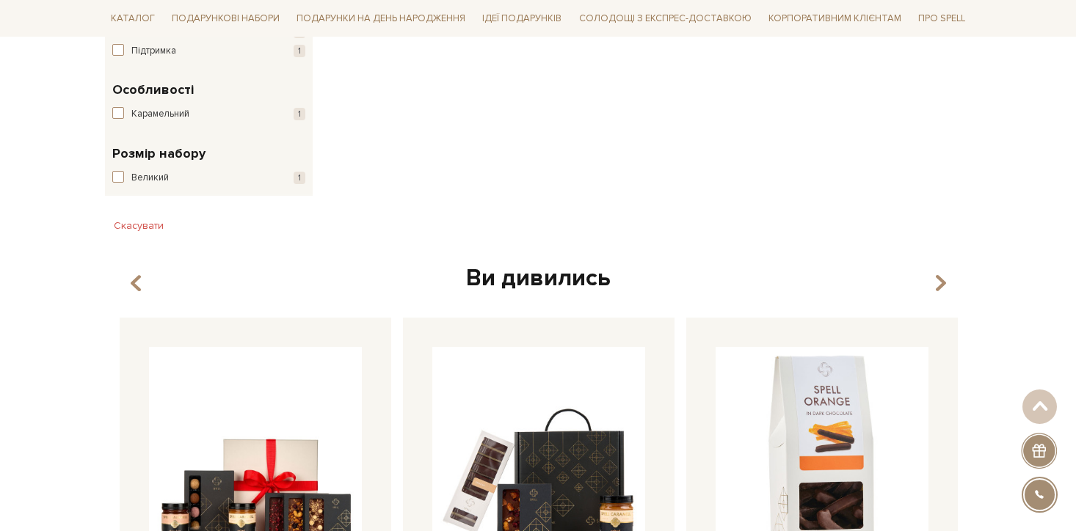
scroll to position [757, 0]
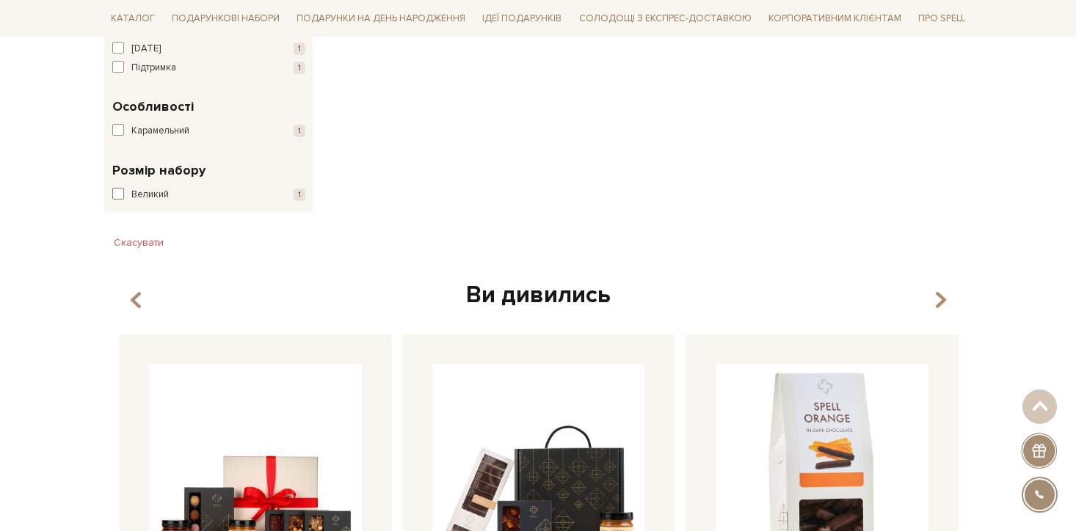
click at [152, 194] on span "Великий" at bounding box center [149, 195] width 37 height 15
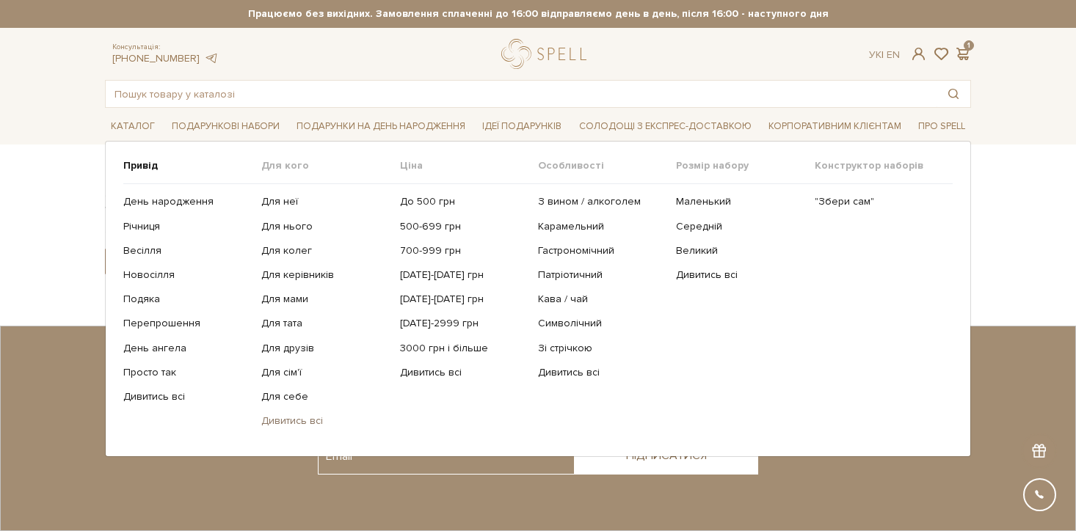
click at [302, 425] on link "Дивитись всі" at bounding box center [324, 421] width 127 height 13
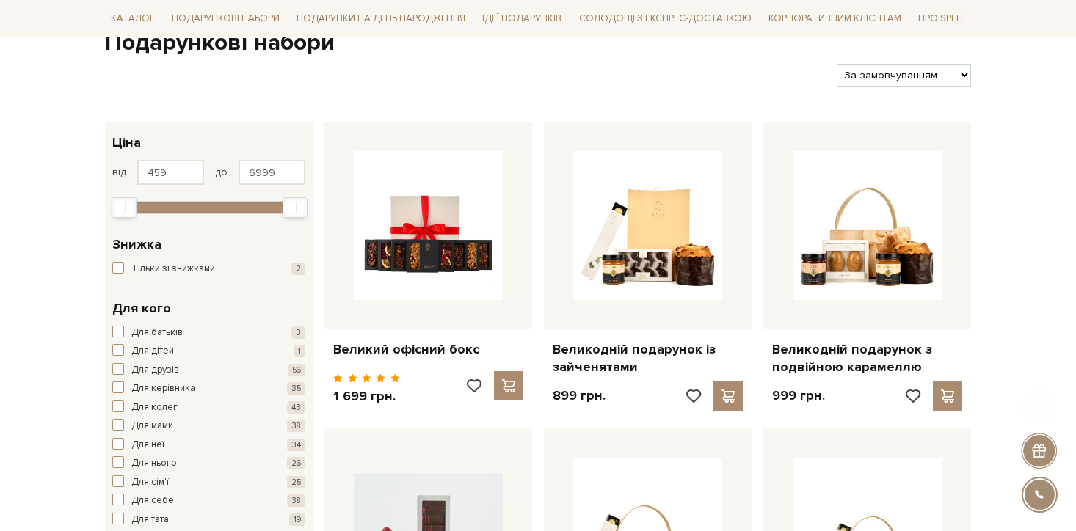
scroll to position [289, 0]
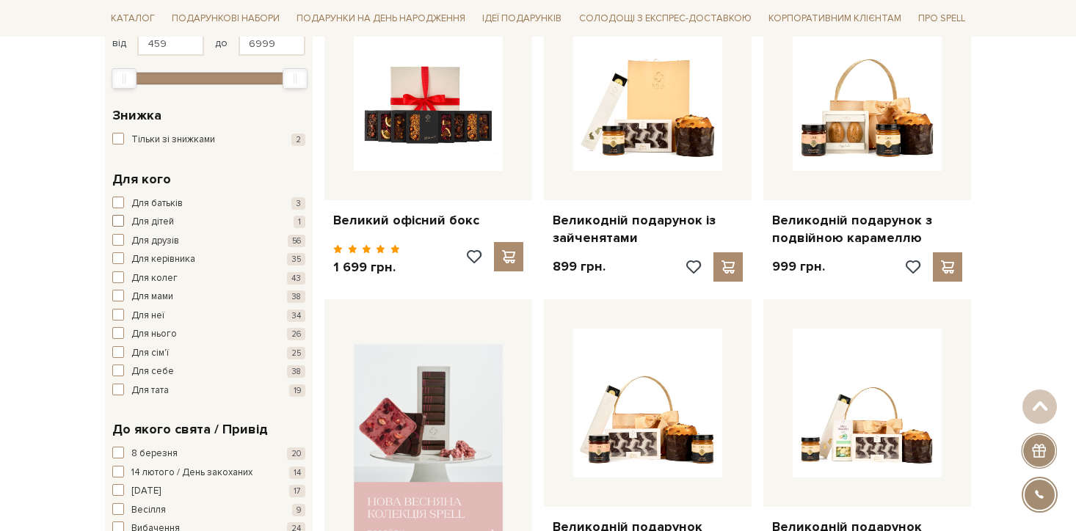
click at [142, 226] on span "Для дітей" at bounding box center [152, 222] width 43 height 15
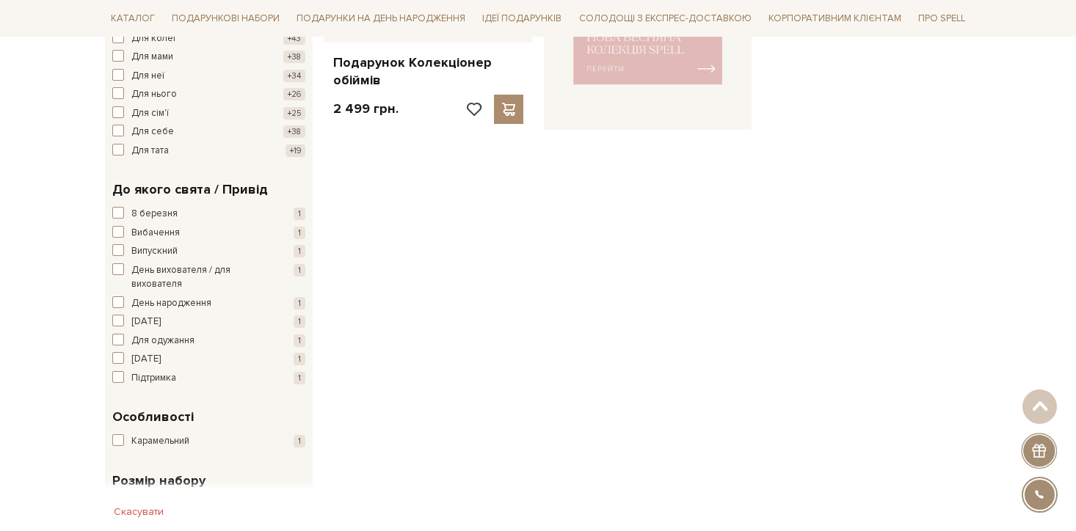
scroll to position [758, 0]
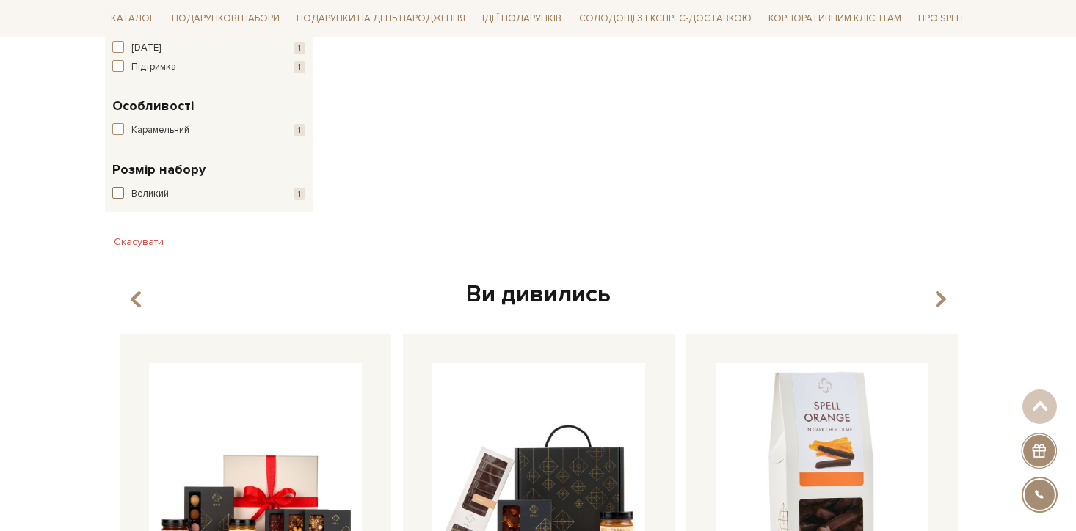
click at [159, 190] on span "Великий" at bounding box center [149, 194] width 37 height 15
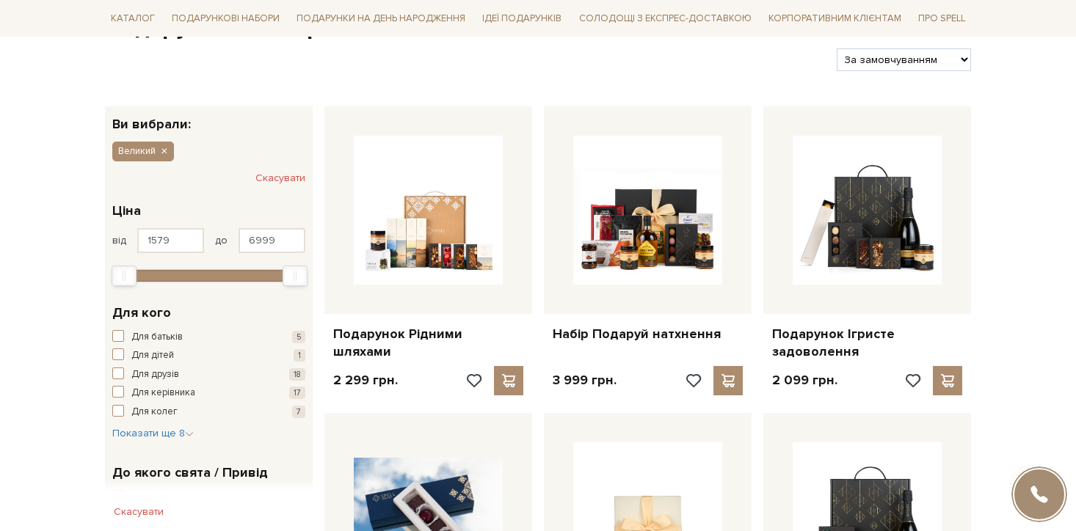
scroll to position [327, 0]
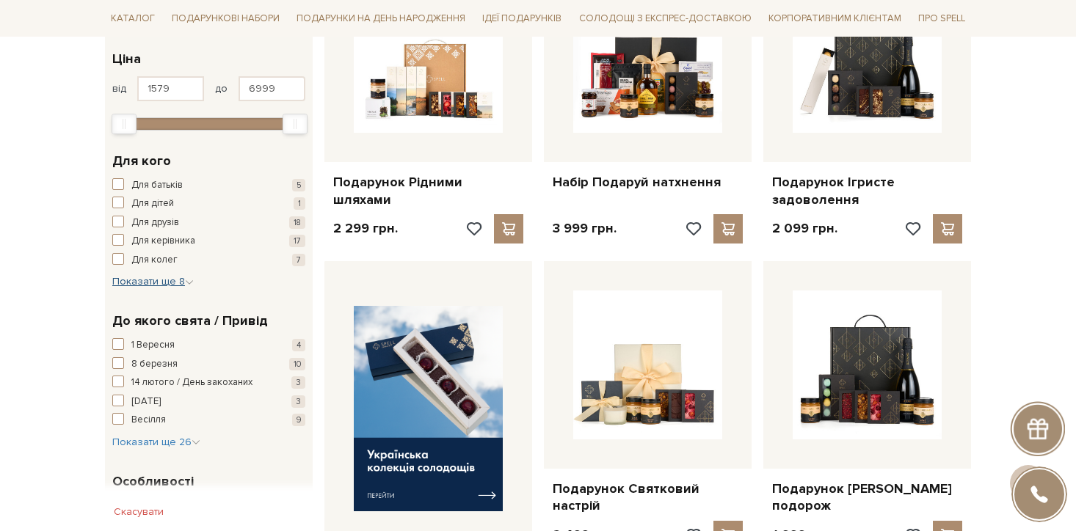
click at [170, 280] on span "Показати ще 8" at bounding box center [152, 281] width 81 height 12
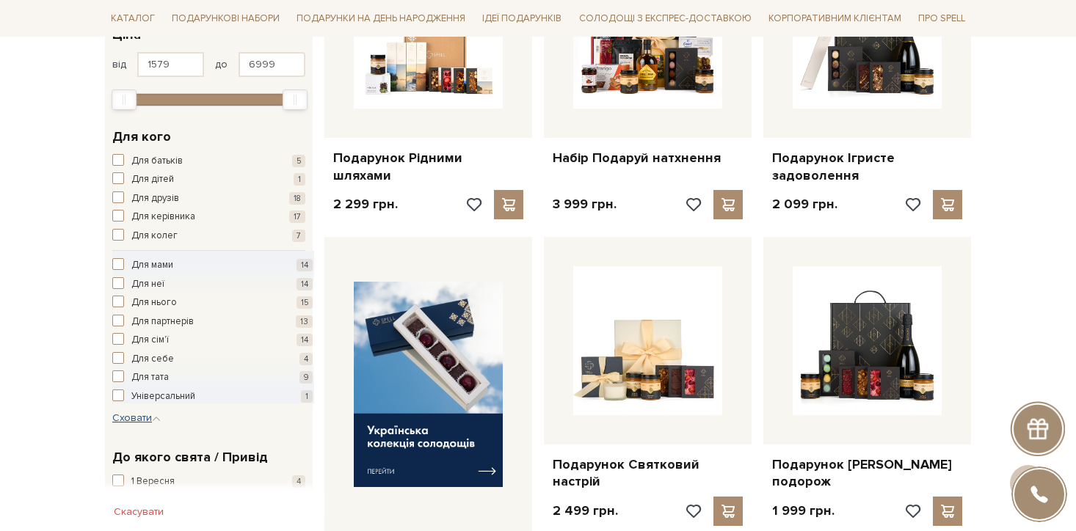
scroll to position [376, 0]
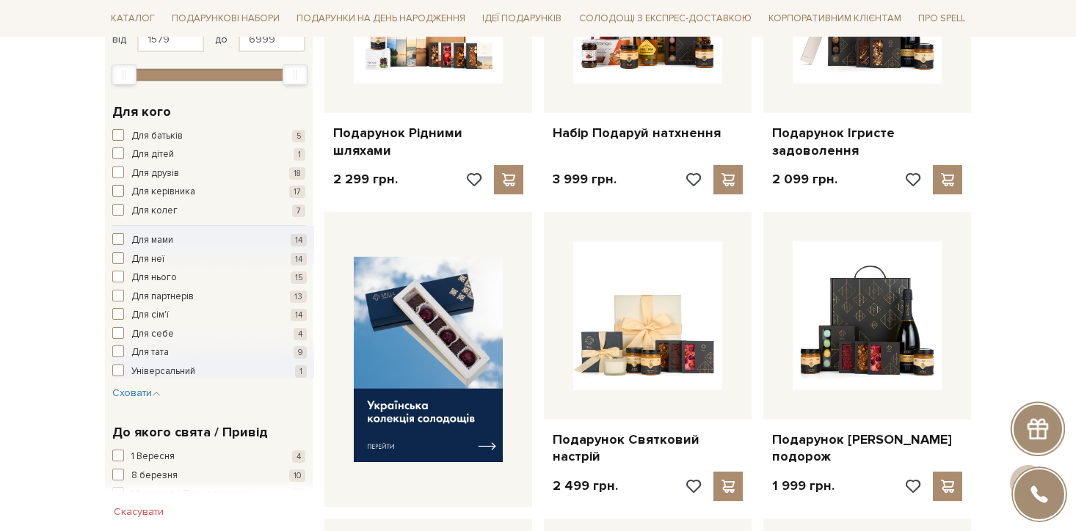
click at [178, 193] on span "Для керівника" at bounding box center [163, 192] width 64 height 15
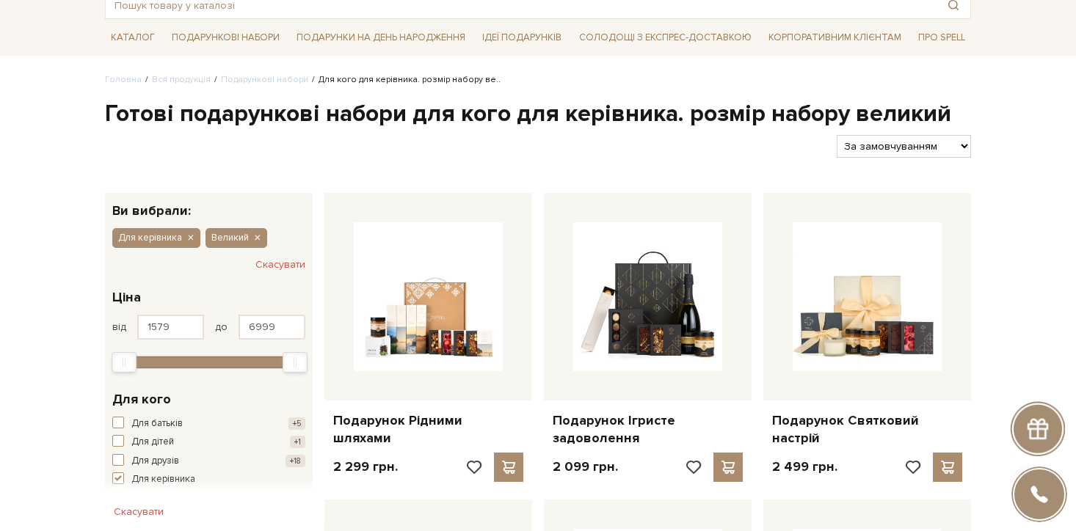
scroll to position [103, 0]
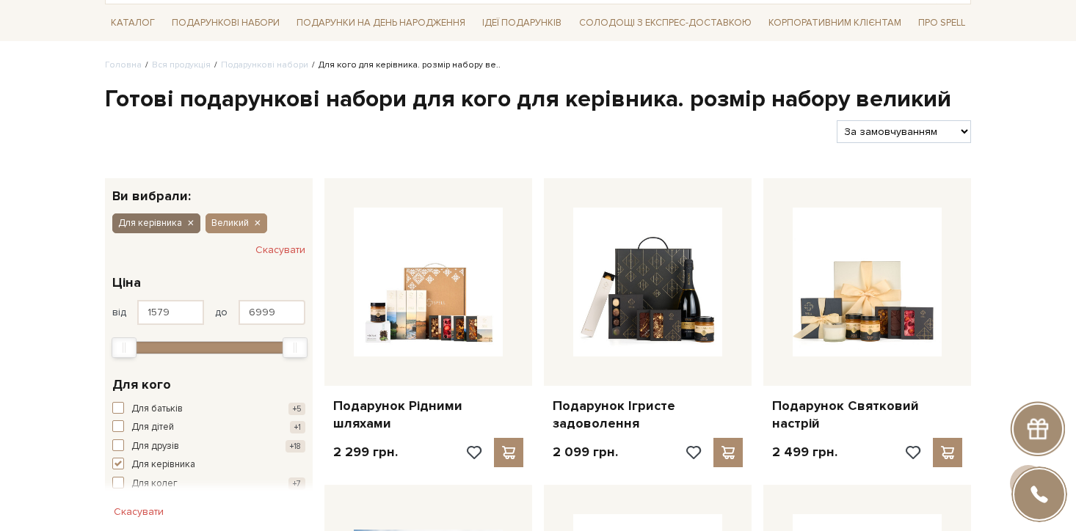
click at [192, 219] on icon "button" at bounding box center [190, 223] width 9 height 13
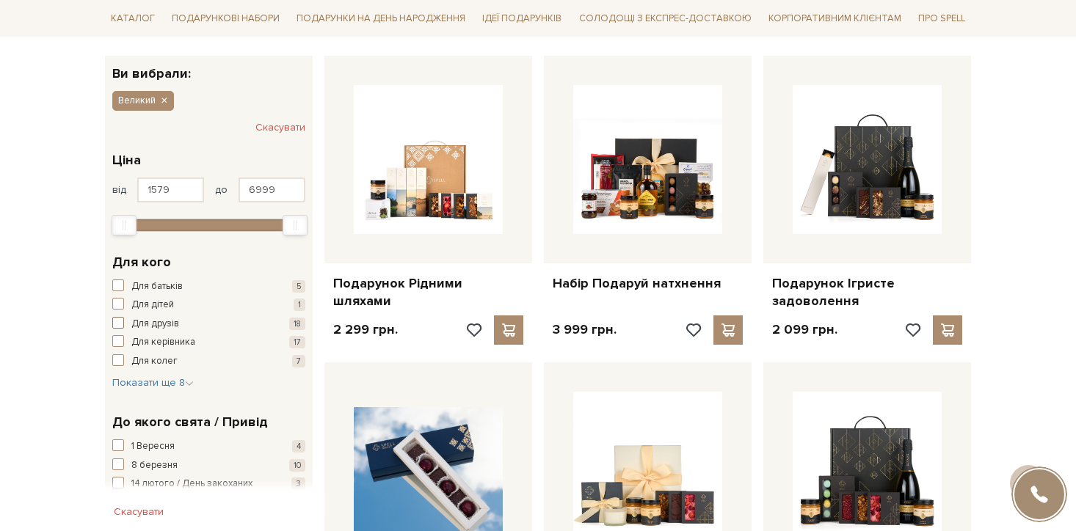
click at [166, 325] on span "Для друзів" at bounding box center [155, 324] width 48 height 15
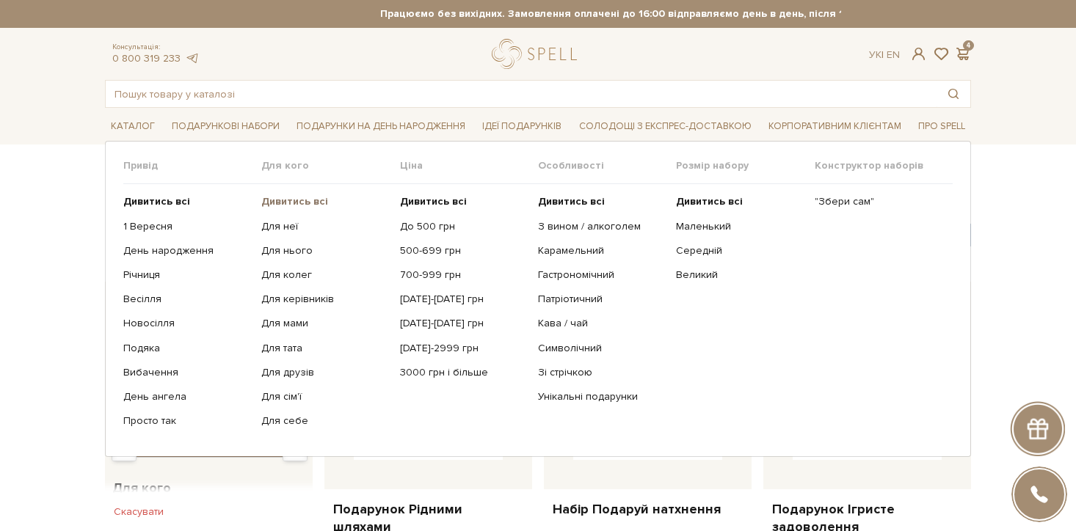
click at [289, 199] on b "Дивитись всі" at bounding box center [294, 201] width 67 height 12
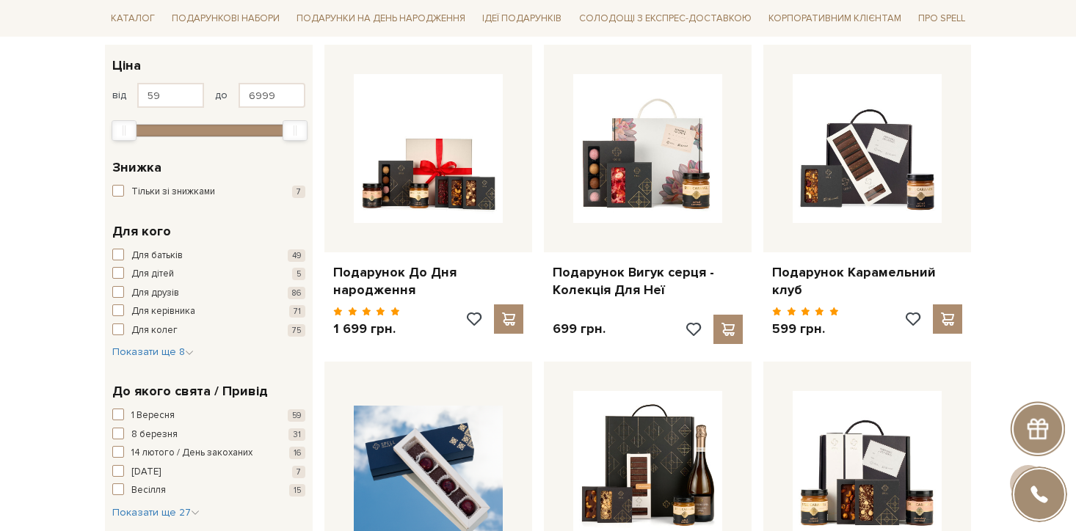
scroll to position [248, 0]
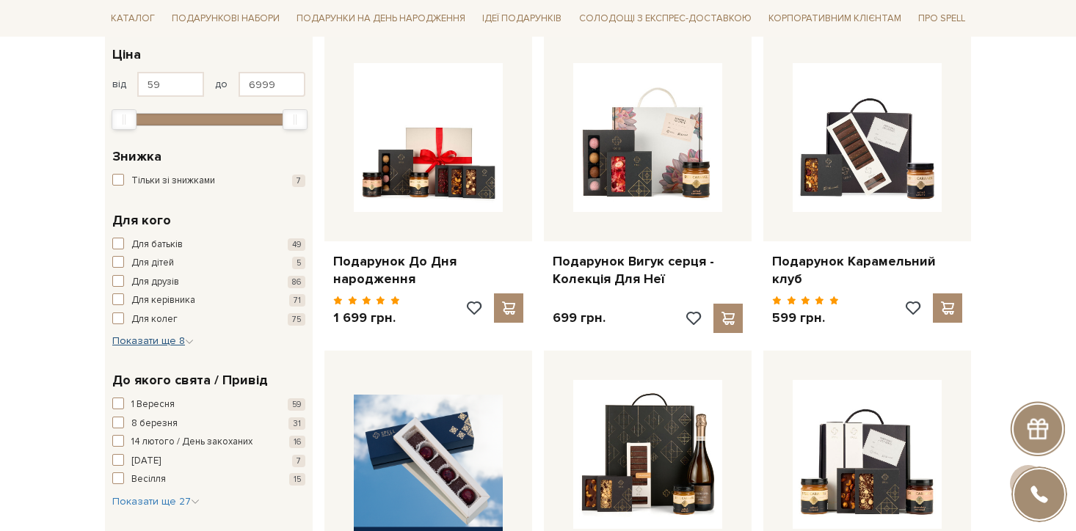
click at [187, 343] on icon "button" at bounding box center [189, 342] width 9 height 9
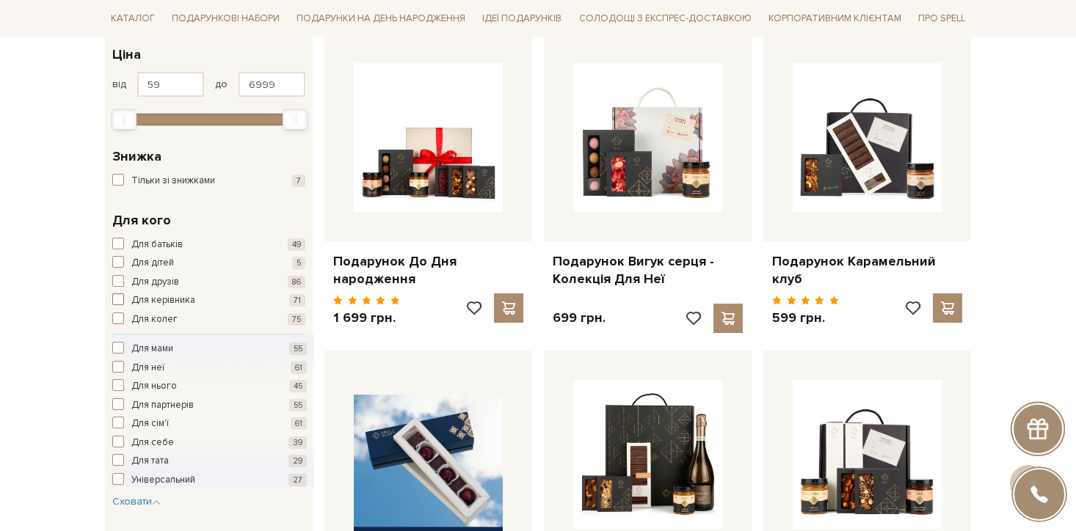
click at [167, 304] on span "Для керівника" at bounding box center [163, 301] width 64 height 15
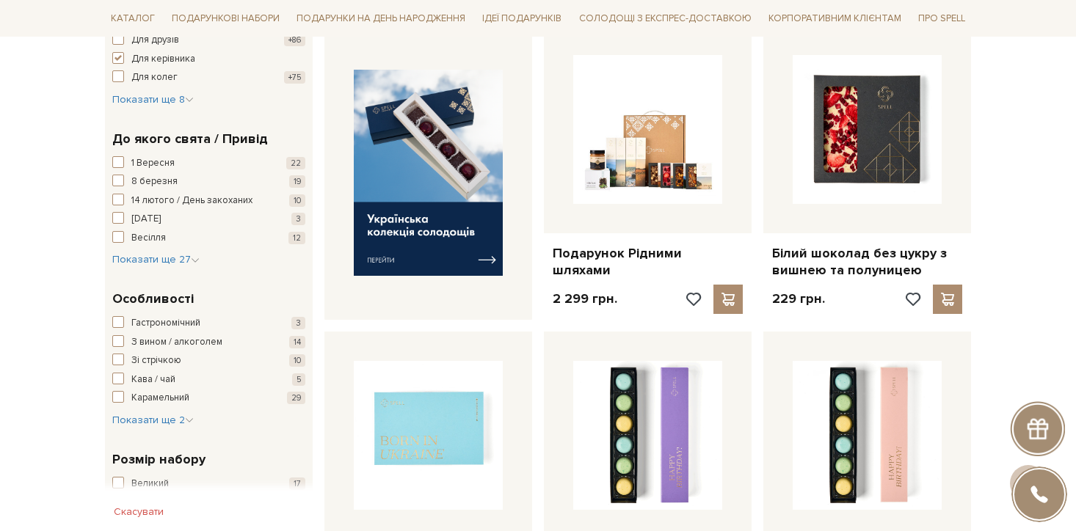
scroll to position [707, 0]
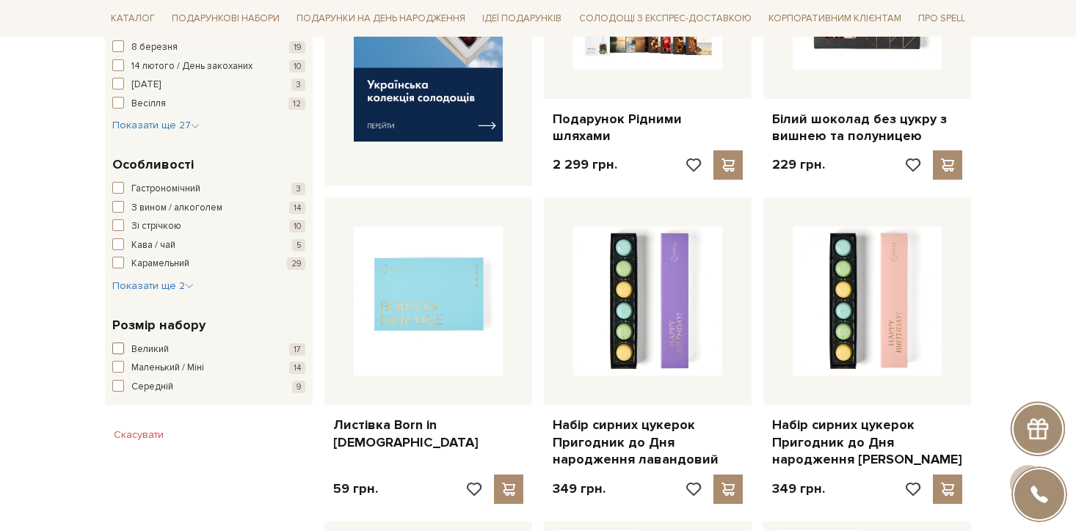
click at [154, 344] on span "Великий" at bounding box center [149, 350] width 37 height 15
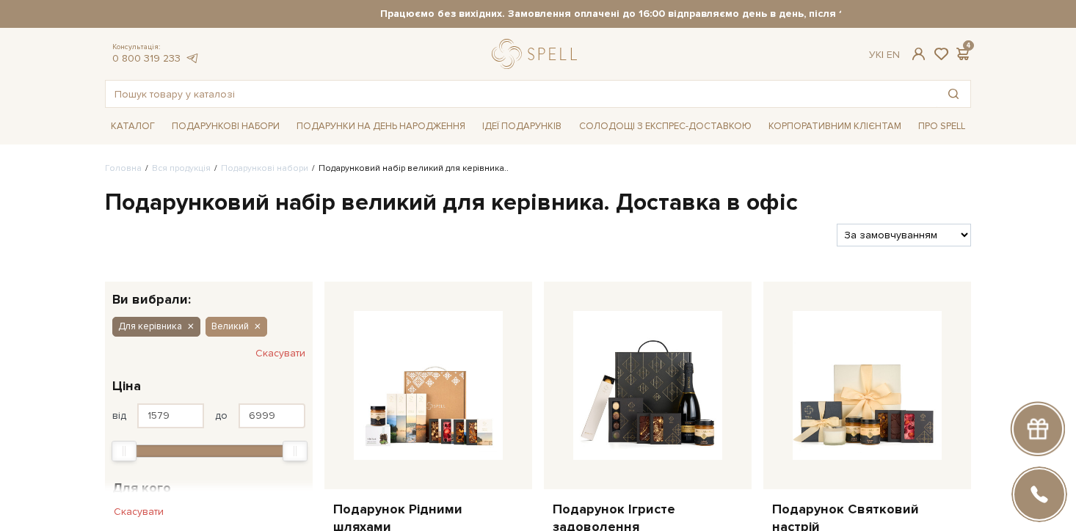
click at [190, 327] on icon "button" at bounding box center [190, 327] width 9 height 13
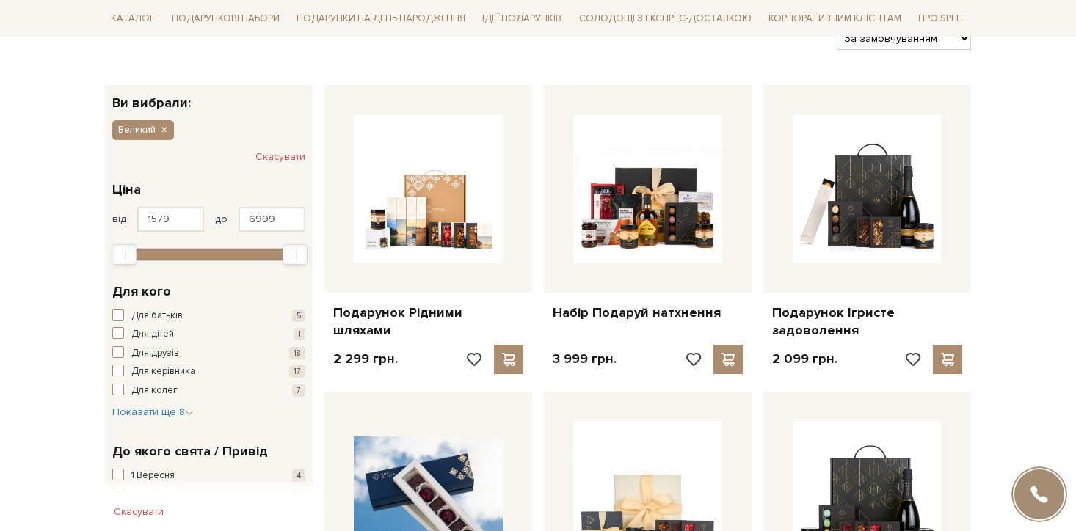
scroll to position [419, 0]
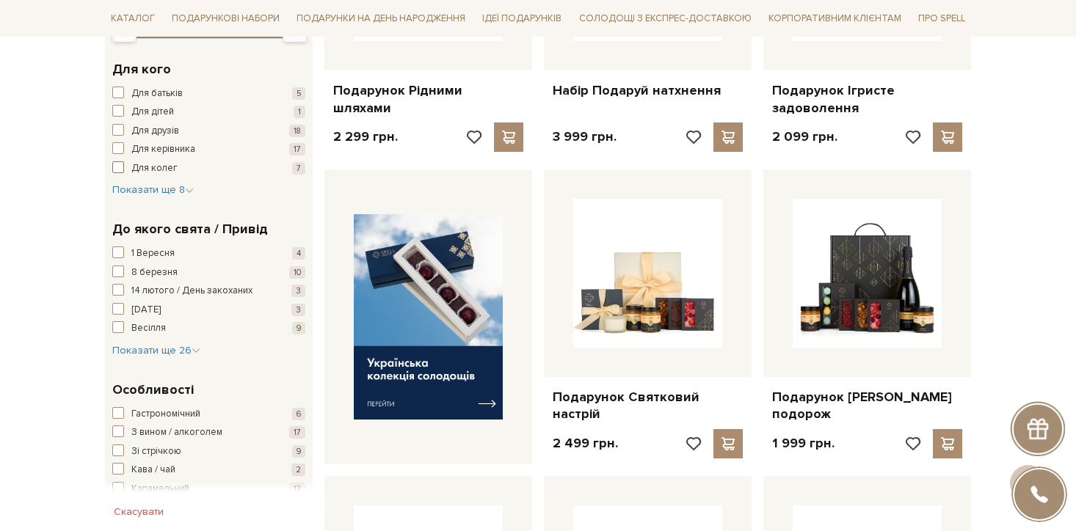
click at [170, 170] on span "Для колег" at bounding box center [154, 168] width 46 height 15
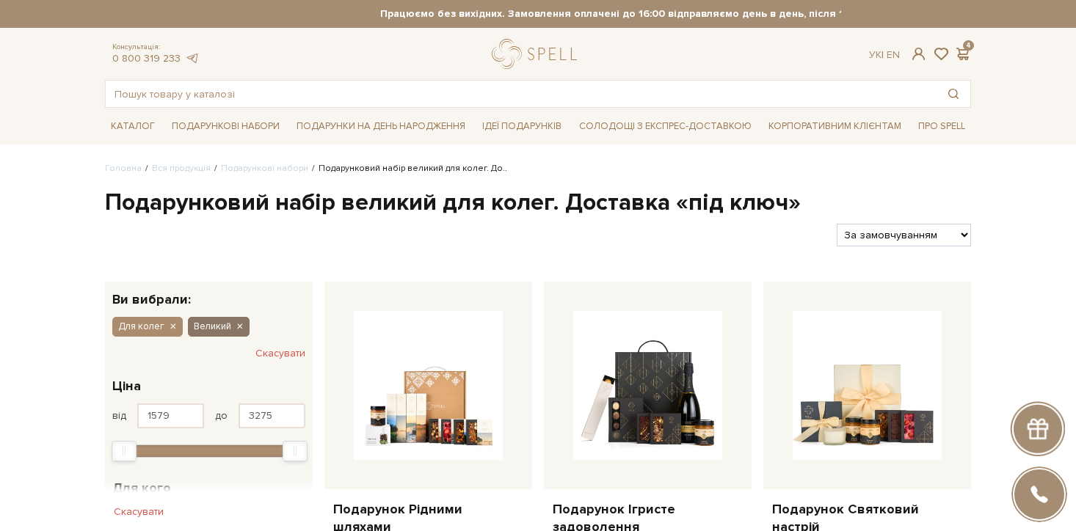
scroll to position [92, 0]
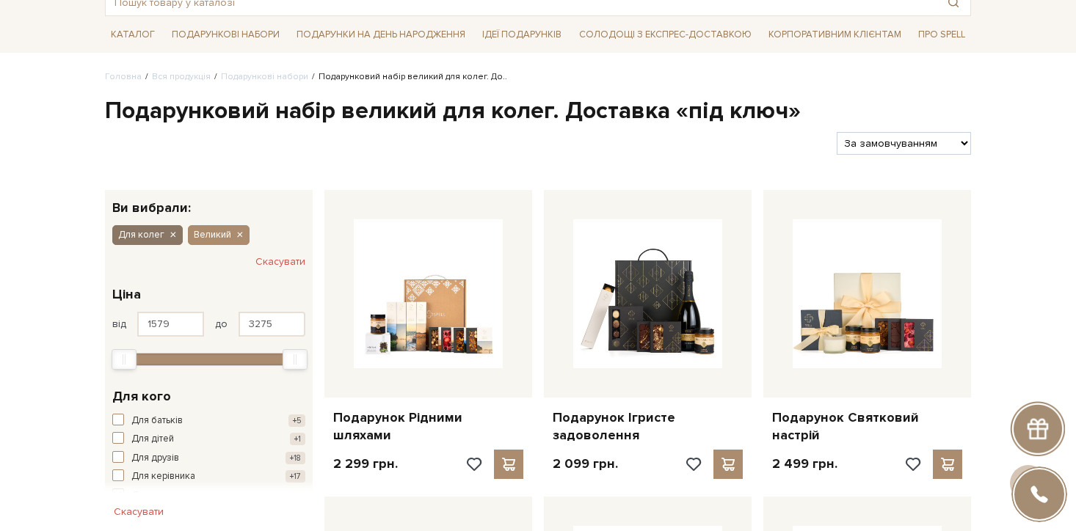
click at [175, 230] on icon "button" at bounding box center [172, 235] width 9 height 13
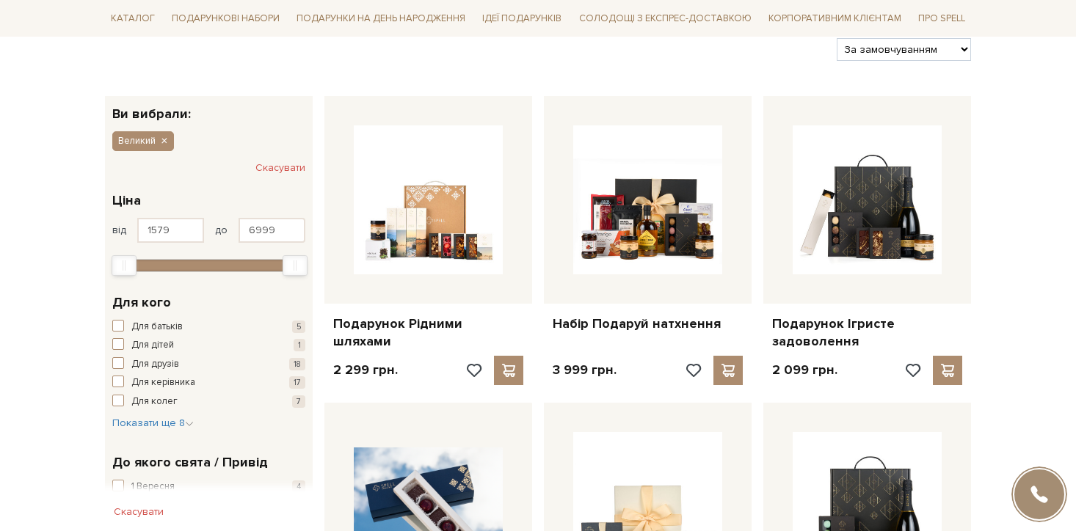
scroll to position [368, 0]
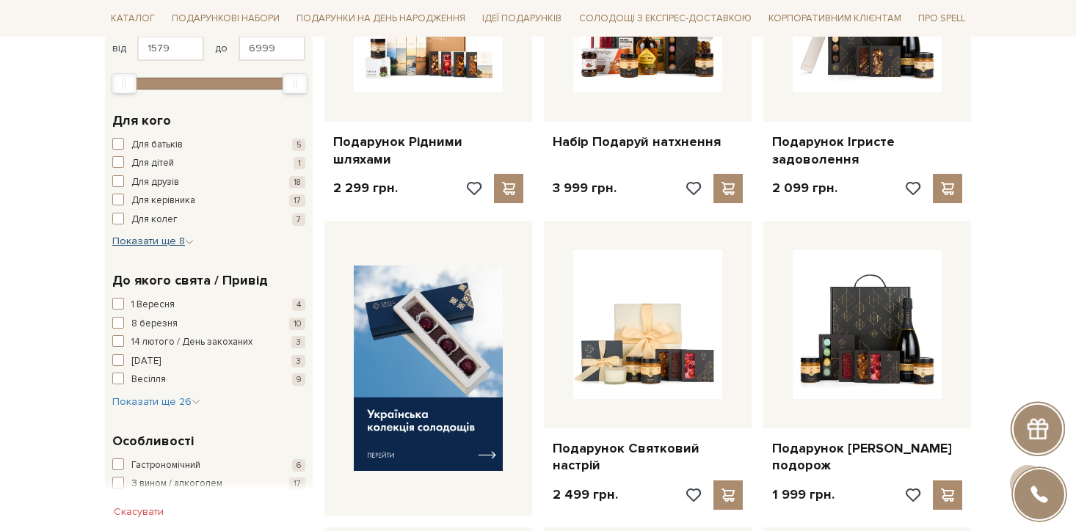
click at [167, 241] on span "Показати ще 8" at bounding box center [152, 241] width 81 height 12
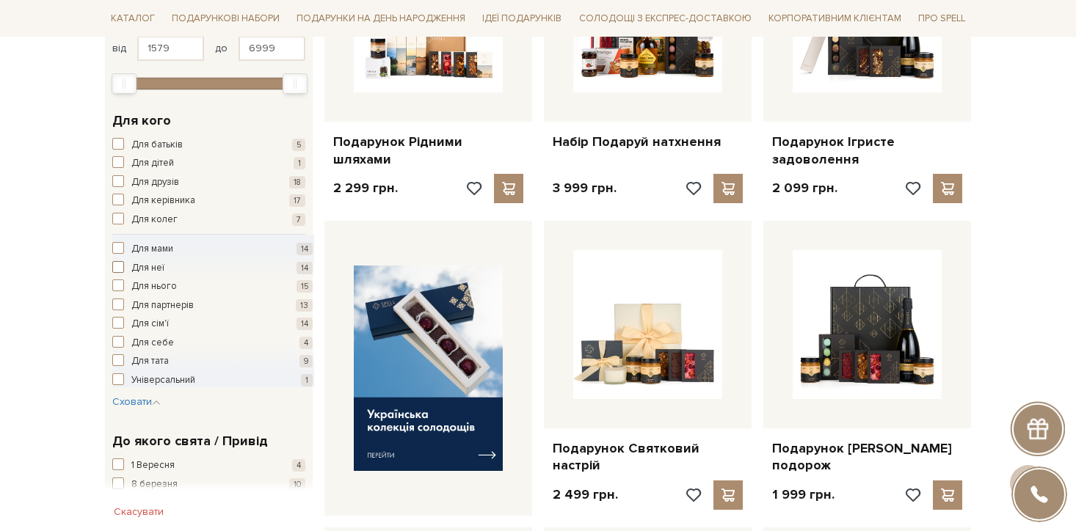
click at [156, 269] on span "Для неї" at bounding box center [147, 268] width 33 height 15
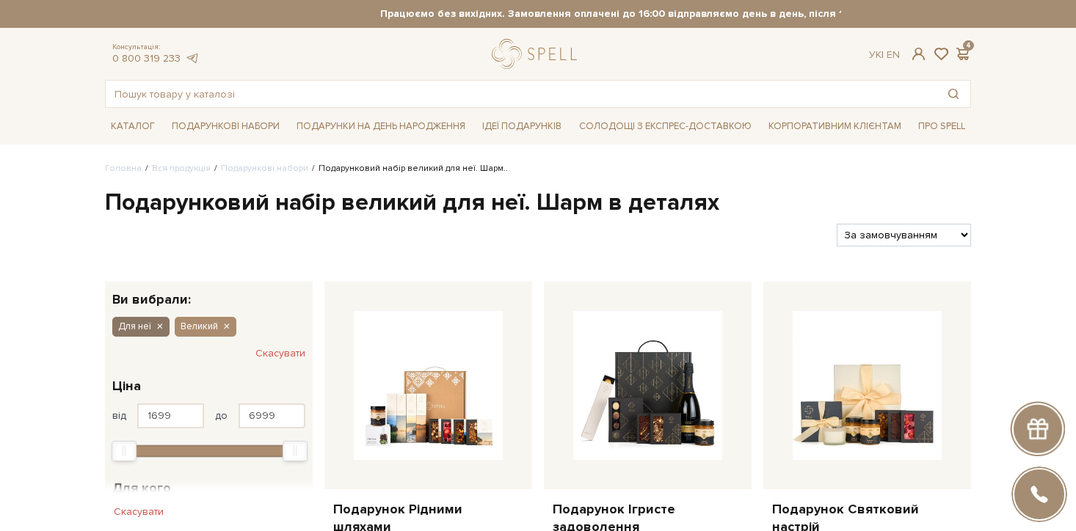
click at [158, 327] on icon "button" at bounding box center [159, 327] width 9 height 13
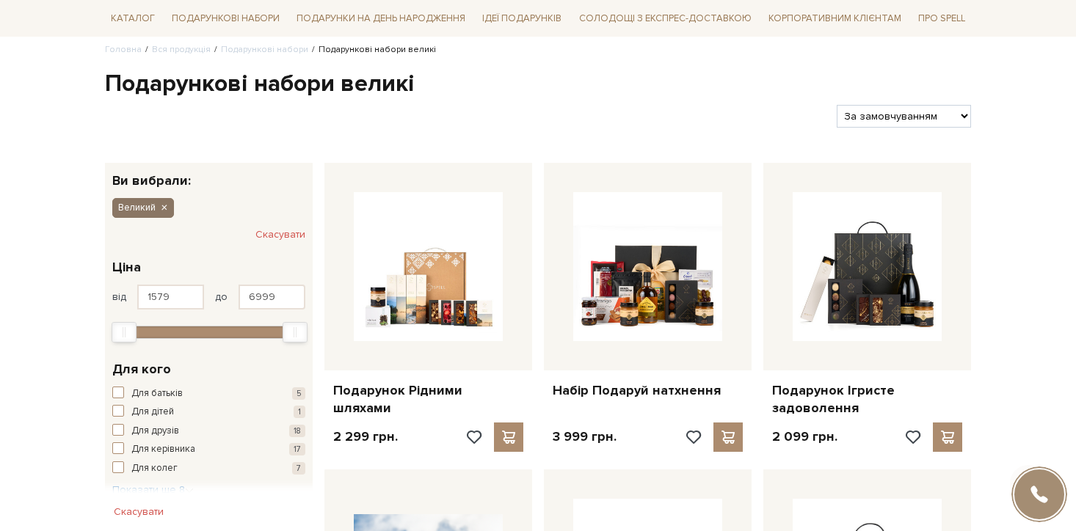
scroll to position [288, 0]
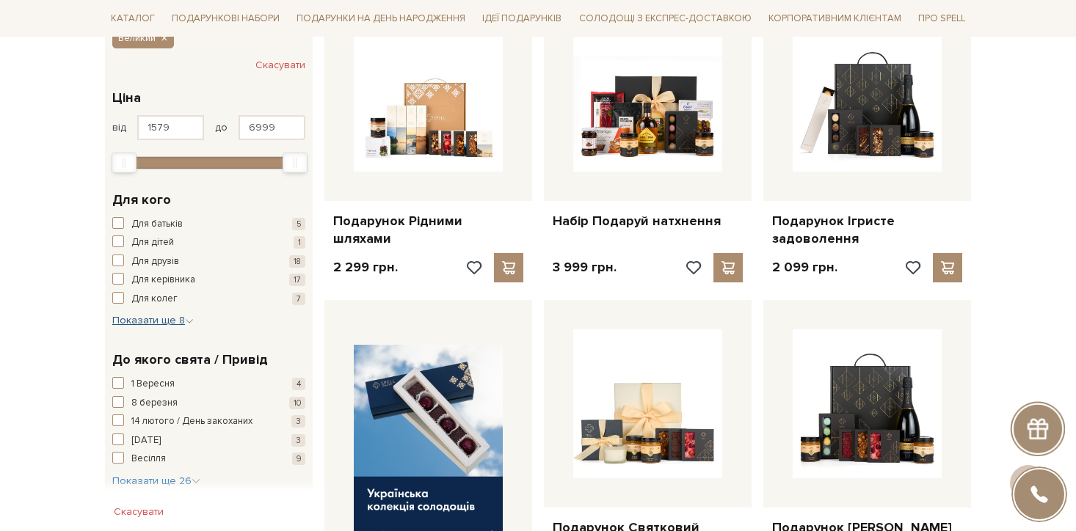
click at [162, 319] on span "Показати ще 8" at bounding box center [152, 320] width 81 height 12
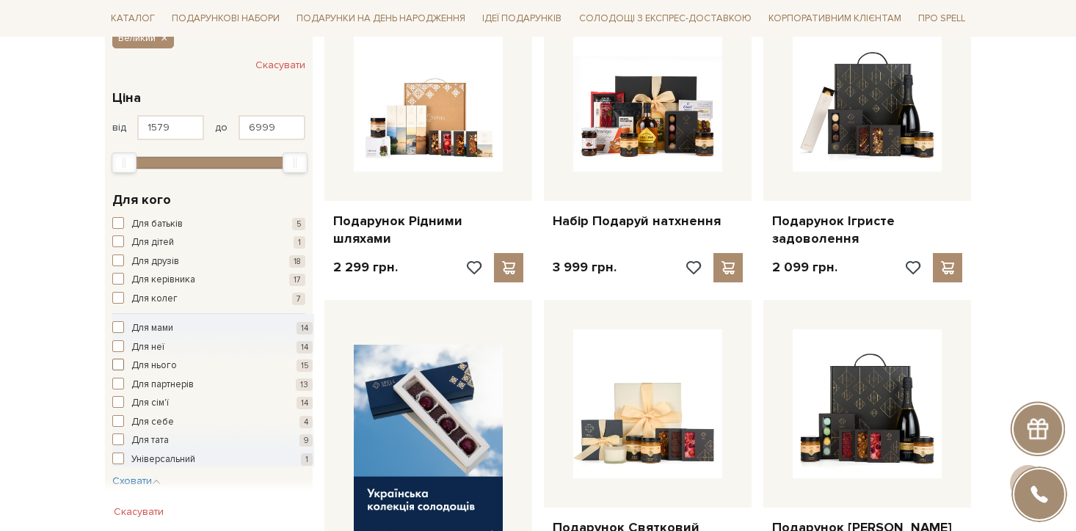
click at [156, 368] on span "Для нього" at bounding box center [153, 366] width 45 height 15
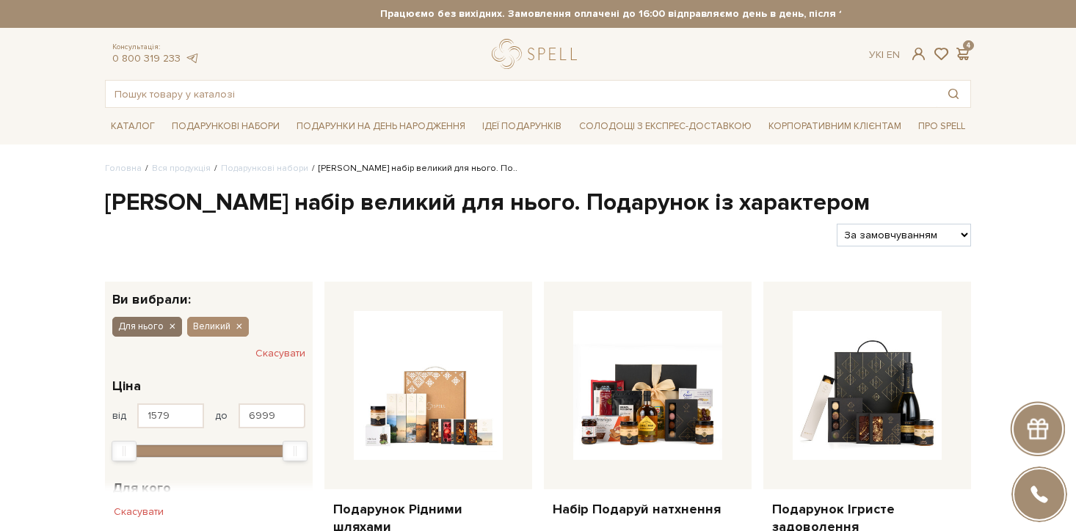
click at [167, 329] on icon "button" at bounding box center [171, 327] width 9 height 13
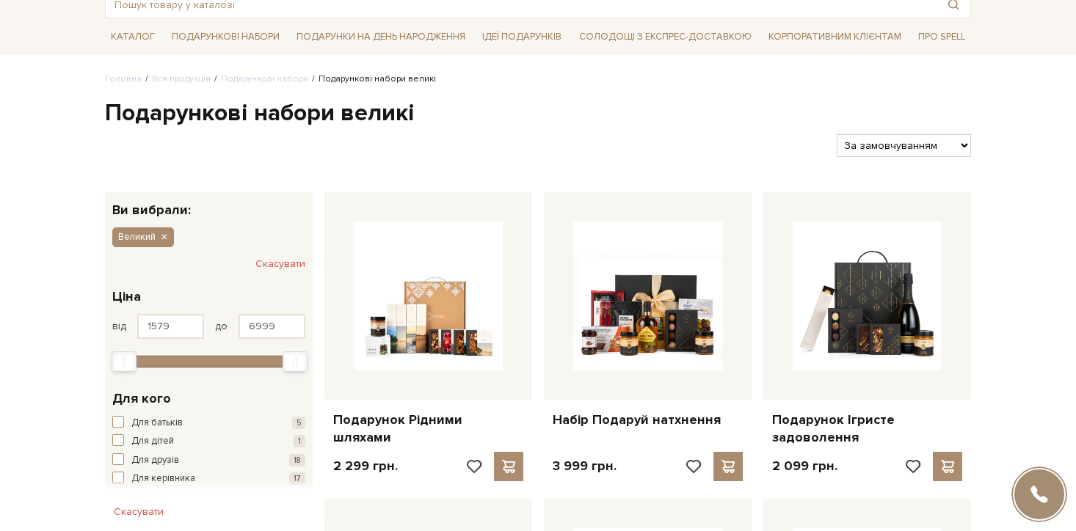
scroll to position [330, 0]
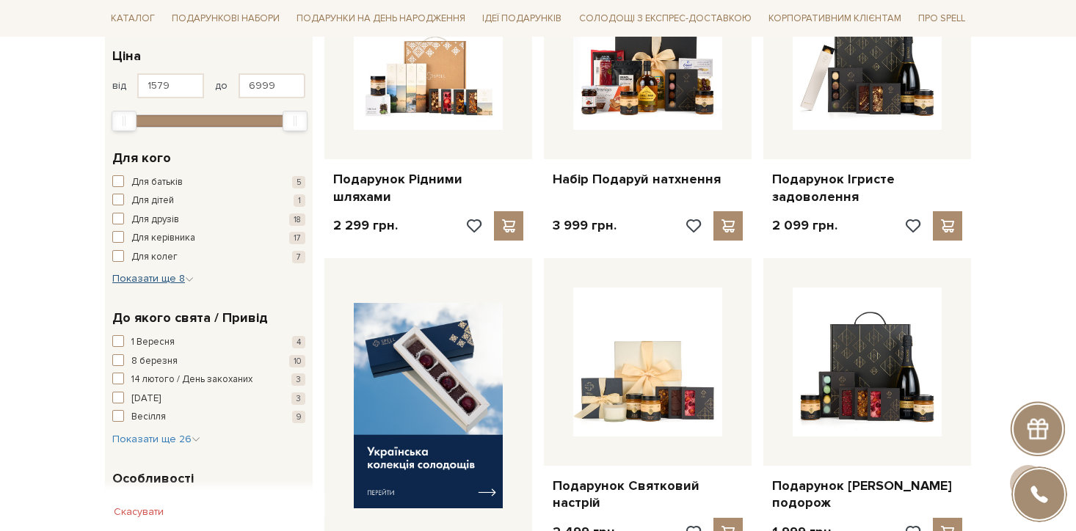
click at [159, 274] on span "Показати ще 8" at bounding box center [152, 278] width 81 height 12
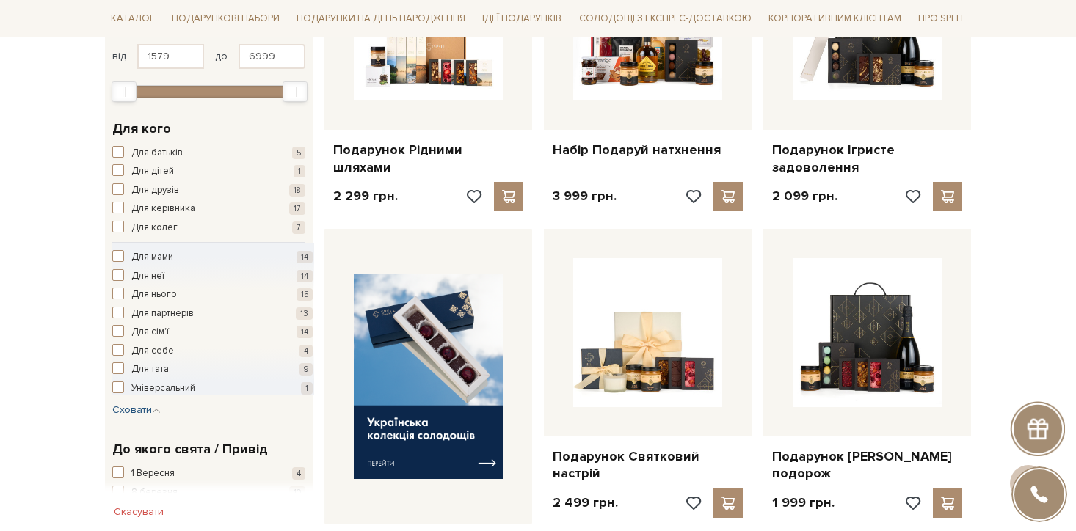
scroll to position [365, 0]
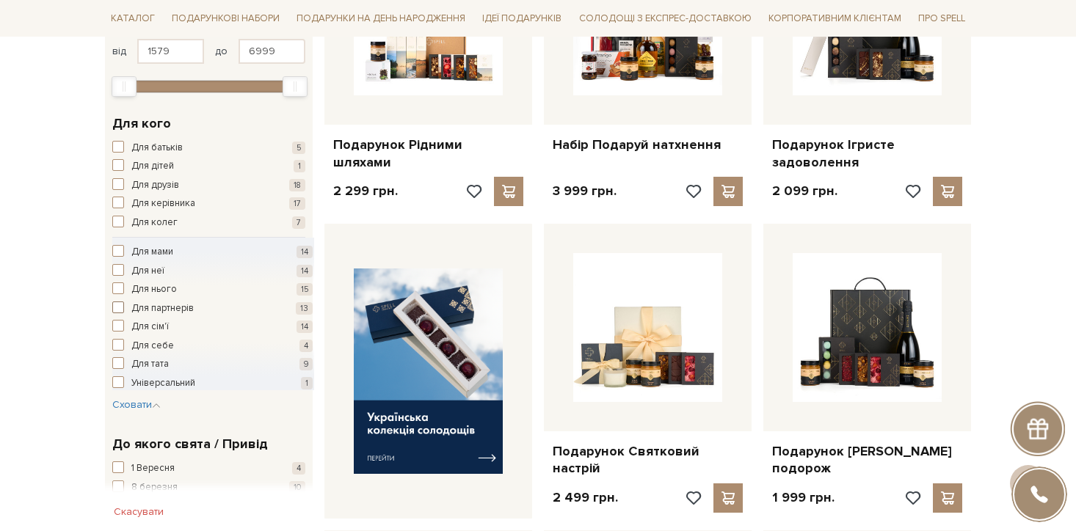
click at [178, 302] on span "Для партнерів" at bounding box center [162, 309] width 62 height 15
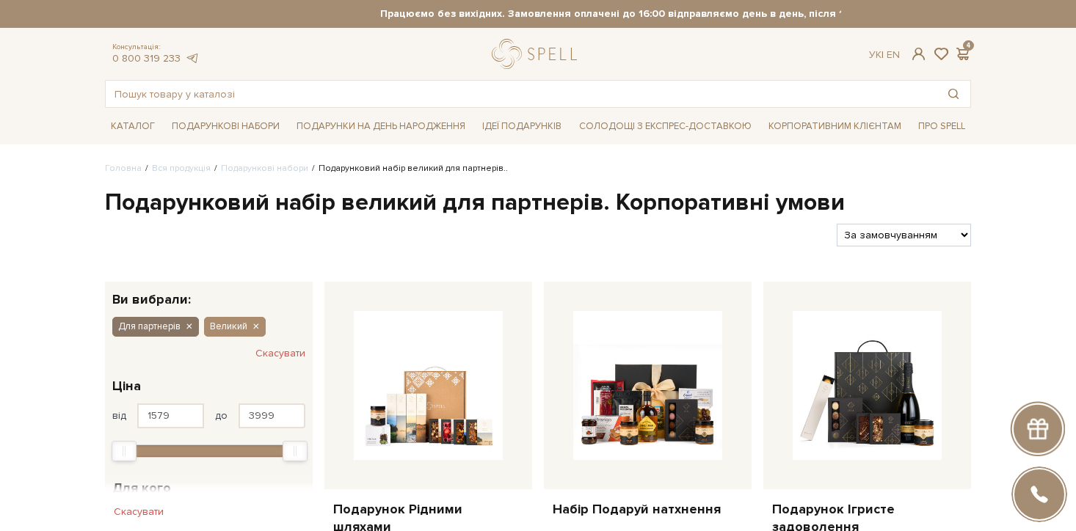
click at [187, 333] on icon "button" at bounding box center [188, 327] width 9 height 13
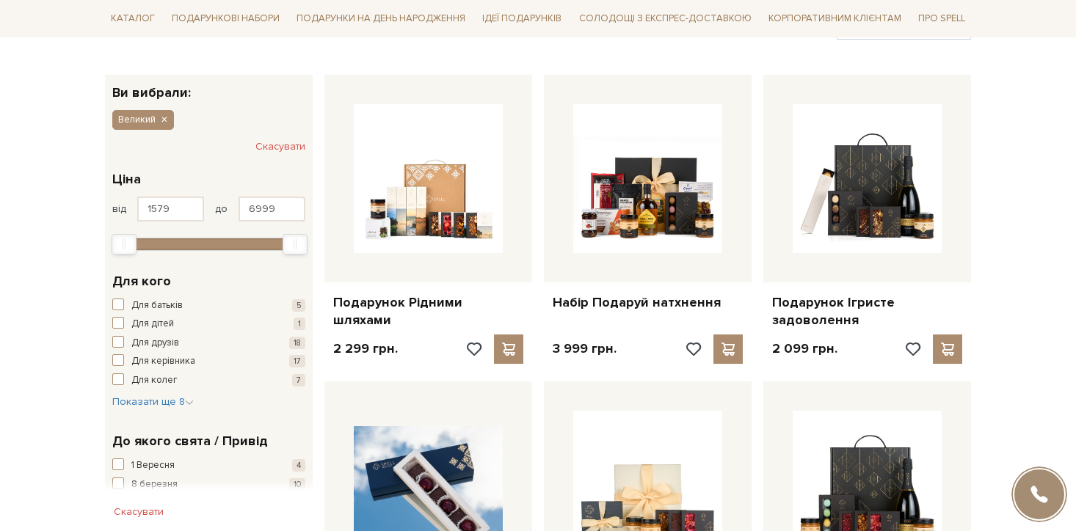
scroll to position [252, 0]
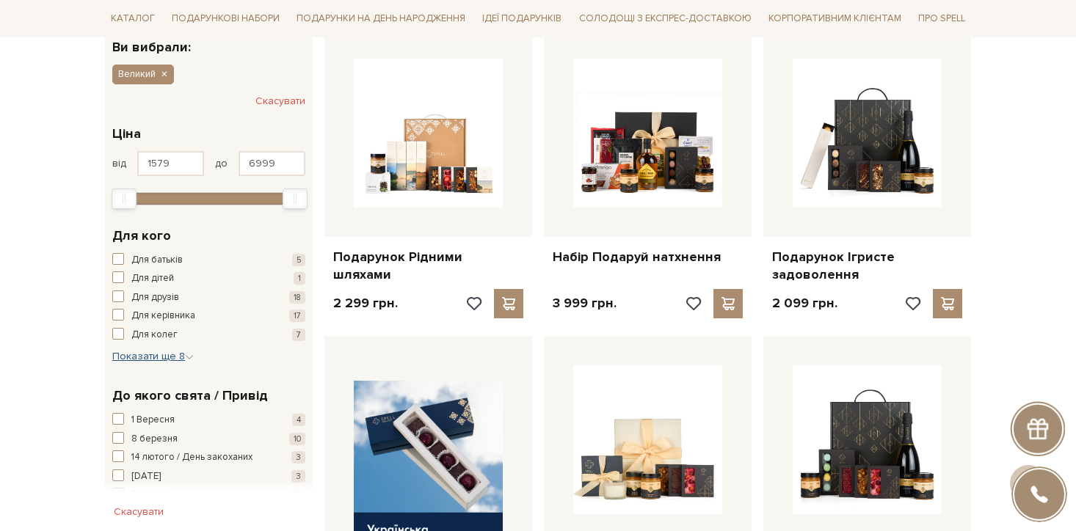
click at [183, 350] on button "Показати ще 8 Сховати" at bounding box center [152, 356] width 81 height 15
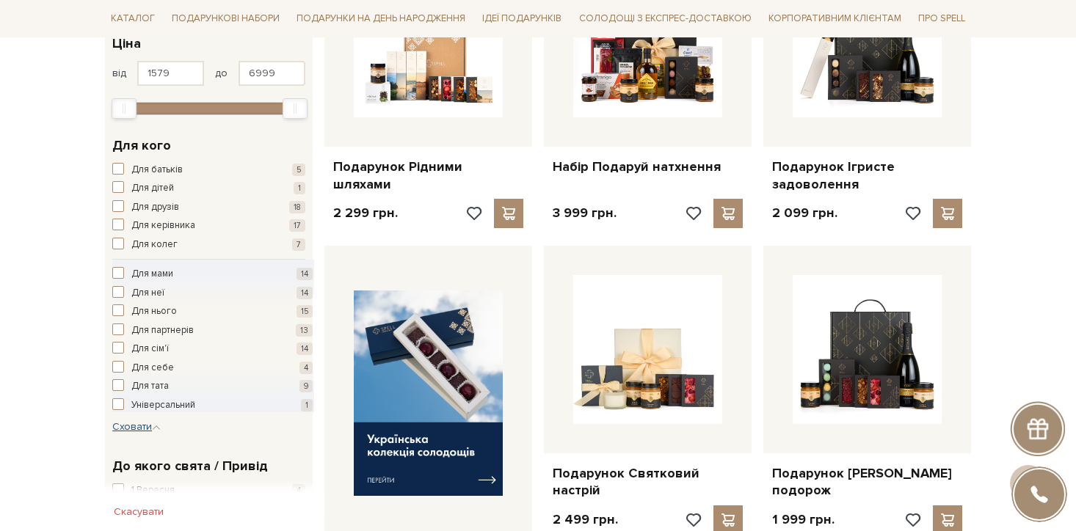
scroll to position [351, 0]
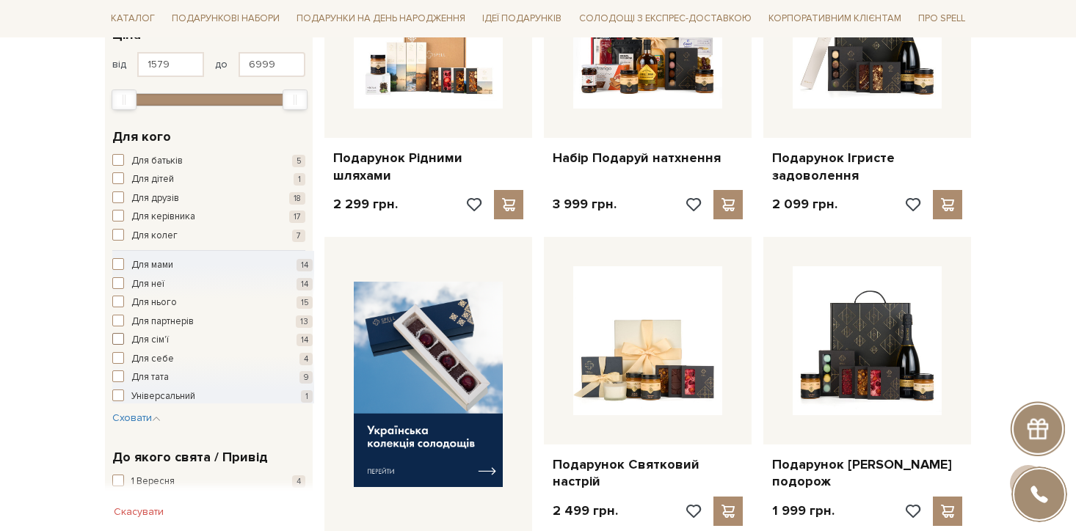
click at [156, 341] on span "Для сім'ї" at bounding box center [149, 340] width 37 height 15
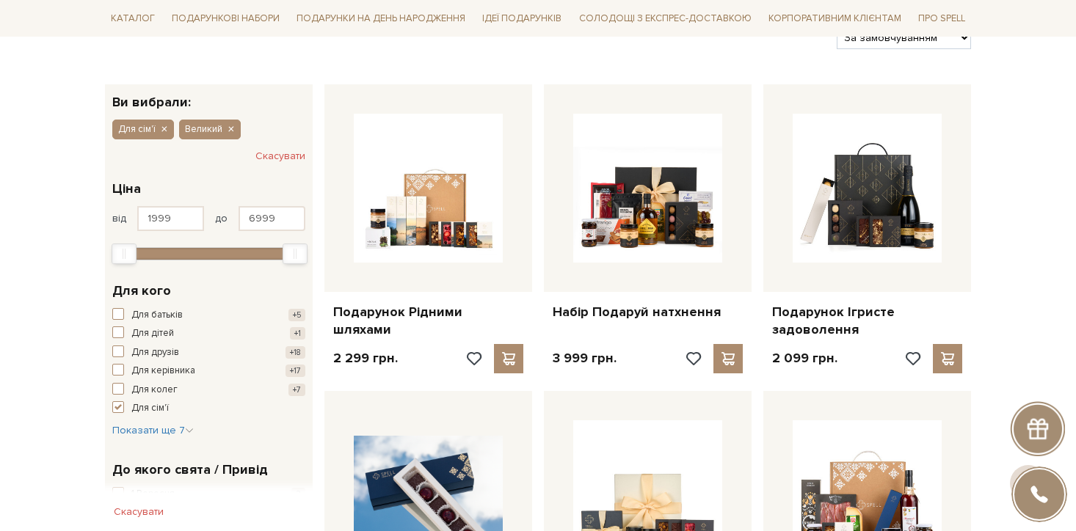
scroll to position [215, 0]
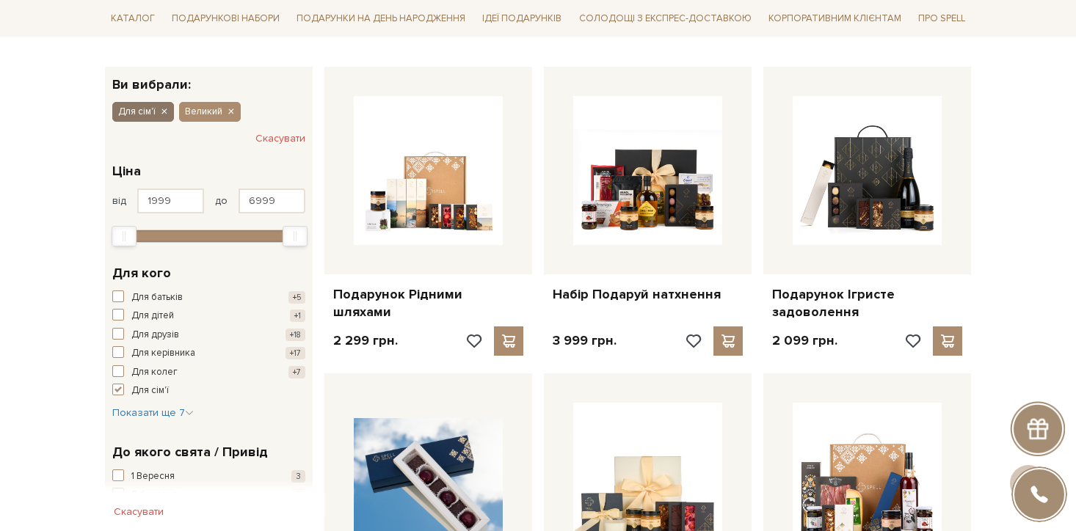
click at [164, 111] on icon "button" at bounding box center [163, 112] width 9 height 13
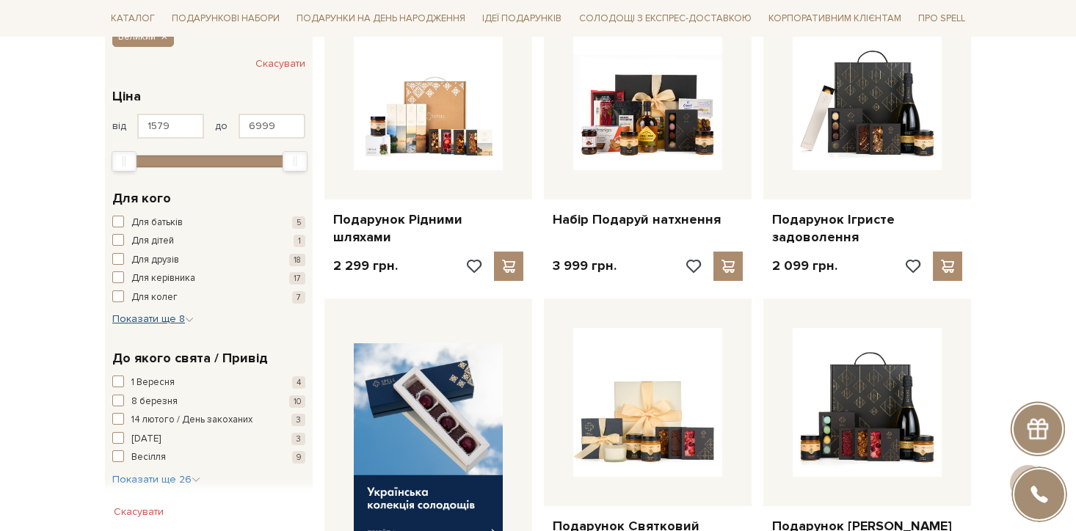
click at [162, 325] on span "Показати ще 8" at bounding box center [152, 319] width 81 height 12
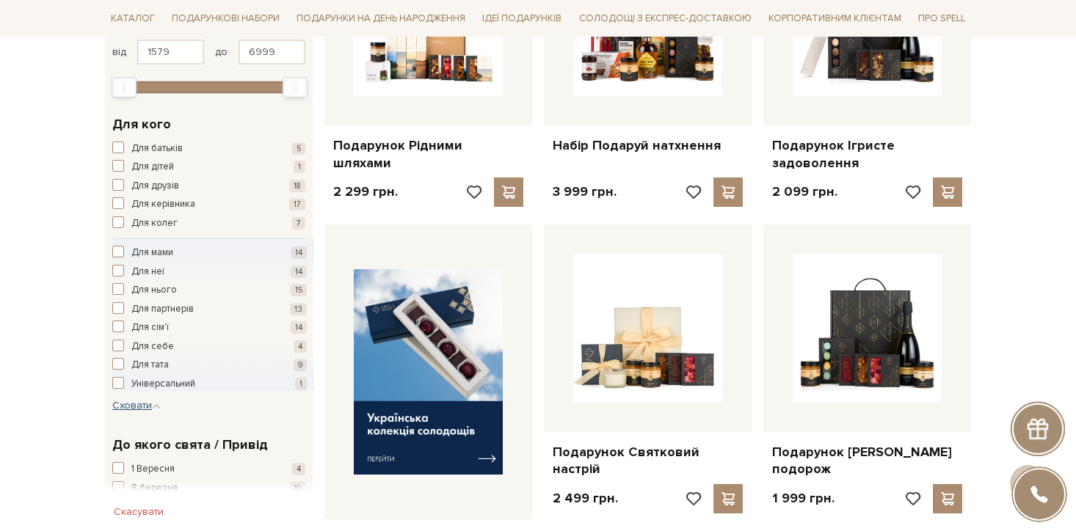
scroll to position [380, 0]
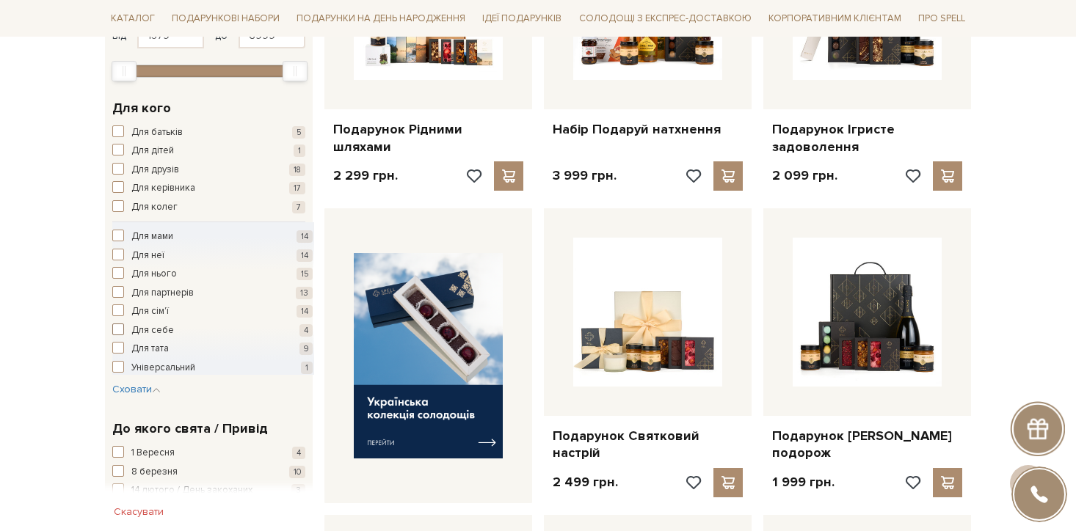
click at [170, 327] on span "Для себе" at bounding box center [152, 331] width 43 height 15
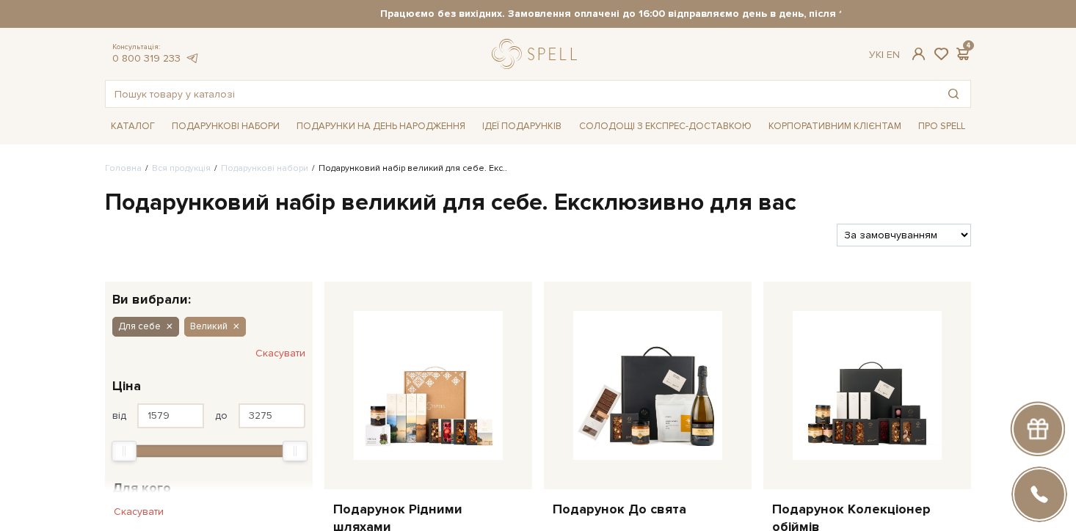
click at [166, 327] on icon "button" at bounding box center [168, 327] width 9 height 13
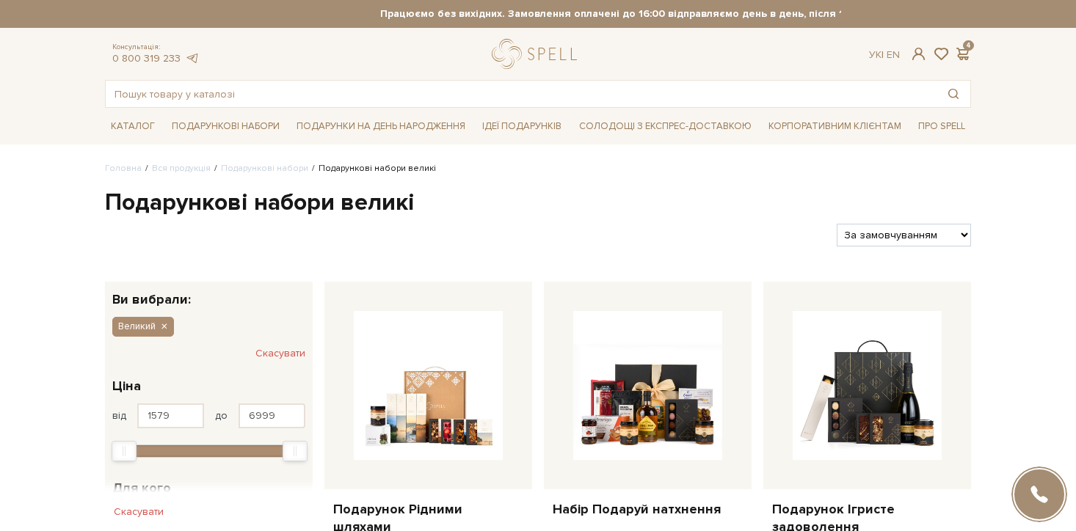
scroll to position [103, 0]
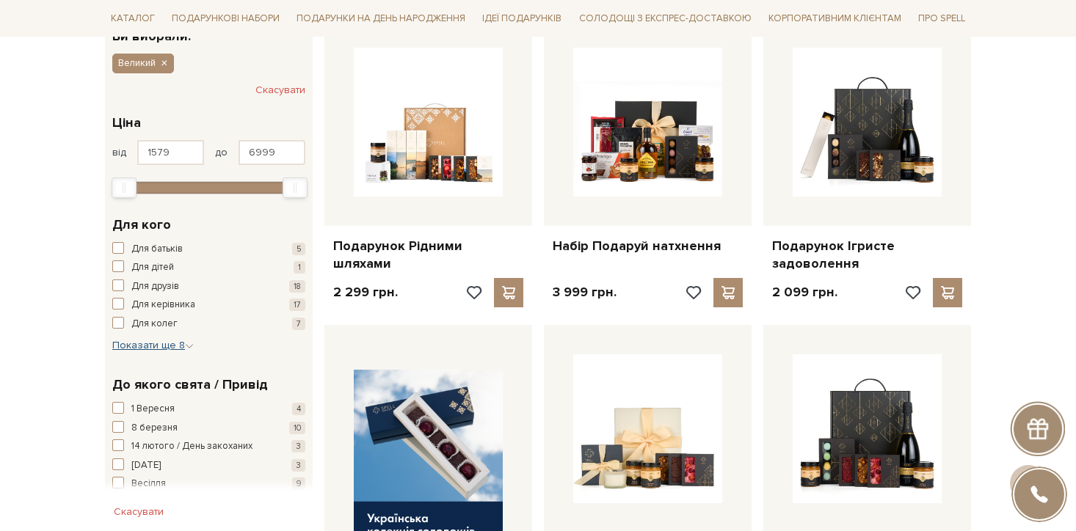
click at [156, 350] on span "Показати ще 8" at bounding box center [152, 345] width 81 height 12
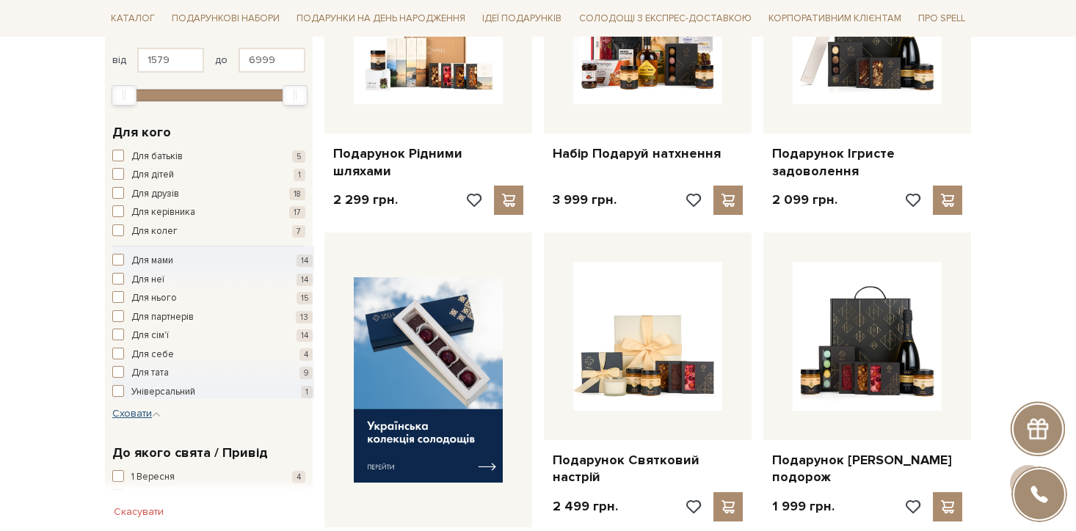
scroll to position [365, 0]
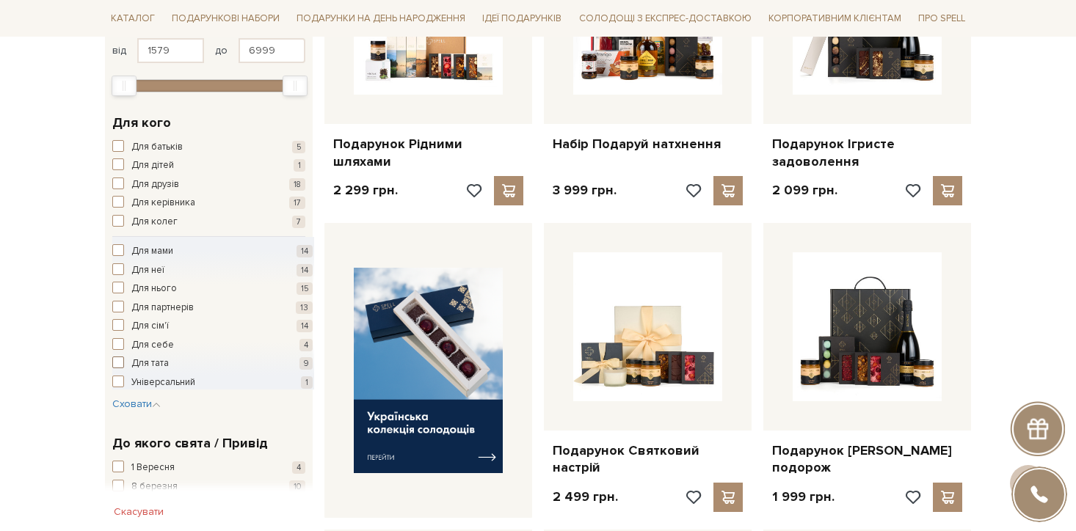
click at [162, 360] on span "Для тата" at bounding box center [149, 364] width 37 height 15
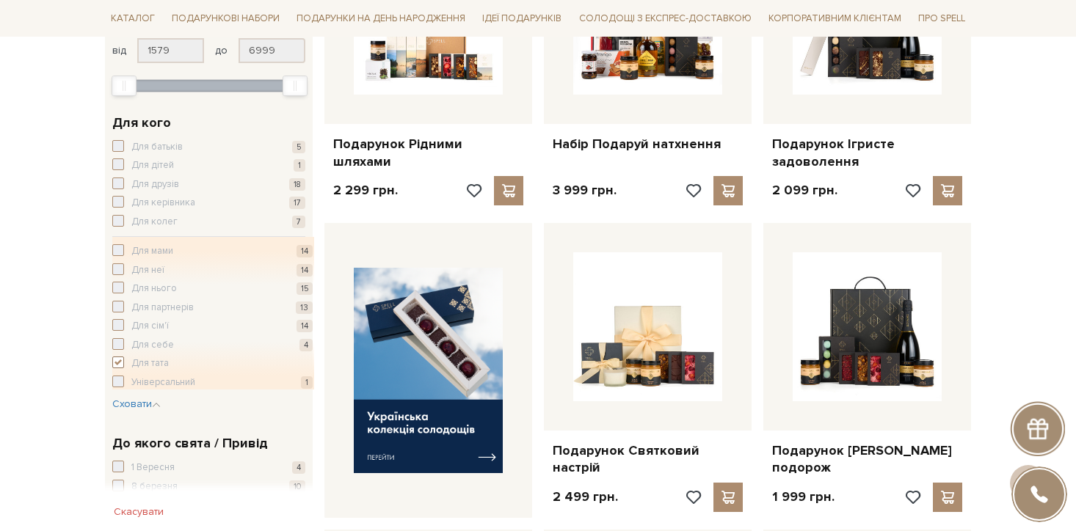
scroll to position [354, 0]
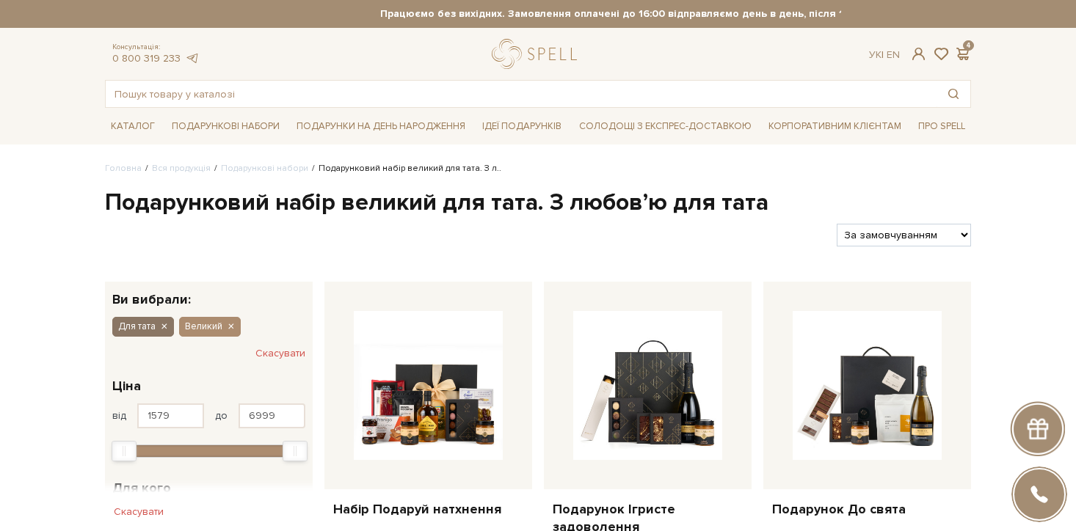
click at [161, 328] on icon "button" at bounding box center [163, 327] width 9 height 13
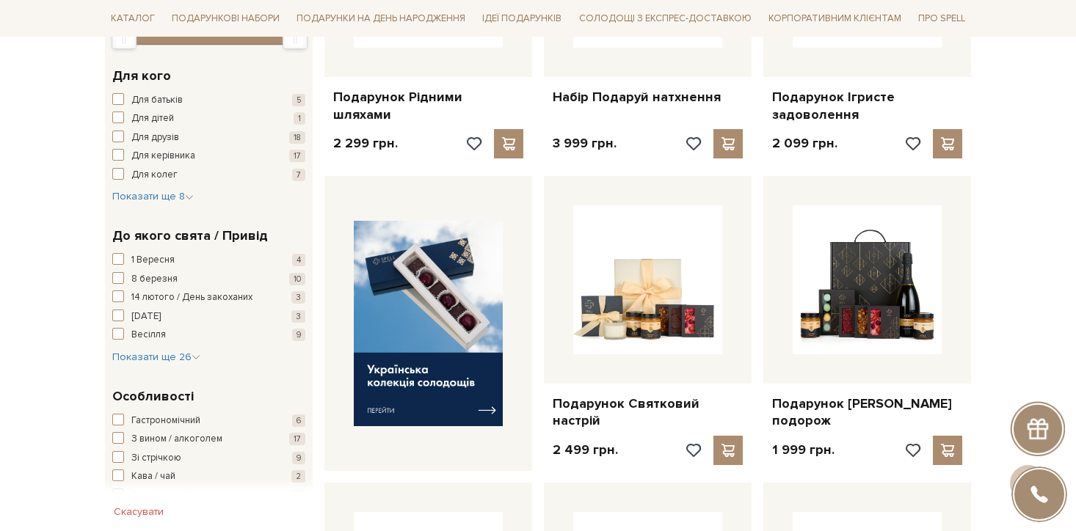
scroll to position [457, 0]
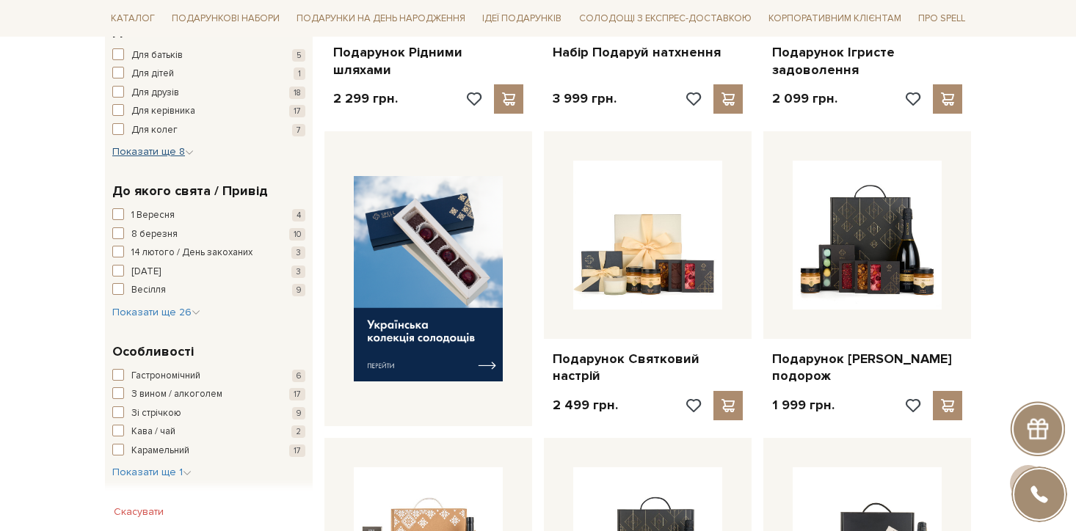
click at [175, 150] on span "Показати ще 8" at bounding box center [152, 151] width 81 height 12
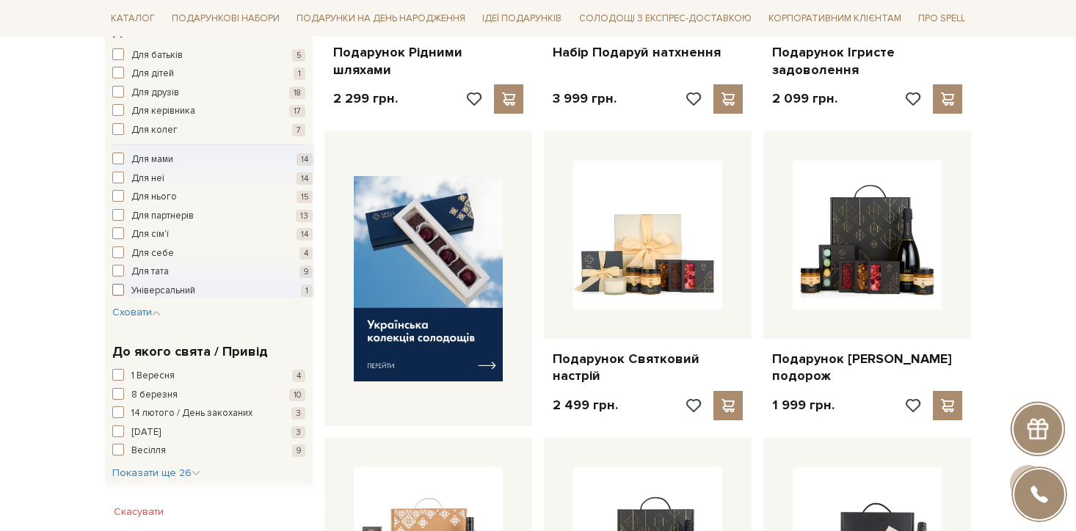
click at [173, 296] on span "Універсальний" at bounding box center [163, 291] width 64 height 15
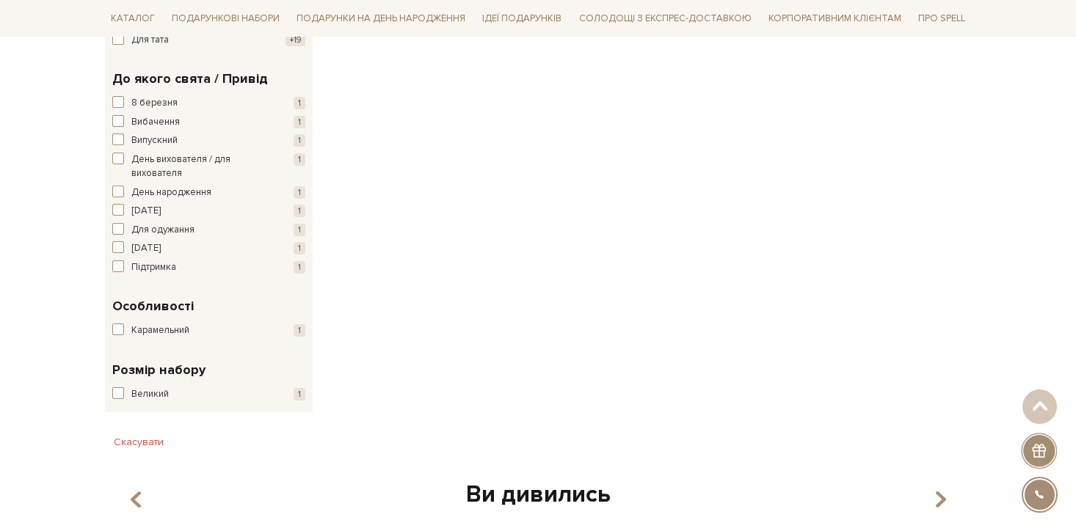
scroll to position [567, 0]
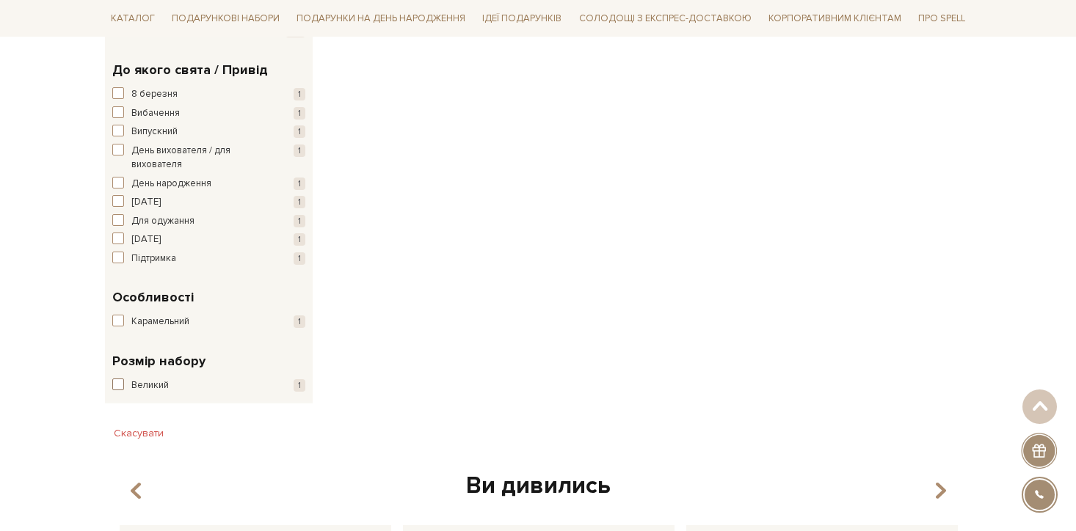
click at [146, 386] on span "Великий" at bounding box center [149, 386] width 37 height 15
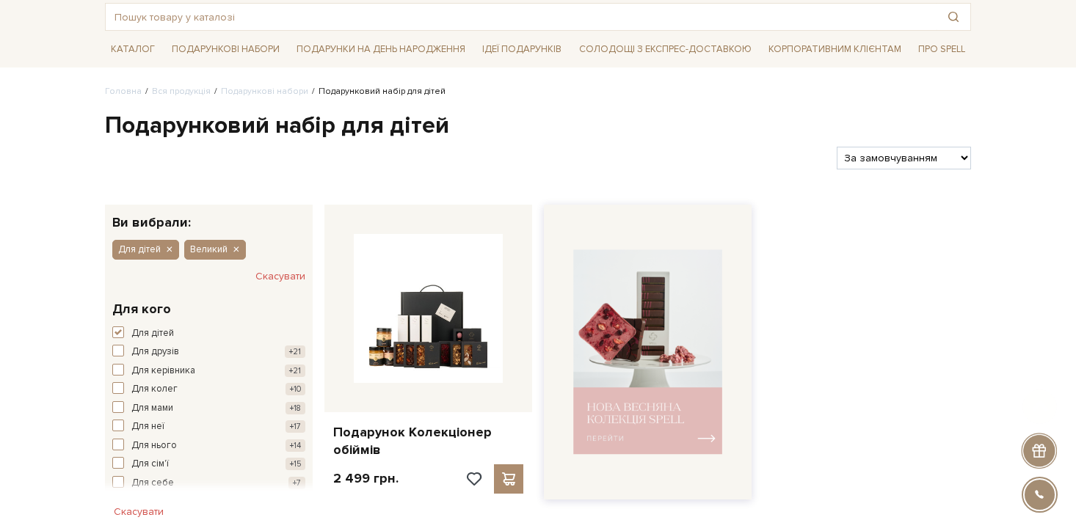
scroll to position [79, 0]
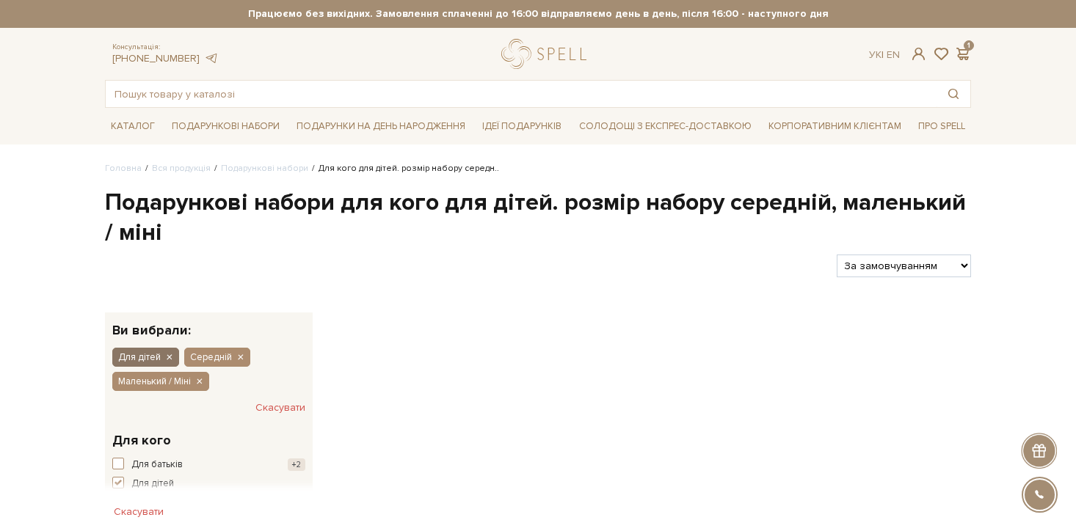
click at [171, 359] on icon "button" at bounding box center [168, 357] width 9 height 13
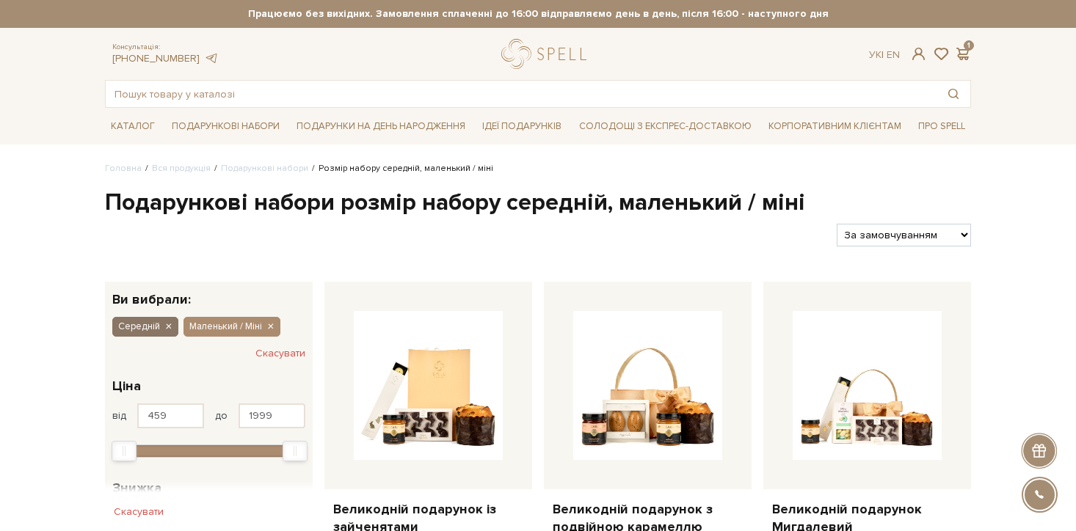
click at [170, 327] on icon "button" at bounding box center [168, 327] width 9 height 13
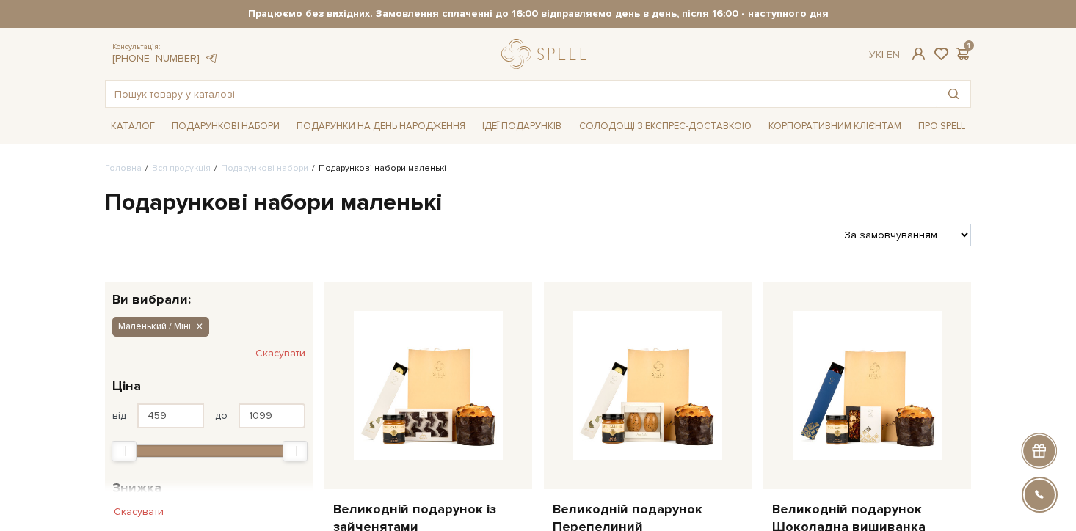
click at [202, 327] on icon "button" at bounding box center [198, 327] width 9 height 13
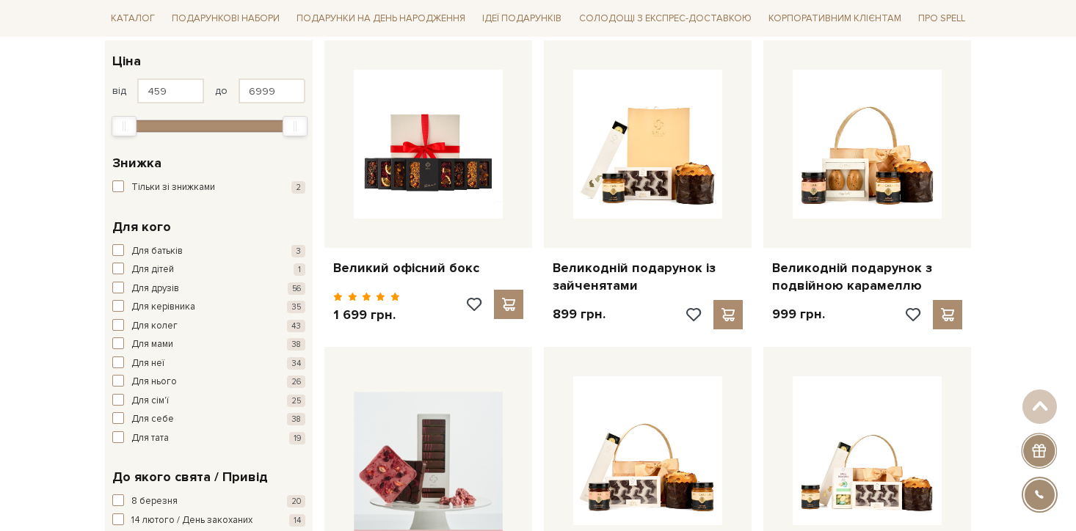
scroll to position [254, 0]
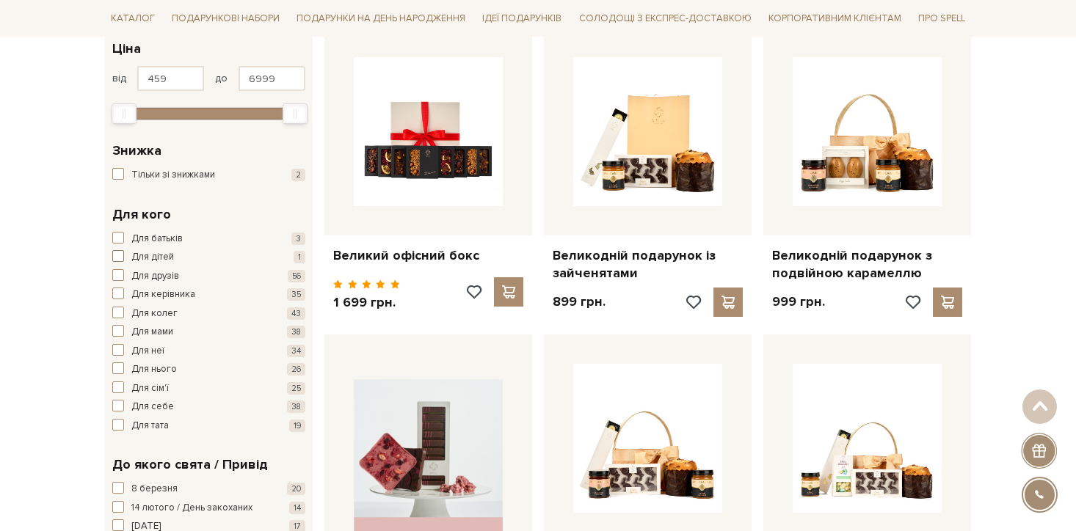
click at [155, 256] on span "Для дітей" at bounding box center [152, 257] width 43 height 15
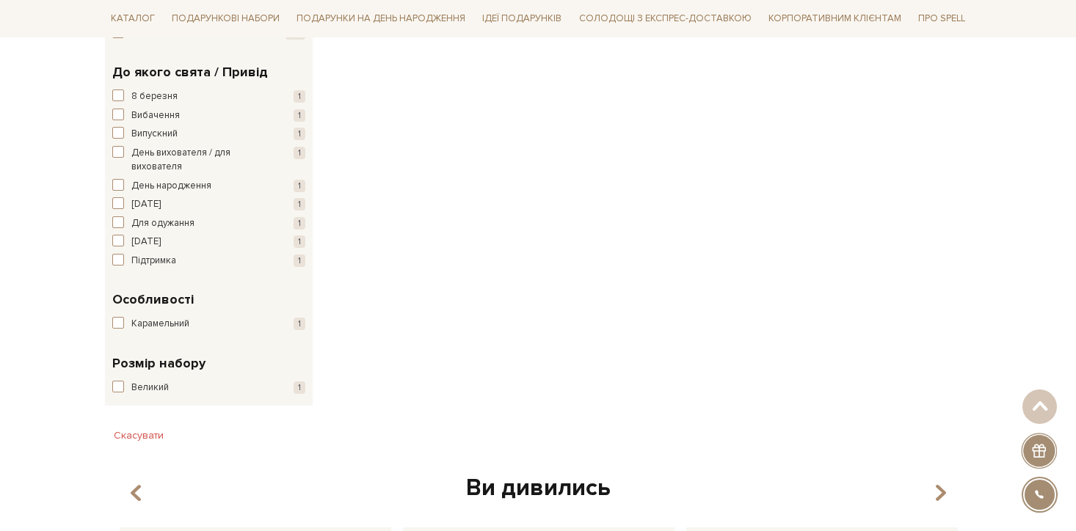
scroll to position [583, 0]
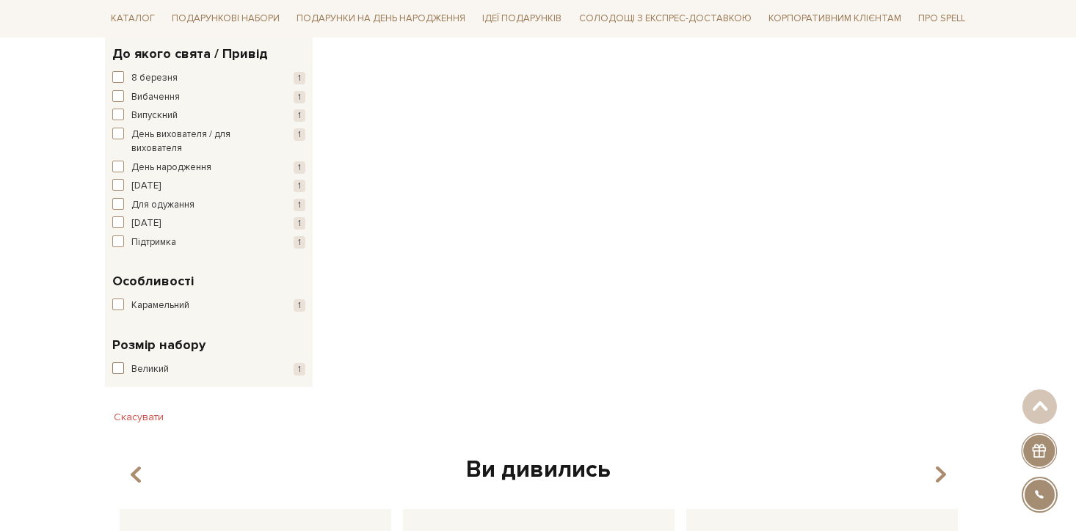
click at [163, 368] on span "Великий" at bounding box center [149, 370] width 37 height 15
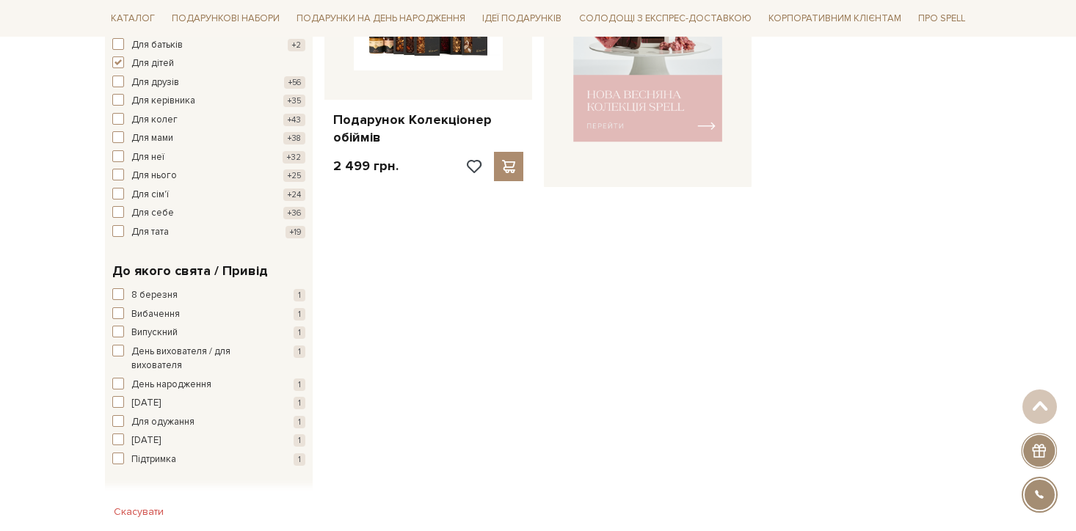
scroll to position [561, 0]
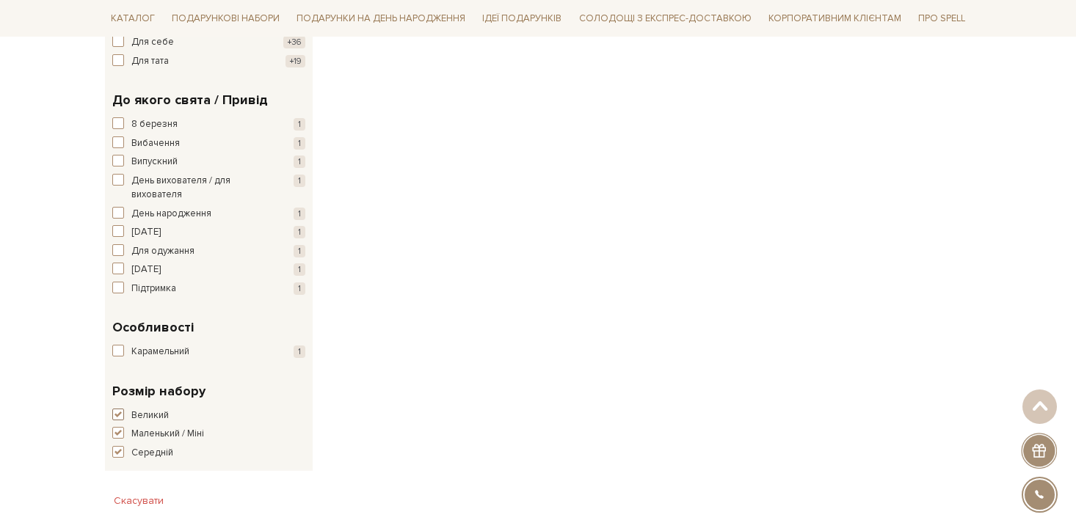
click at [156, 411] on span "Великий" at bounding box center [149, 416] width 37 height 15
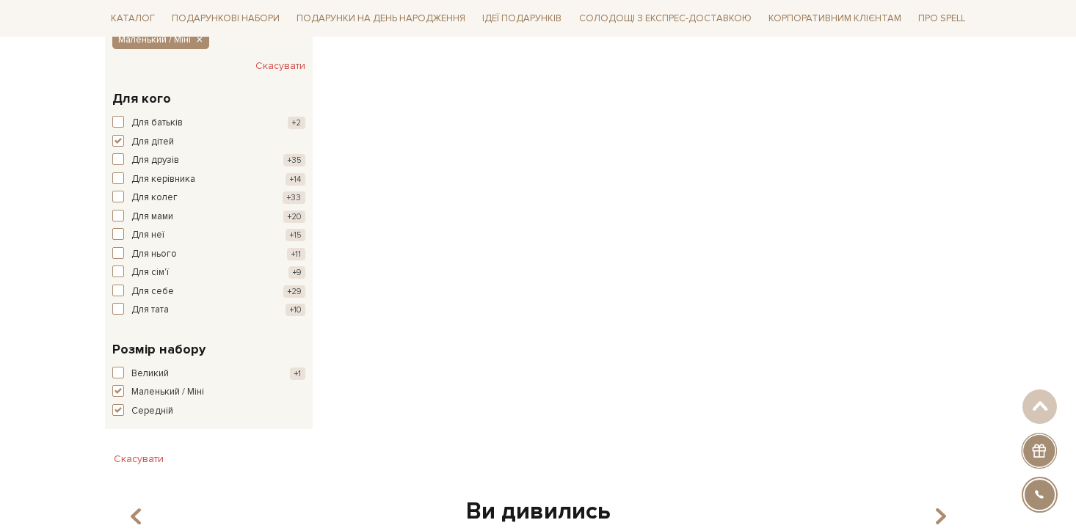
scroll to position [428, 0]
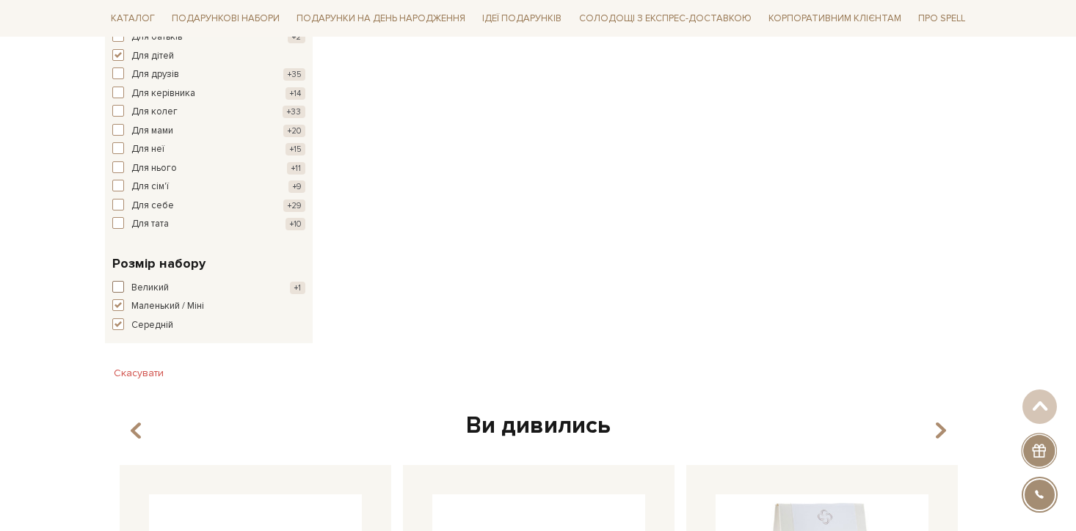
click at [145, 287] on span "Великий" at bounding box center [149, 288] width 37 height 15
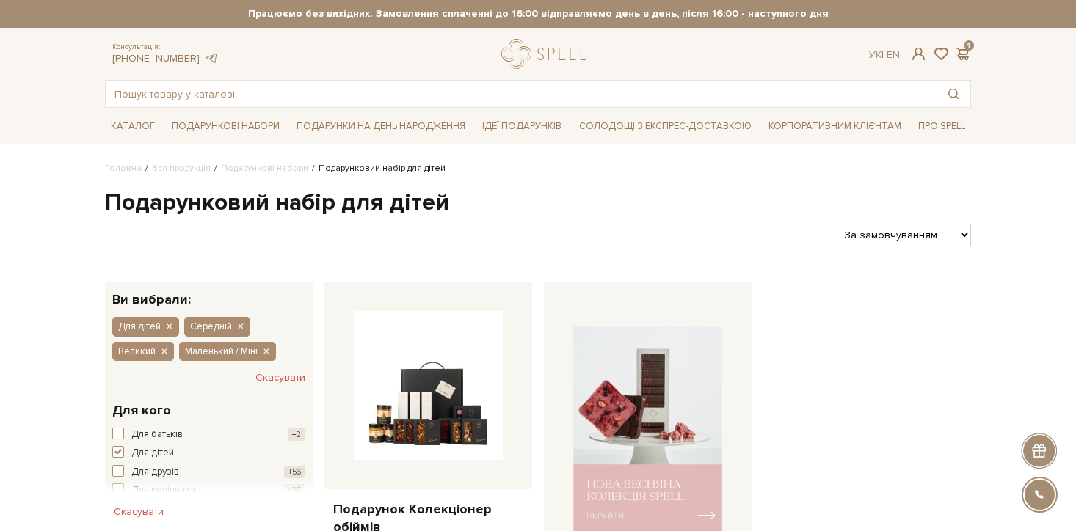
scroll to position [693, 0]
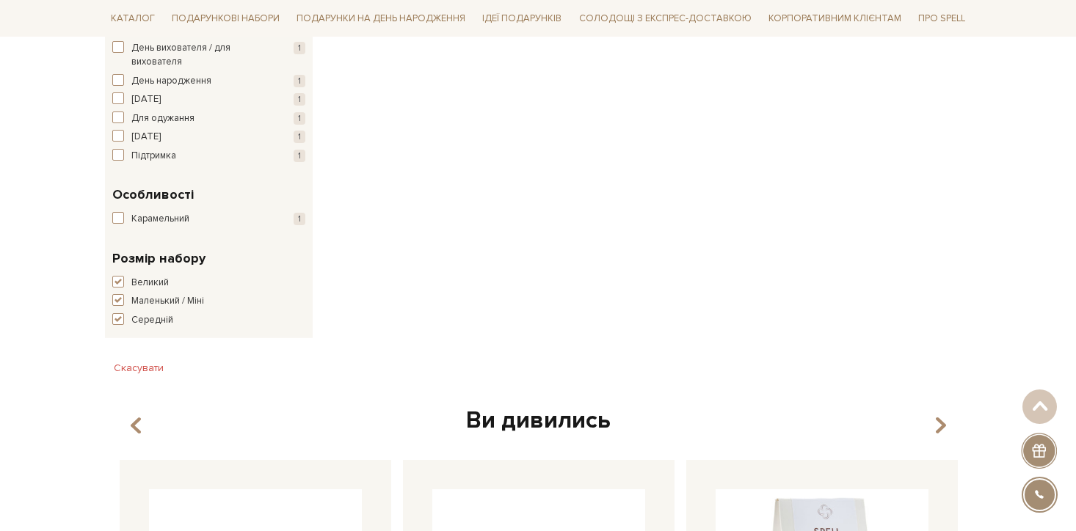
click at [120, 309] on div "Великий +1 Маленький / Міні 0 Середній 0" at bounding box center [208, 302] width 193 height 52
click at [113, 302] on span "button" at bounding box center [118, 300] width 12 height 12
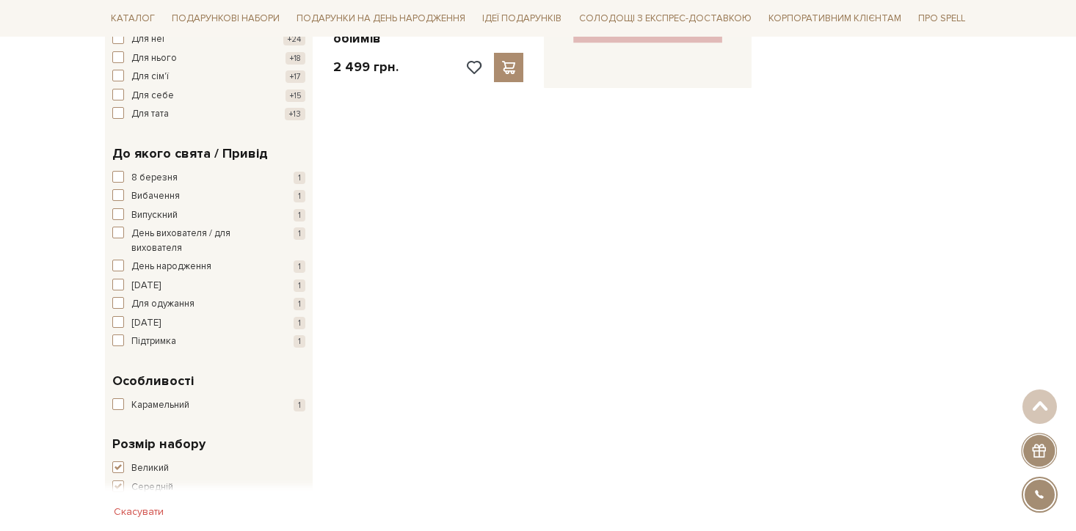
scroll to position [719, 0]
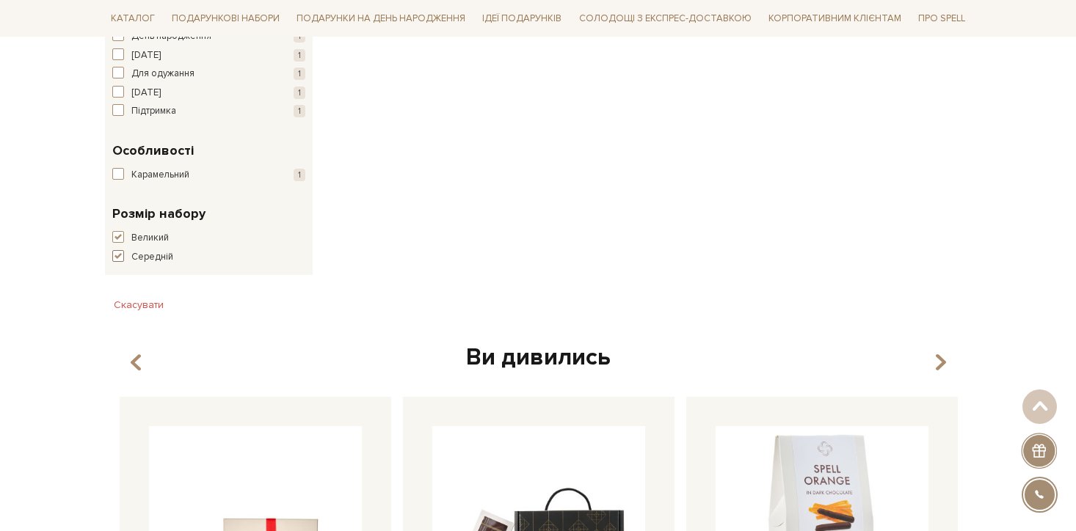
click at [125, 255] on button "Середній 0" at bounding box center [208, 257] width 193 height 15
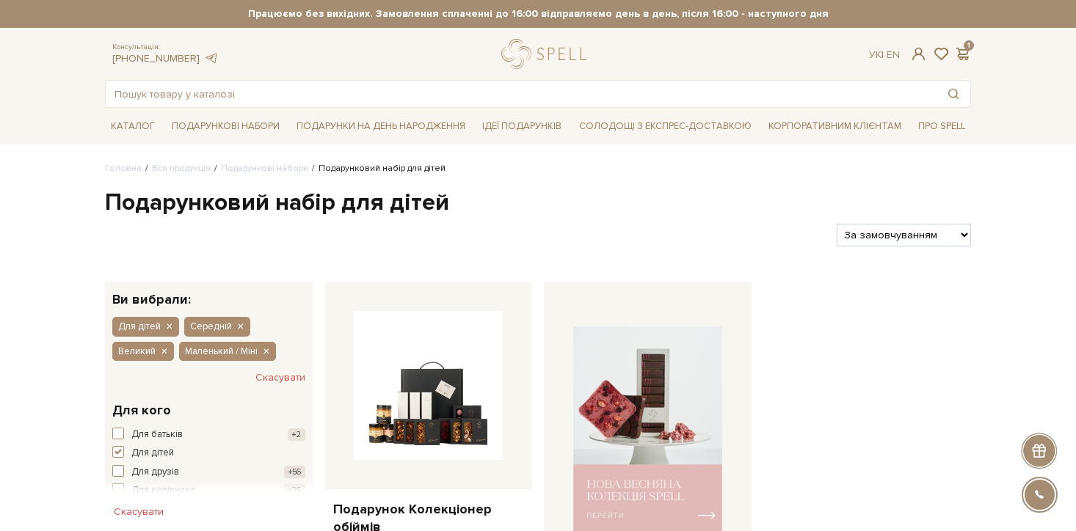
click at [509, 221] on div "Фільтри За замовчуванням За Ціною (зростання) За Ціною (зменшення) Новинки За п…" at bounding box center [538, 229] width 878 height 34
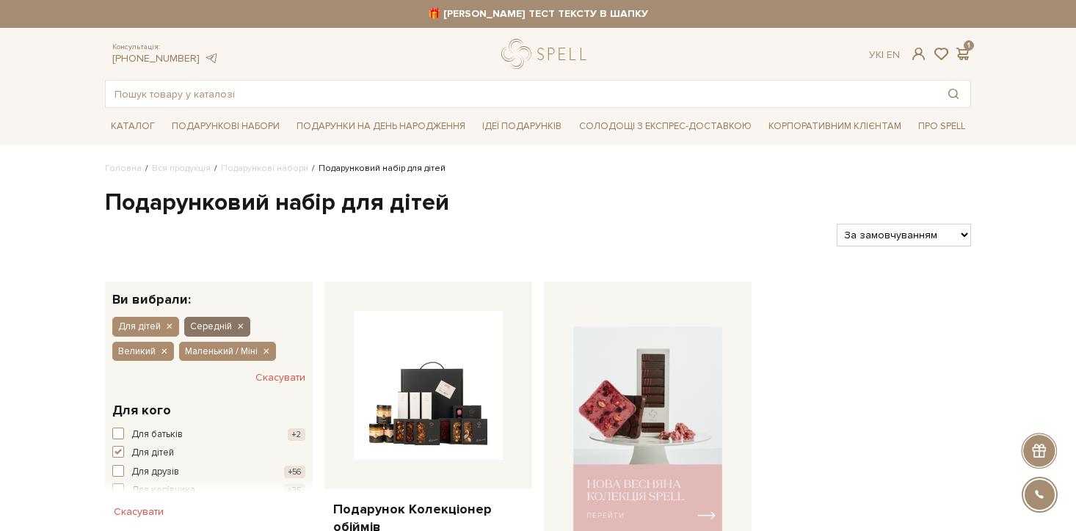
click at [239, 327] on icon "button" at bounding box center [240, 327] width 9 height 13
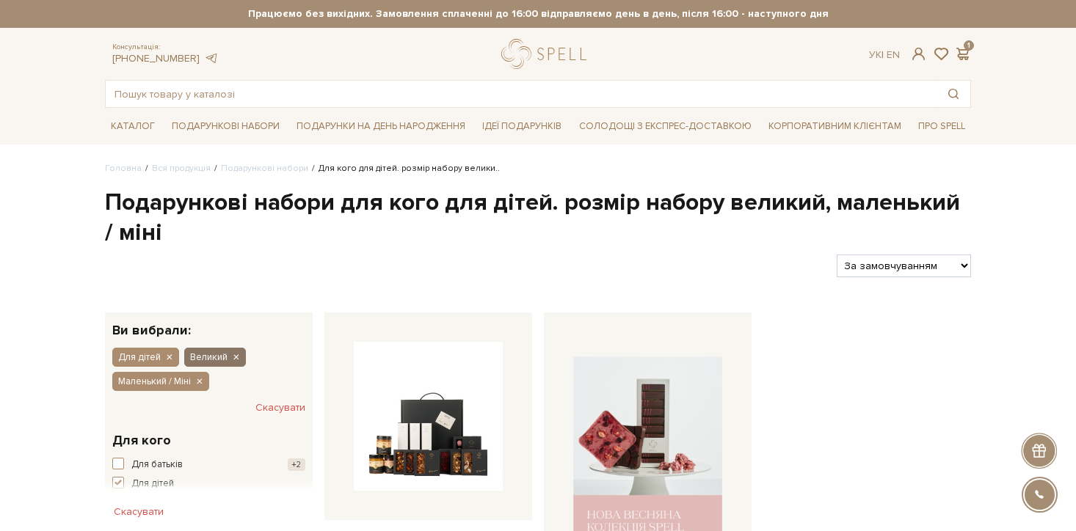
click at [236, 356] on icon "button" at bounding box center [235, 357] width 9 height 13
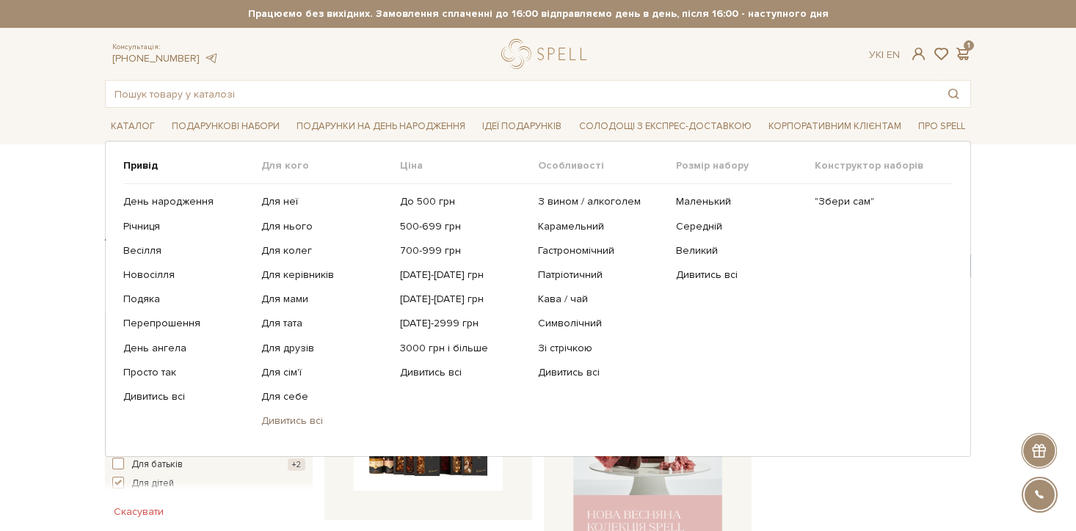
click at [301, 425] on link "Дивитись всі" at bounding box center [324, 421] width 127 height 13
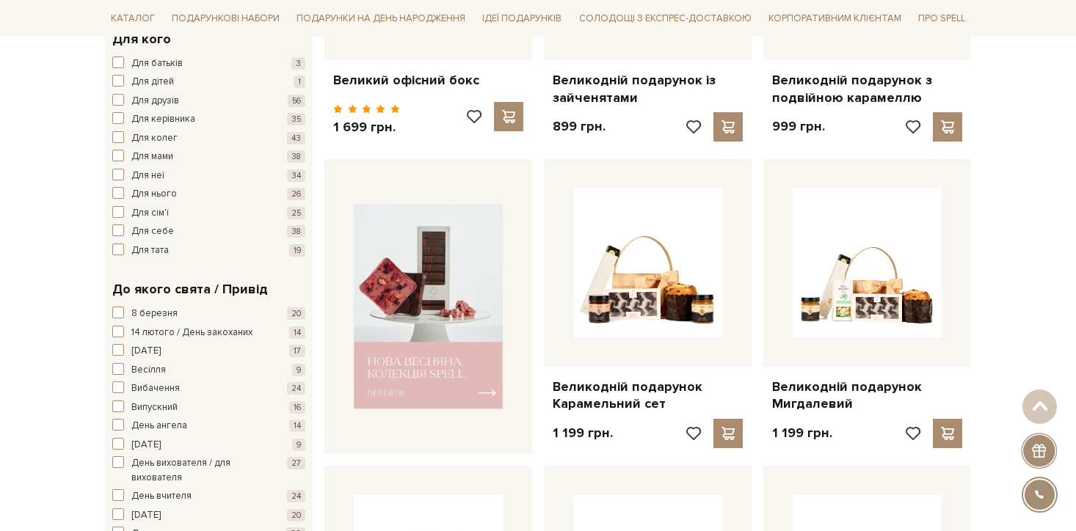
scroll to position [371, 0]
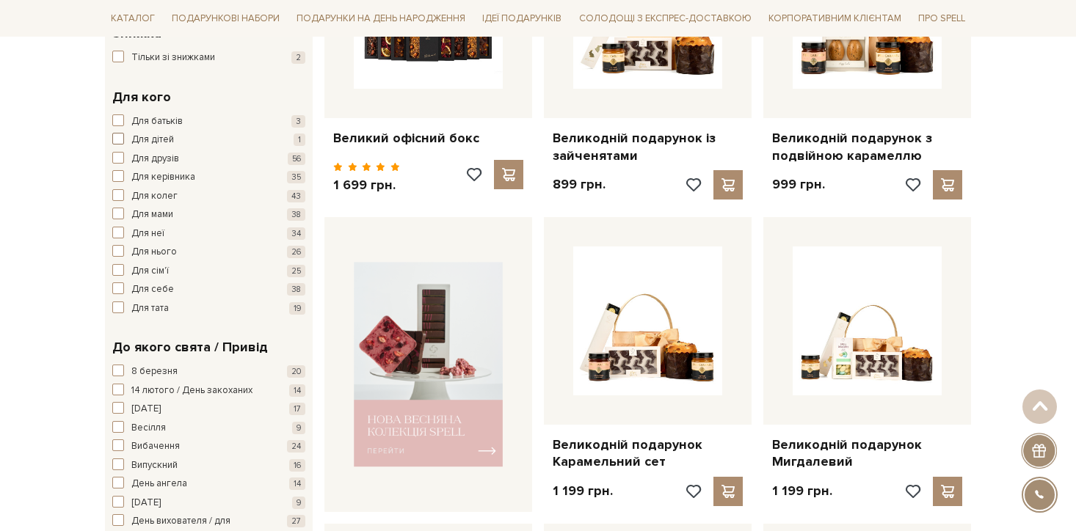
click at [144, 133] on span "Для дітей" at bounding box center [152, 140] width 43 height 15
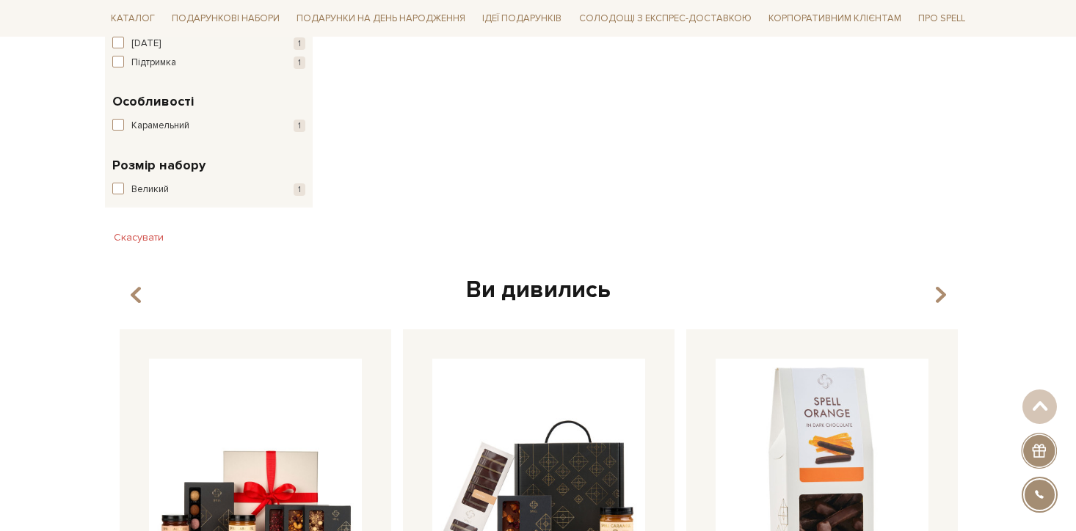
scroll to position [748, 0]
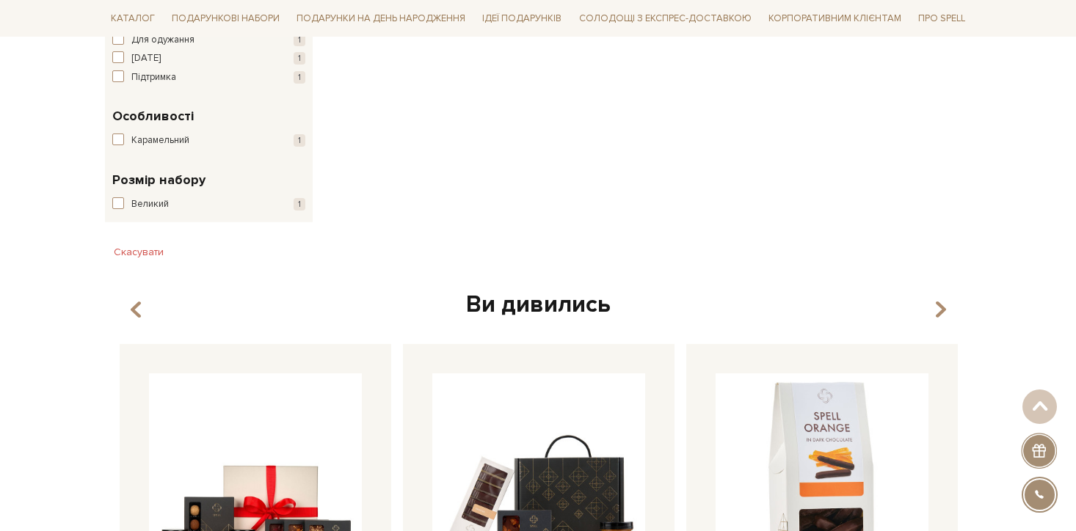
click at [132, 211] on div "Розмір набору Великий 1" at bounding box center [209, 191] width 208 height 64
click at [132, 205] on span "Великий" at bounding box center [149, 204] width 37 height 15
